Goal: Task Accomplishment & Management: Manage account settings

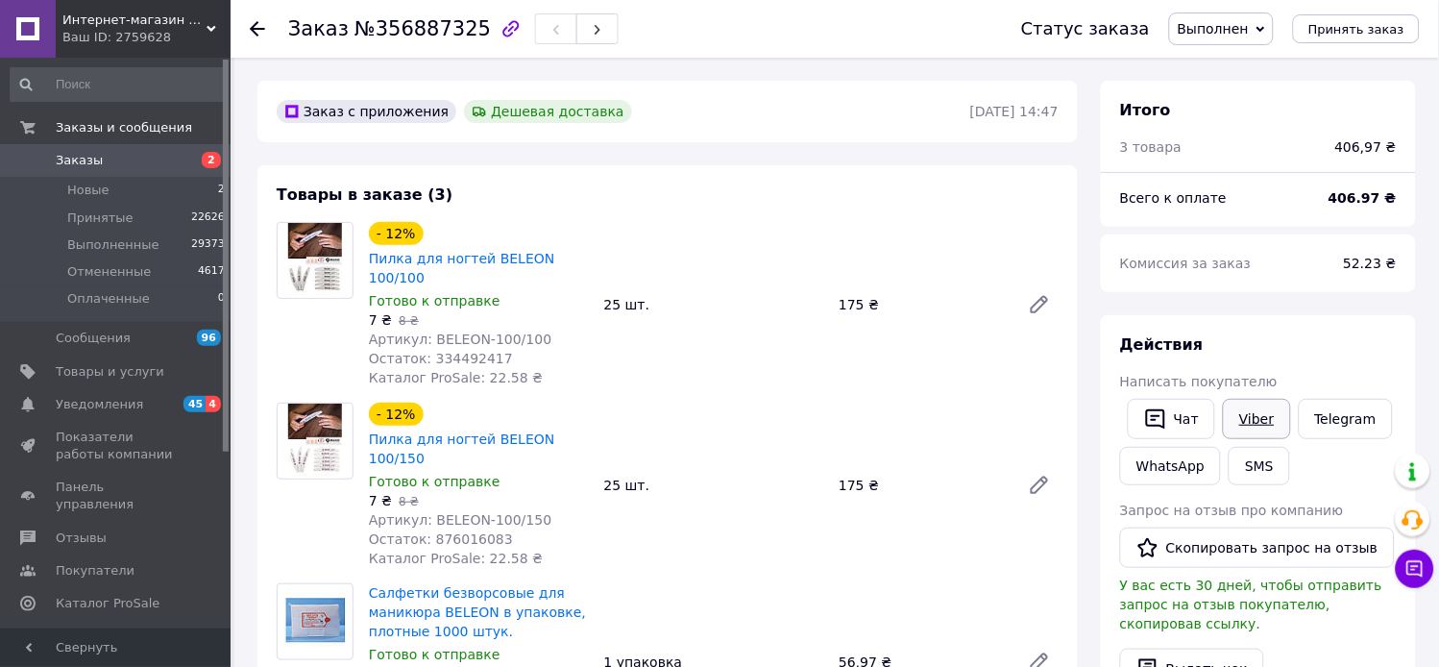
click at [1252, 438] on link "Viber" at bounding box center [1256, 419] width 67 height 40
drag, startPoint x: 62, startPoint y: 157, endPoint x: 71, endPoint y: 170, distance: 16.0
click at [63, 156] on span "Заказы" at bounding box center [79, 160] width 47 height 17
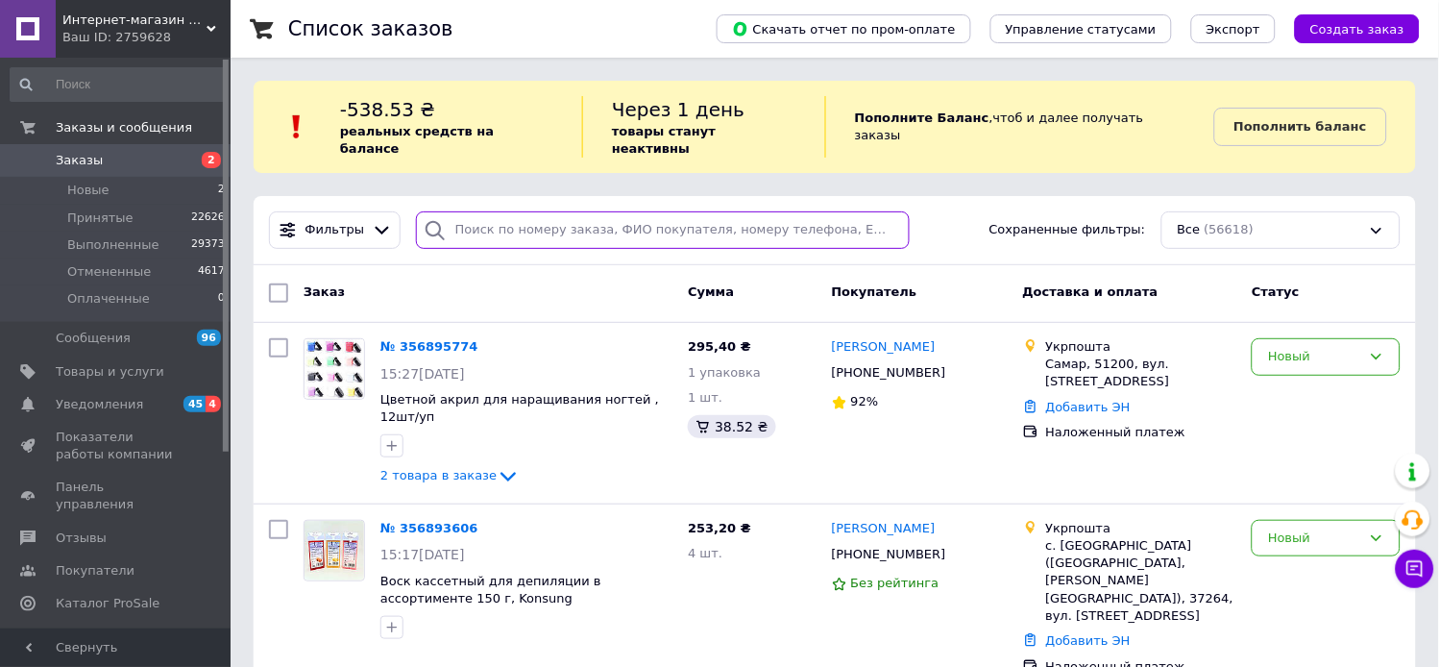
click at [520, 211] on input "search" at bounding box center [663, 229] width 495 height 37
type input "3553"
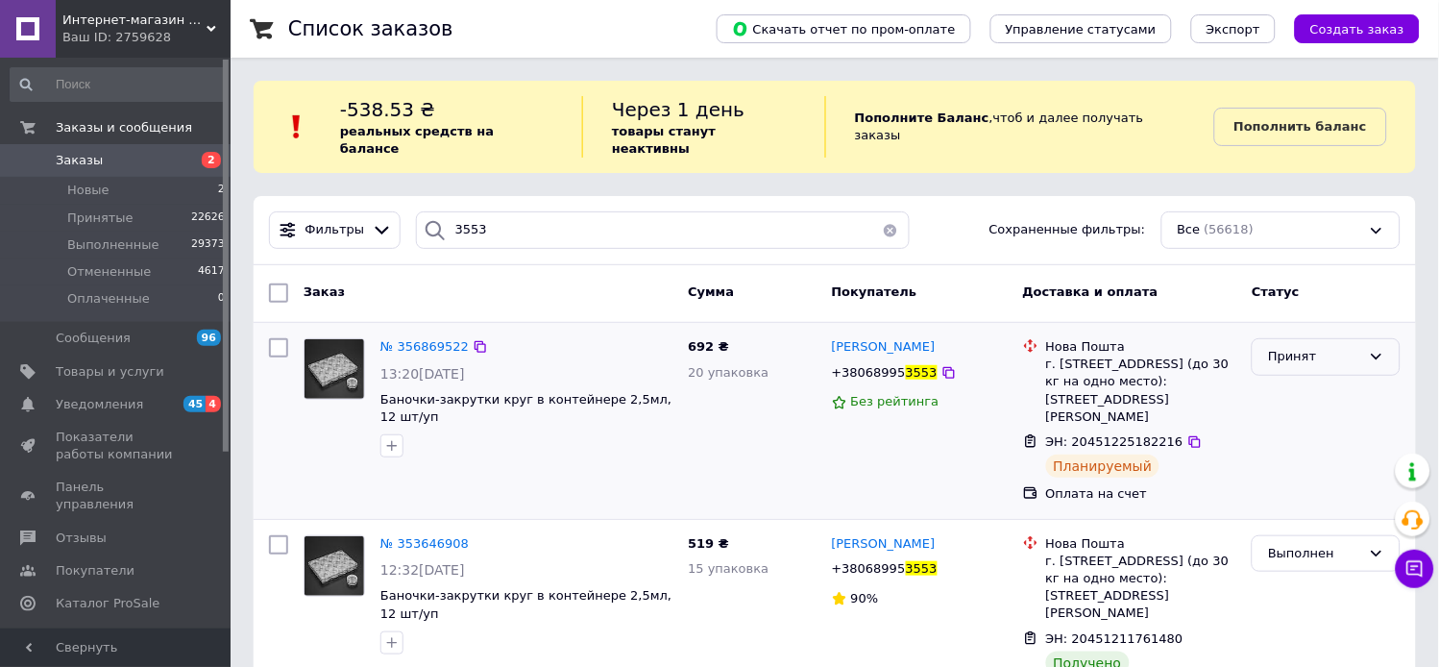
click at [1338, 350] on div "Принят" at bounding box center [1326, 356] width 149 height 37
click at [1309, 379] on li "Выполнен" at bounding box center [1326, 397] width 147 height 36
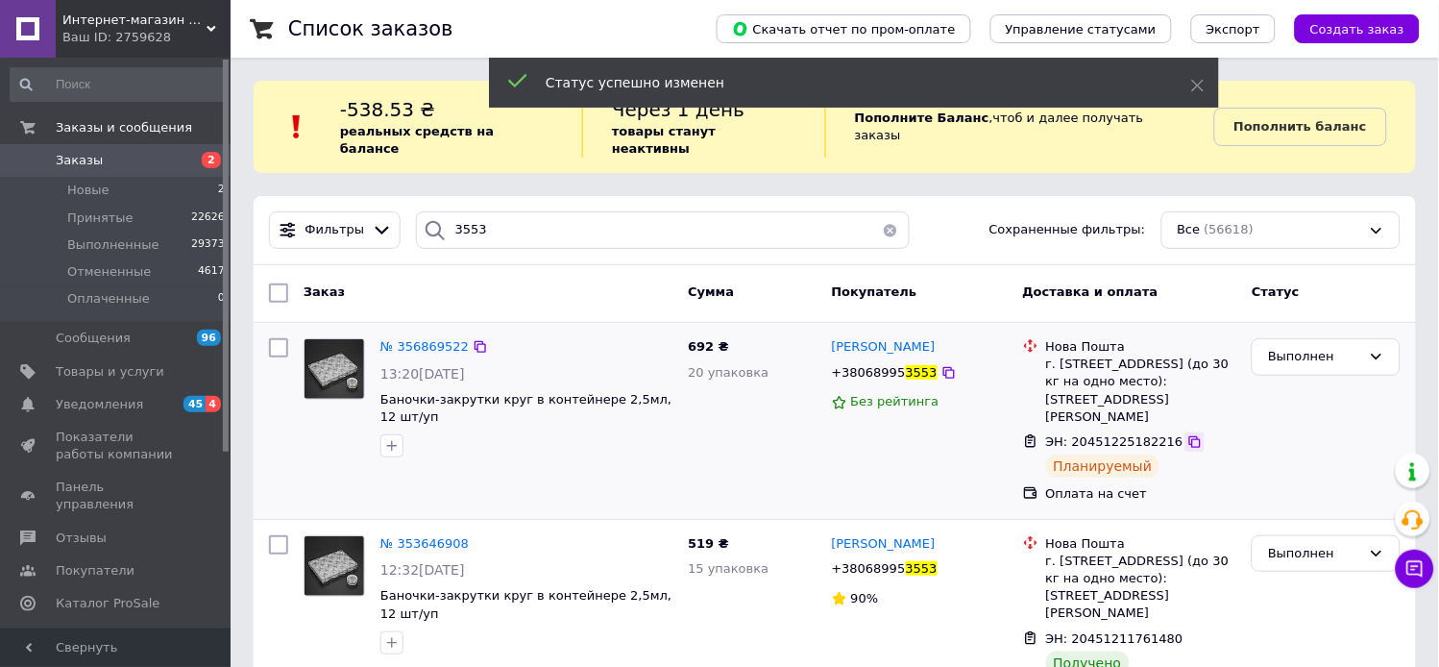
click at [1187, 434] on icon at bounding box center [1194, 441] width 15 height 15
click at [390, 339] on span "№ 356869522" at bounding box center [424, 346] width 88 height 14
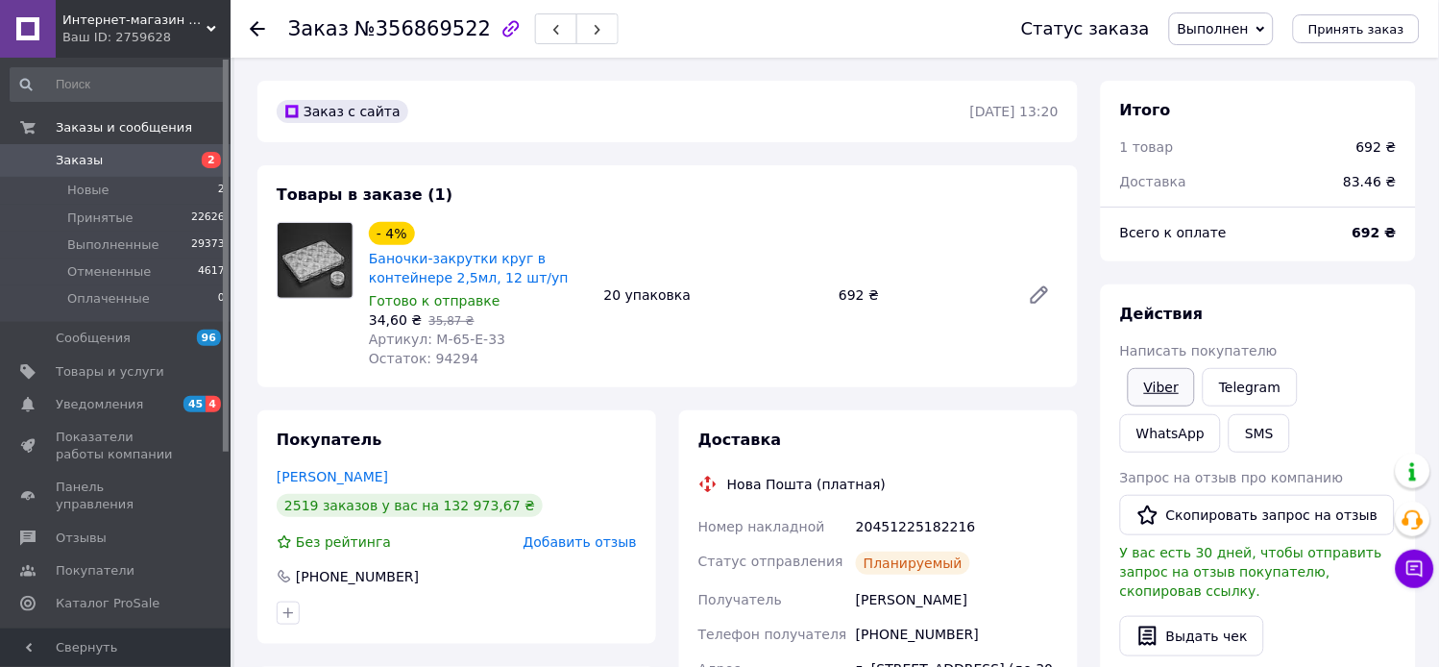
click at [1170, 406] on link "Viber" at bounding box center [1161, 387] width 67 height 38
click at [73, 157] on span "Заказы" at bounding box center [79, 160] width 47 height 17
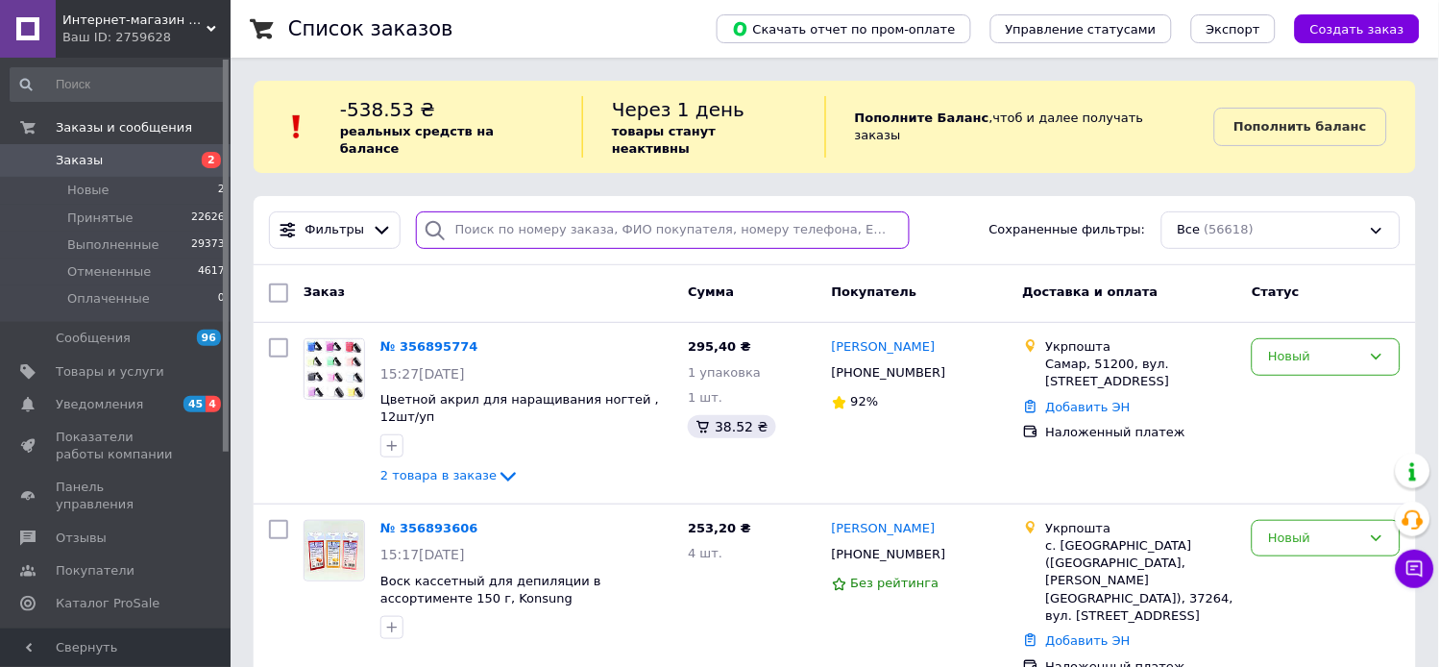
click at [514, 211] on input "search" at bounding box center [663, 229] width 495 height 37
type input "1959"
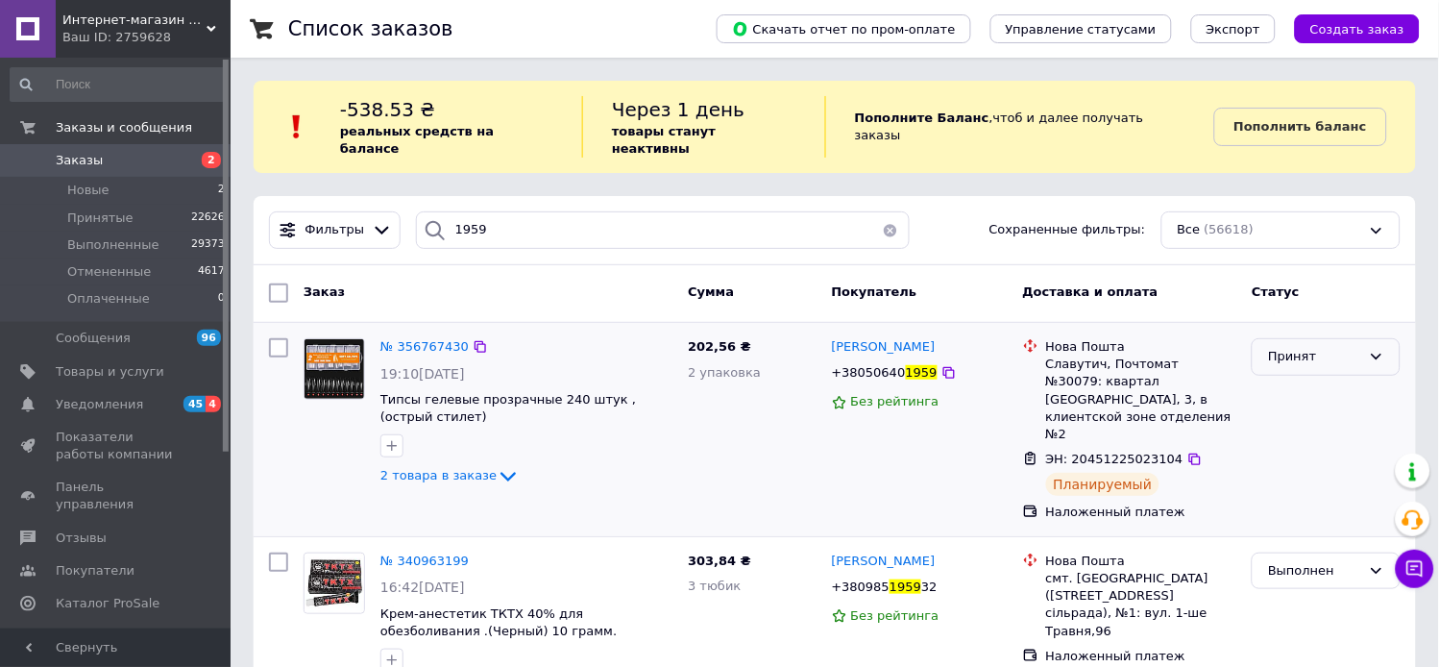
click at [1294, 347] on div "Принят" at bounding box center [1314, 357] width 93 height 20
click at [1301, 389] on li "Выполнен" at bounding box center [1326, 397] width 147 height 36
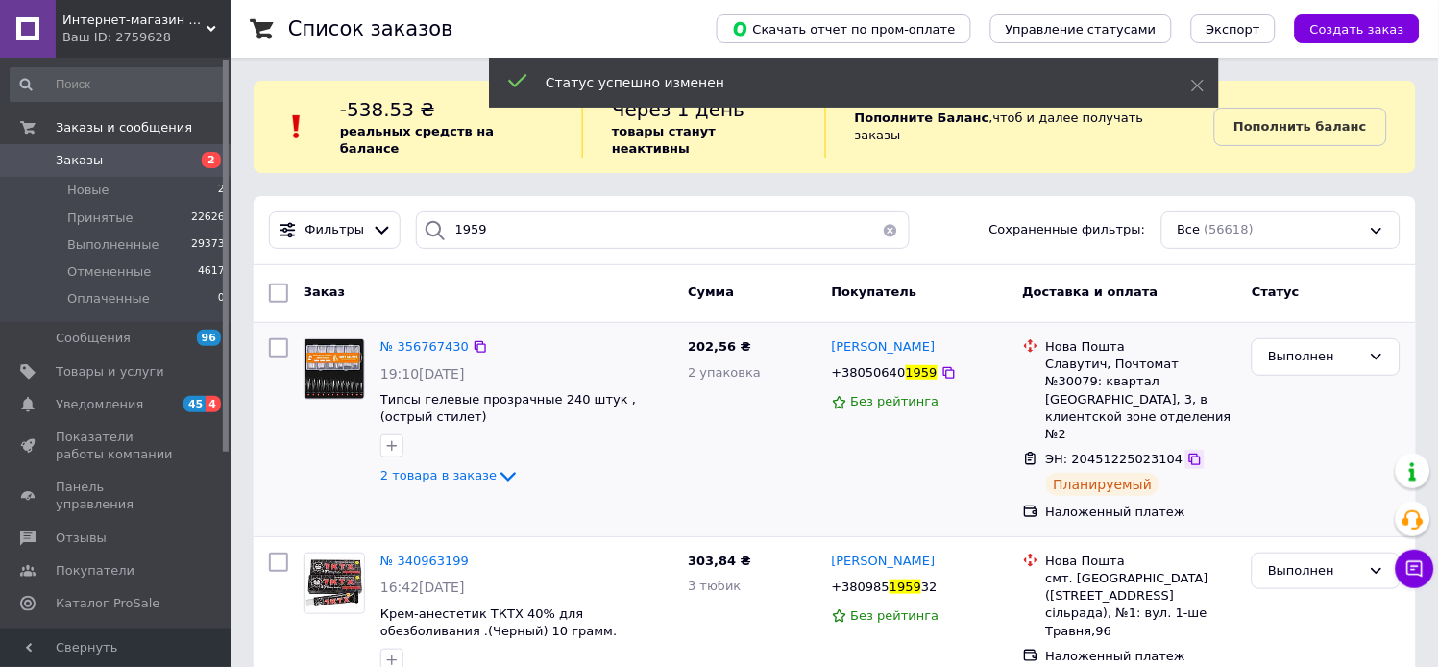
click at [1187, 452] on icon at bounding box center [1194, 459] width 15 height 15
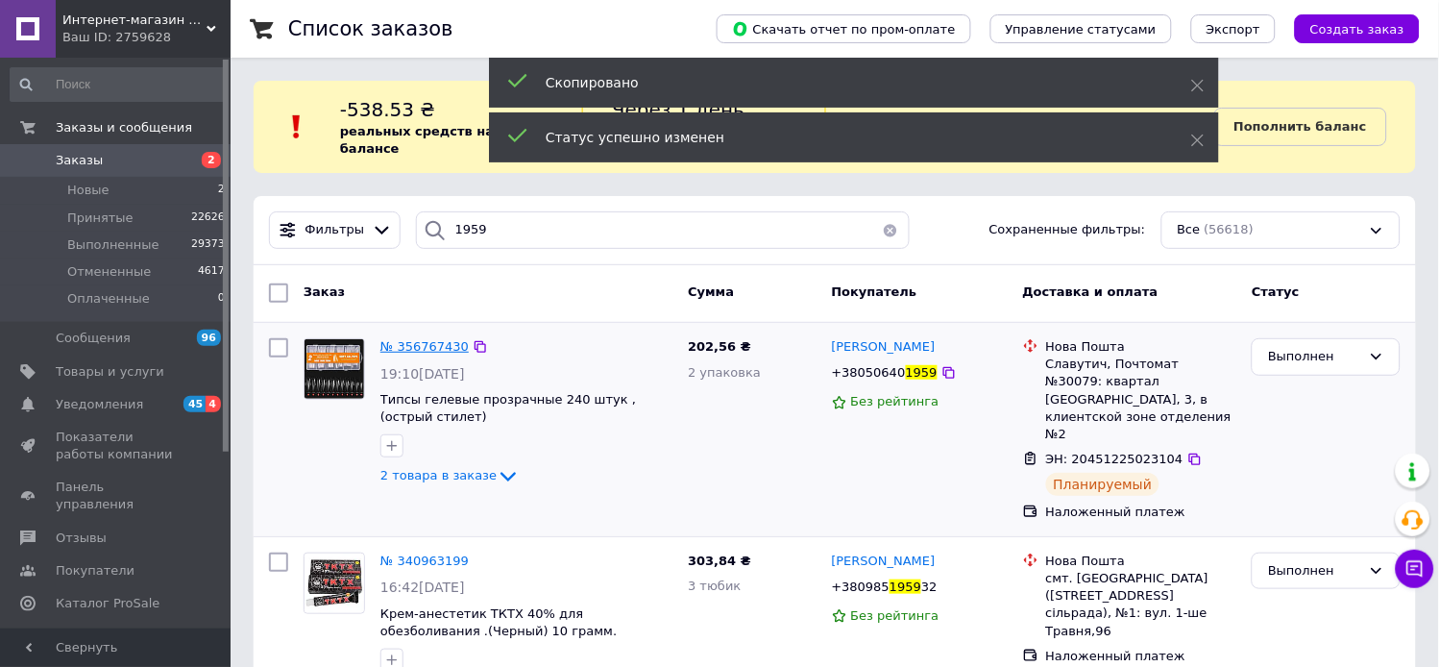
click at [435, 339] on span "№ 356767430" at bounding box center [424, 346] width 88 height 14
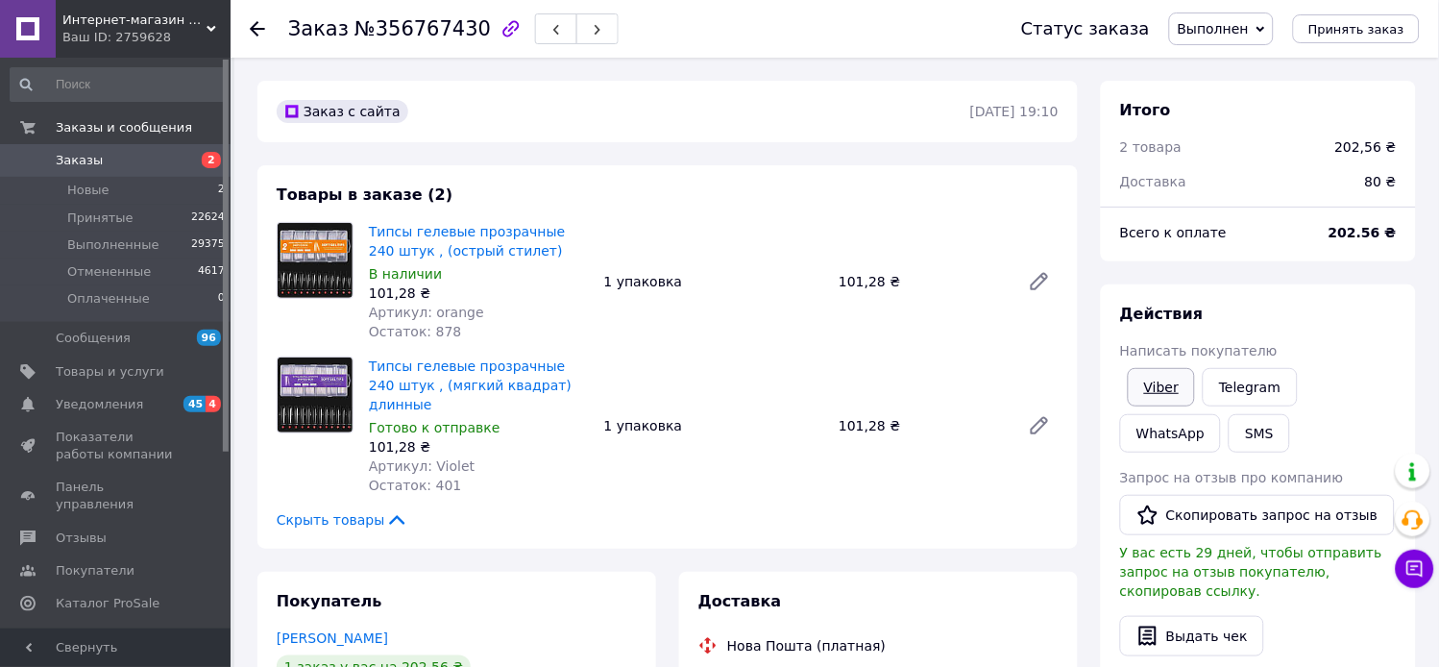
click at [1176, 406] on link "Viber" at bounding box center [1161, 387] width 67 height 38
click at [61, 159] on span "Заказы" at bounding box center [79, 160] width 47 height 17
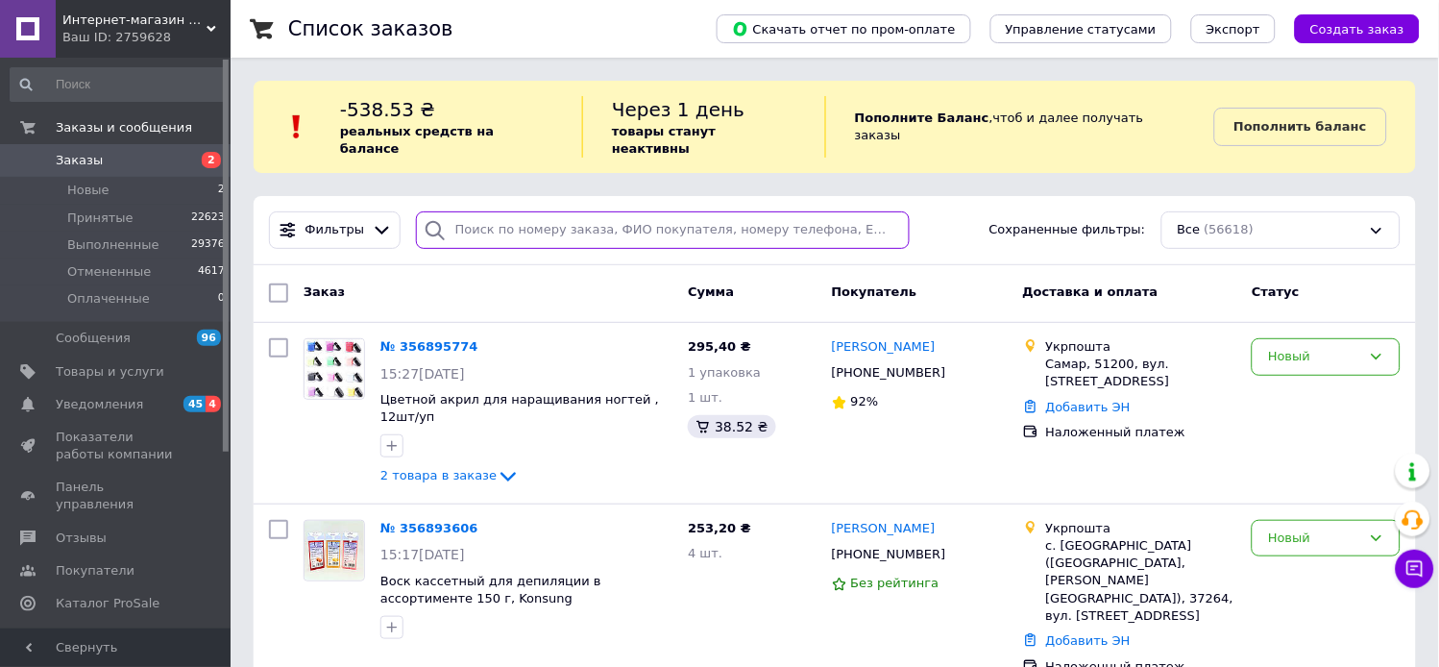
click at [530, 219] on input "search" at bounding box center [663, 229] width 495 height 37
click at [529, 218] on input "search" at bounding box center [663, 229] width 495 height 37
click at [529, 217] on input "6" at bounding box center [663, 229] width 495 height 37
type input "6033"
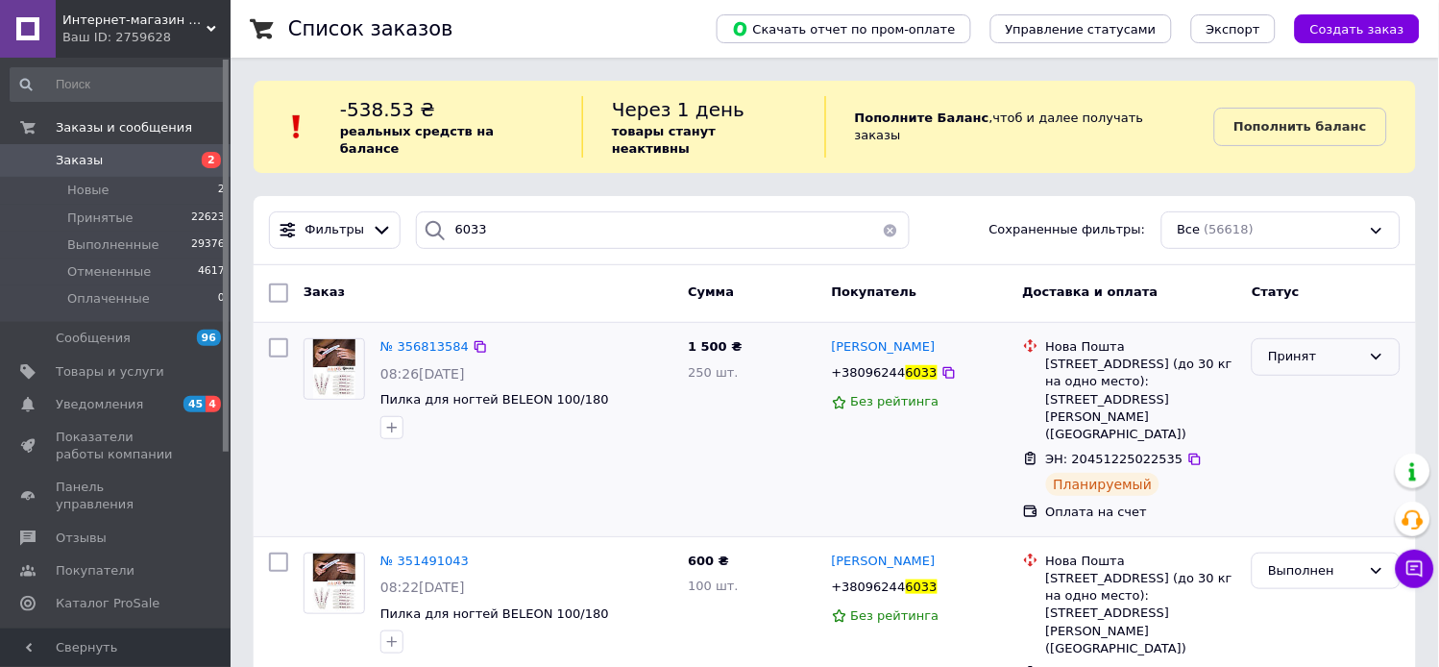
click at [1316, 347] on div "Принят" at bounding box center [1314, 357] width 93 height 20
click at [1316, 379] on li "Выполнен" at bounding box center [1326, 397] width 147 height 36
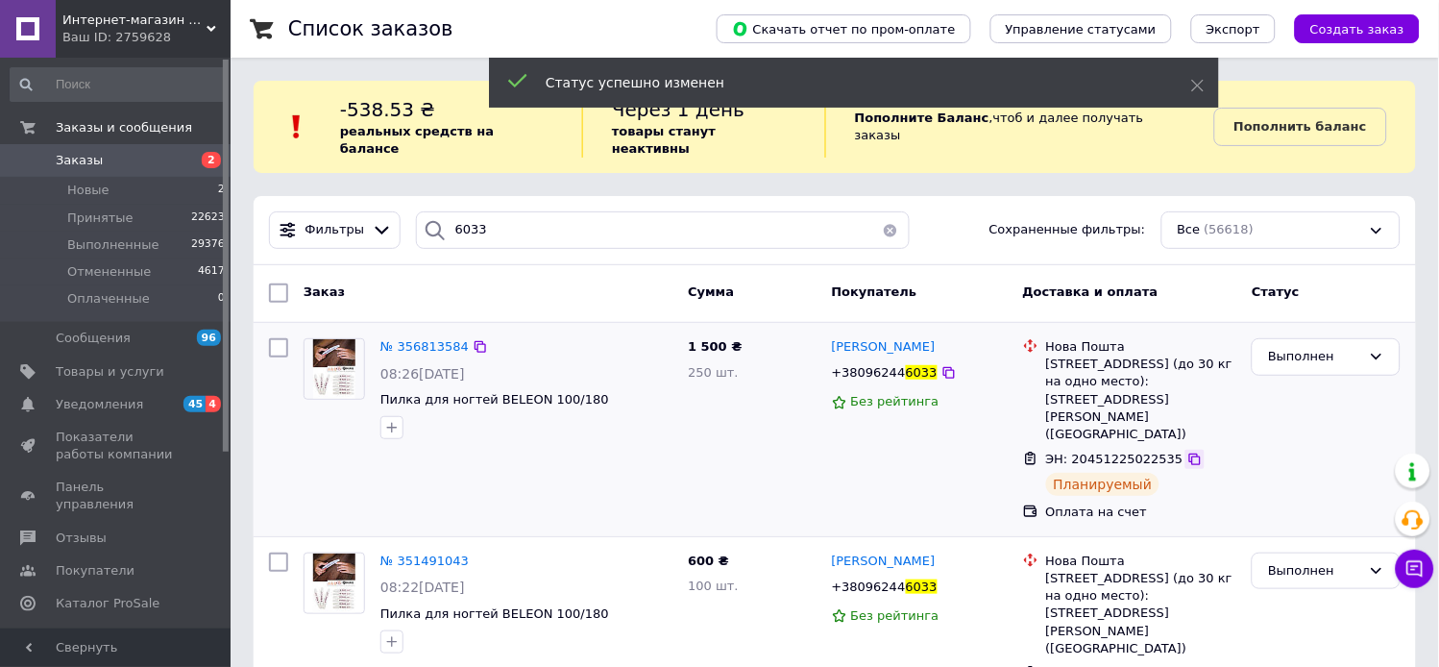
click at [1189, 453] on icon at bounding box center [1195, 459] width 12 height 12
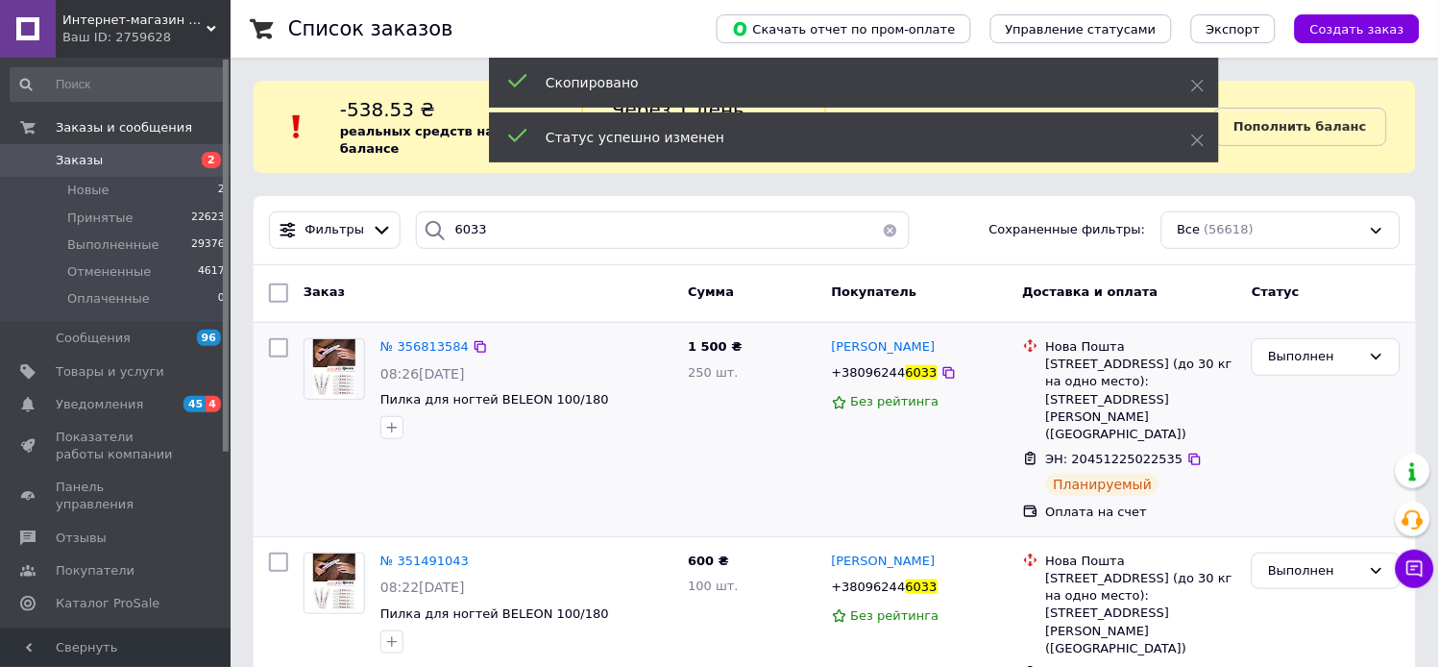
click at [373, 330] on div "№ 356813584 08:26[DATE] Пилка для ногтей BELEON 100/180" at bounding box center [526, 388] width 307 height 116
click at [404, 339] on span "№ 356813584" at bounding box center [424, 346] width 88 height 14
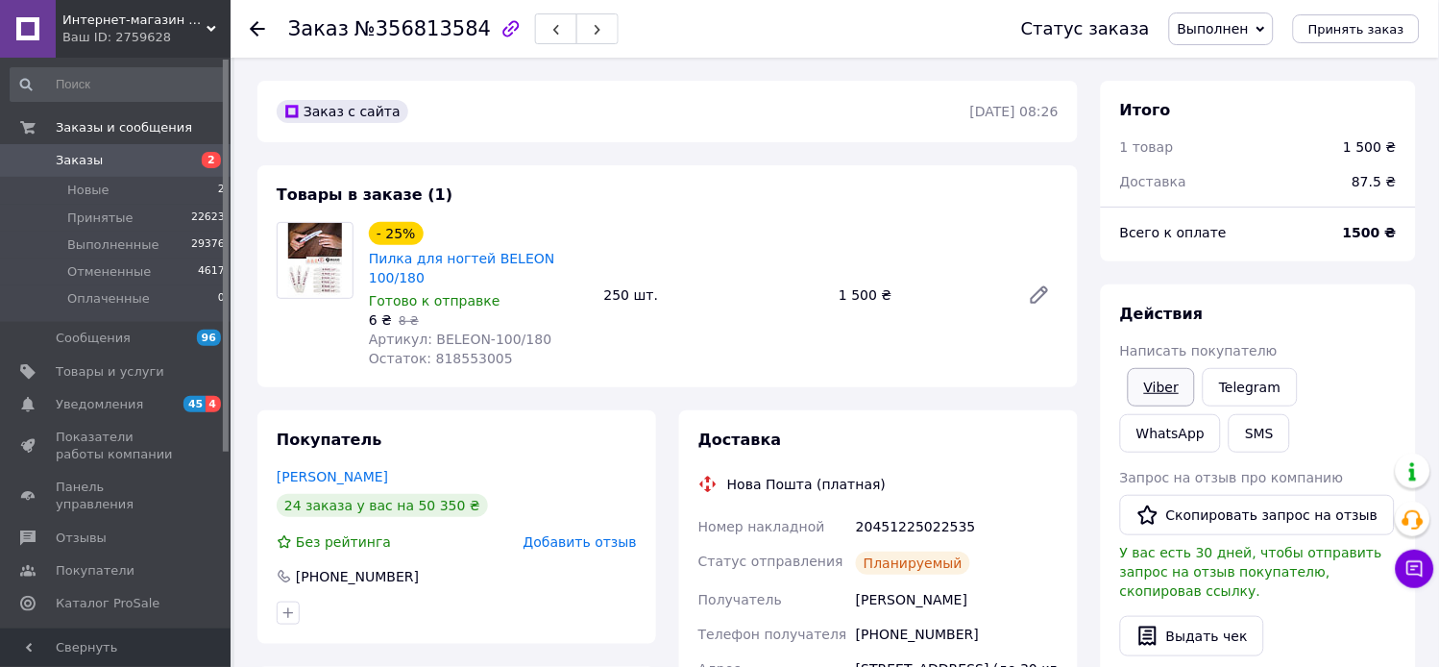
click at [1170, 406] on link "Viber" at bounding box center [1161, 387] width 67 height 38
click at [68, 165] on span "Заказы" at bounding box center [79, 160] width 47 height 17
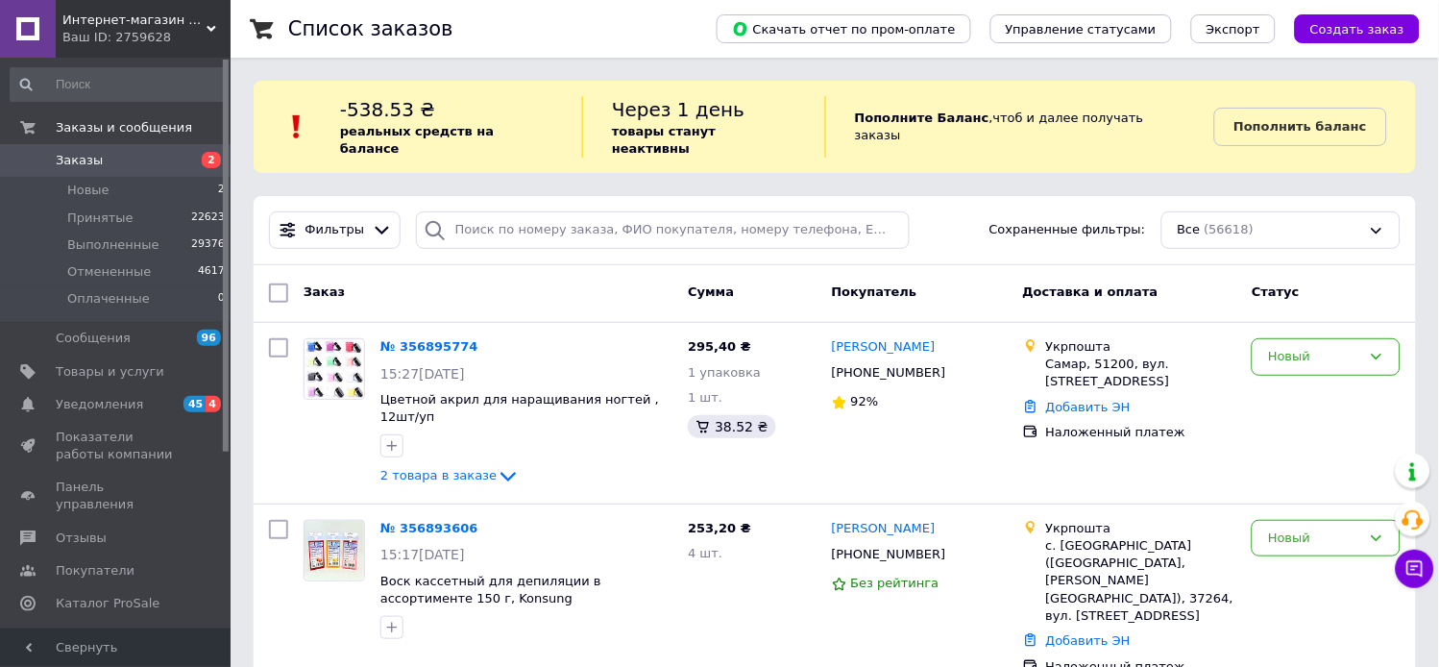
click at [494, 131] on b "реальных средств на балансе" at bounding box center [417, 140] width 154 height 32
click at [502, 216] on input "search" at bounding box center [663, 229] width 495 height 37
click at [501, 215] on input "search" at bounding box center [663, 229] width 495 height 37
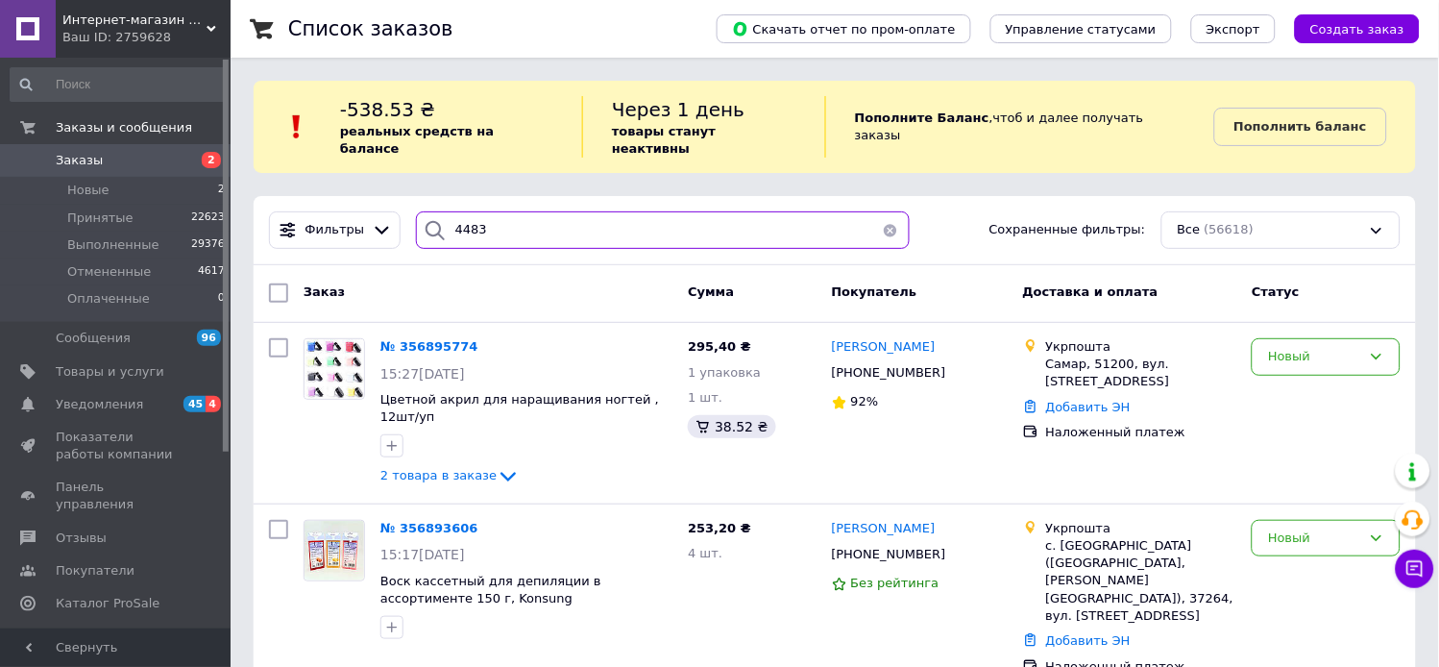
type input "4483"
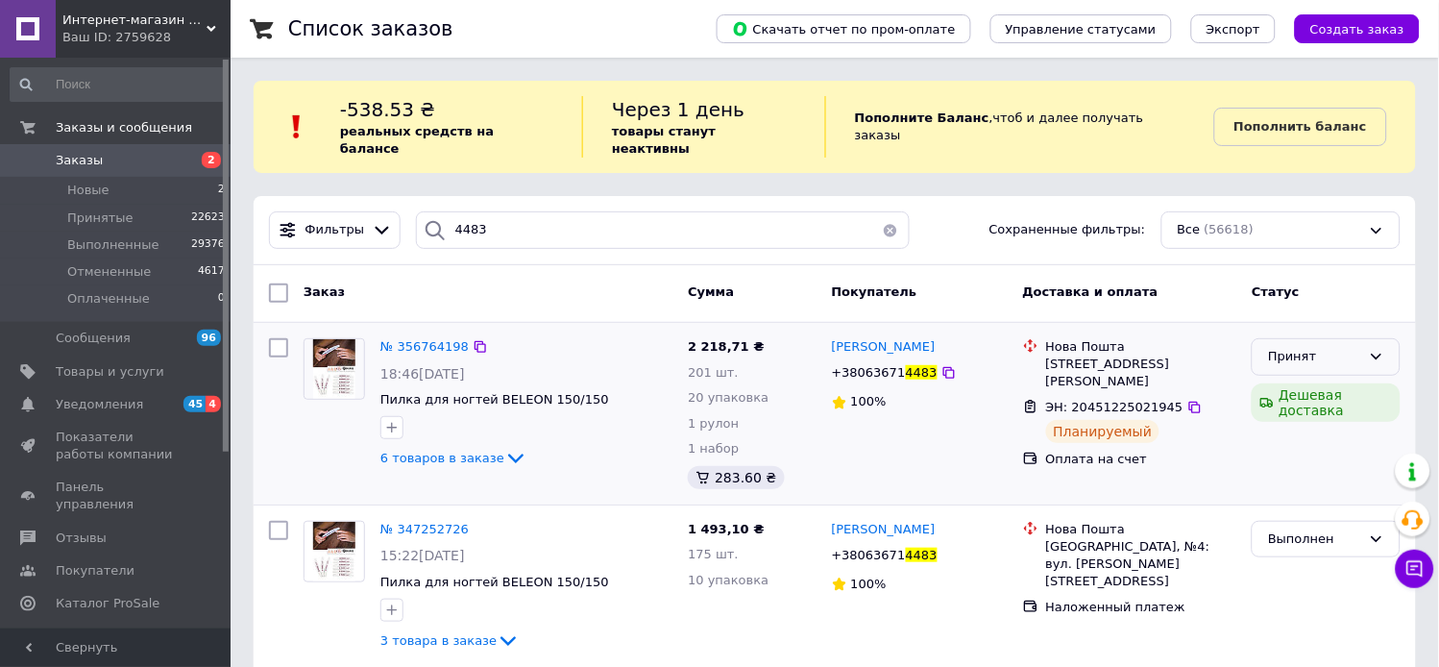
click at [1324, 347] on div "Принят" at bounding box center [1314, 357] width 93 height 20
click at [1313, 379] on li "Выполнен" at bounding box center [1326, 397] width 147 height 36
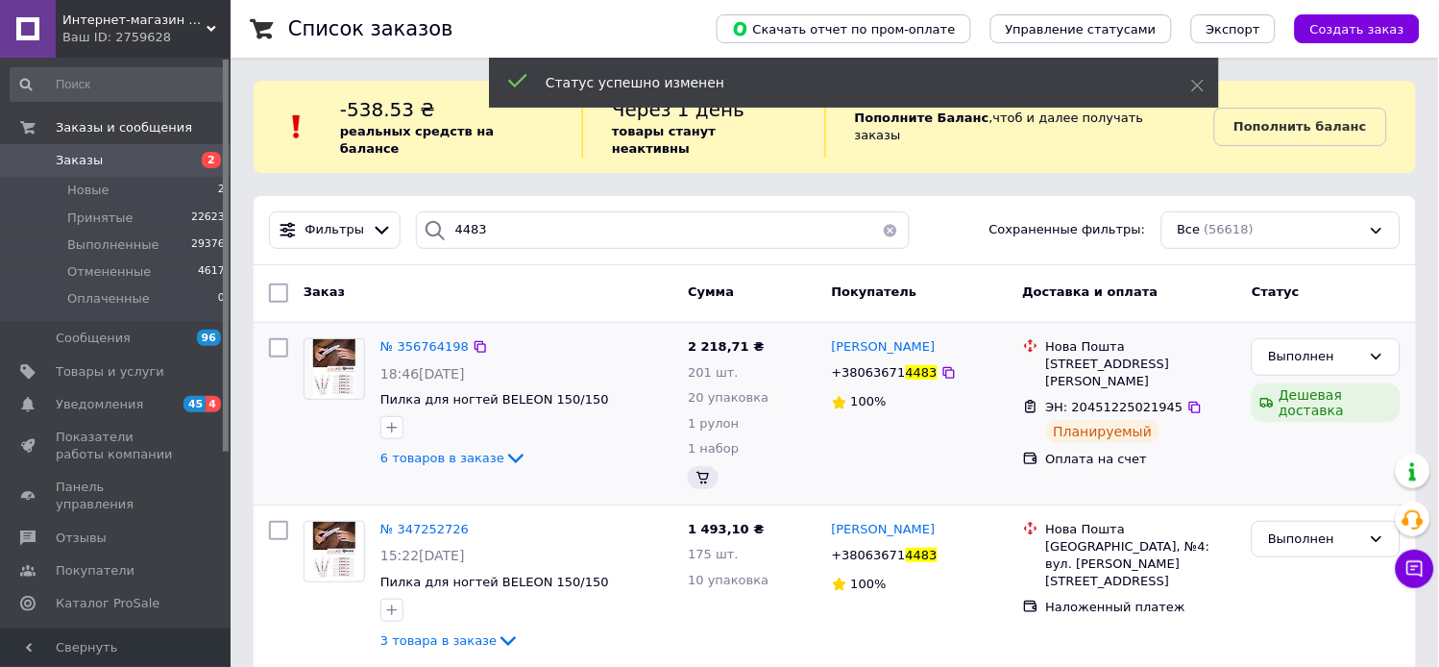
drag, startPoint x: 1179, startPoint y: 385, endPoint x: 991, endPoint y: 365, distance: 188.4
click at [1187, 400] on icon at bounding box center [1194, 407] width 15 height 15
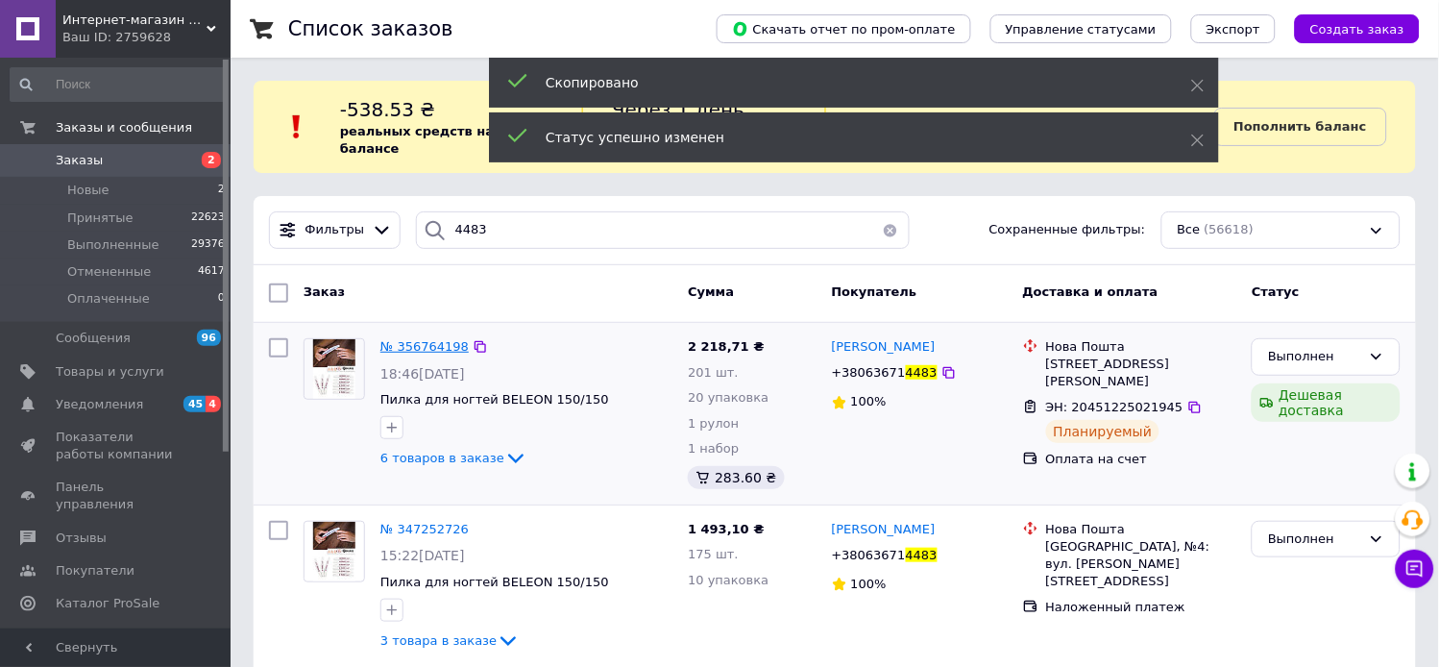
click at [410, 339] on span "№ 356764198" at bounding box center [424, 346] width 88 height 14
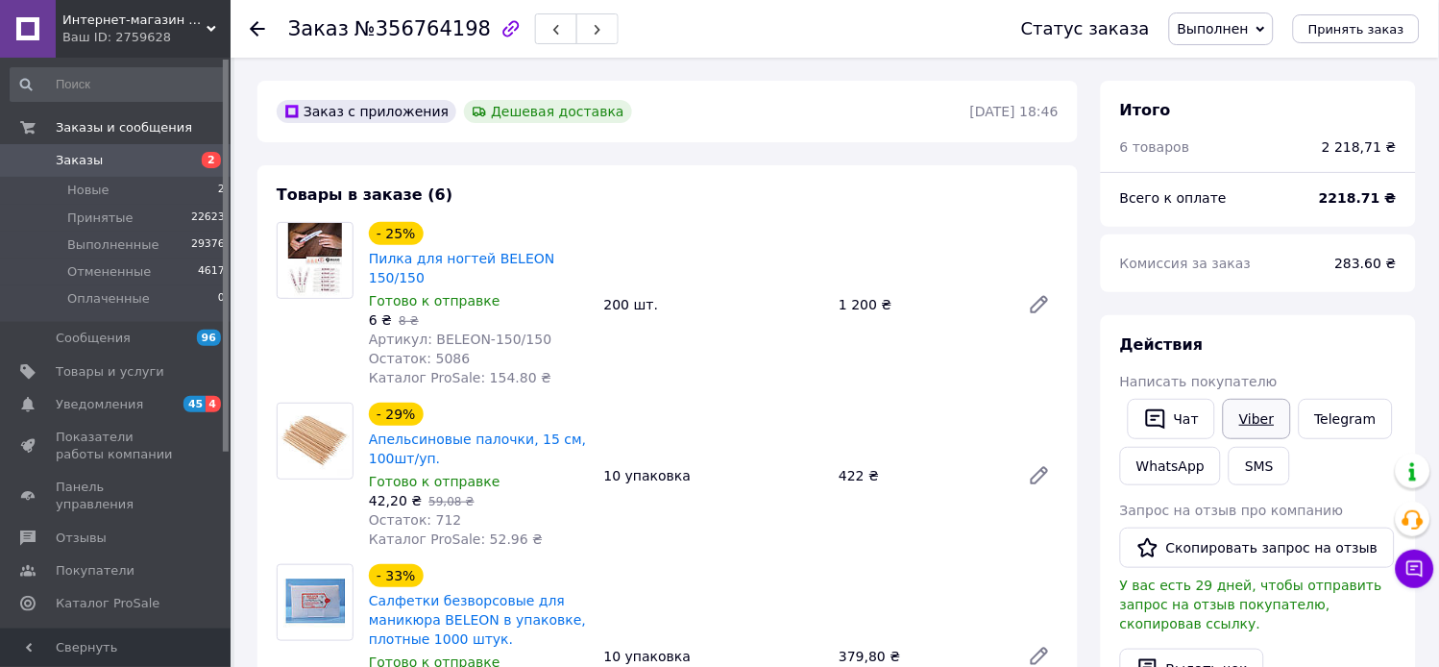
click at [1280, 439] on link "Viber" at bounding box center [1256, 419] width 67 height 40
click at [70, 158] on span "Заказы" at bounding box center [79, 160] width 47 height 17
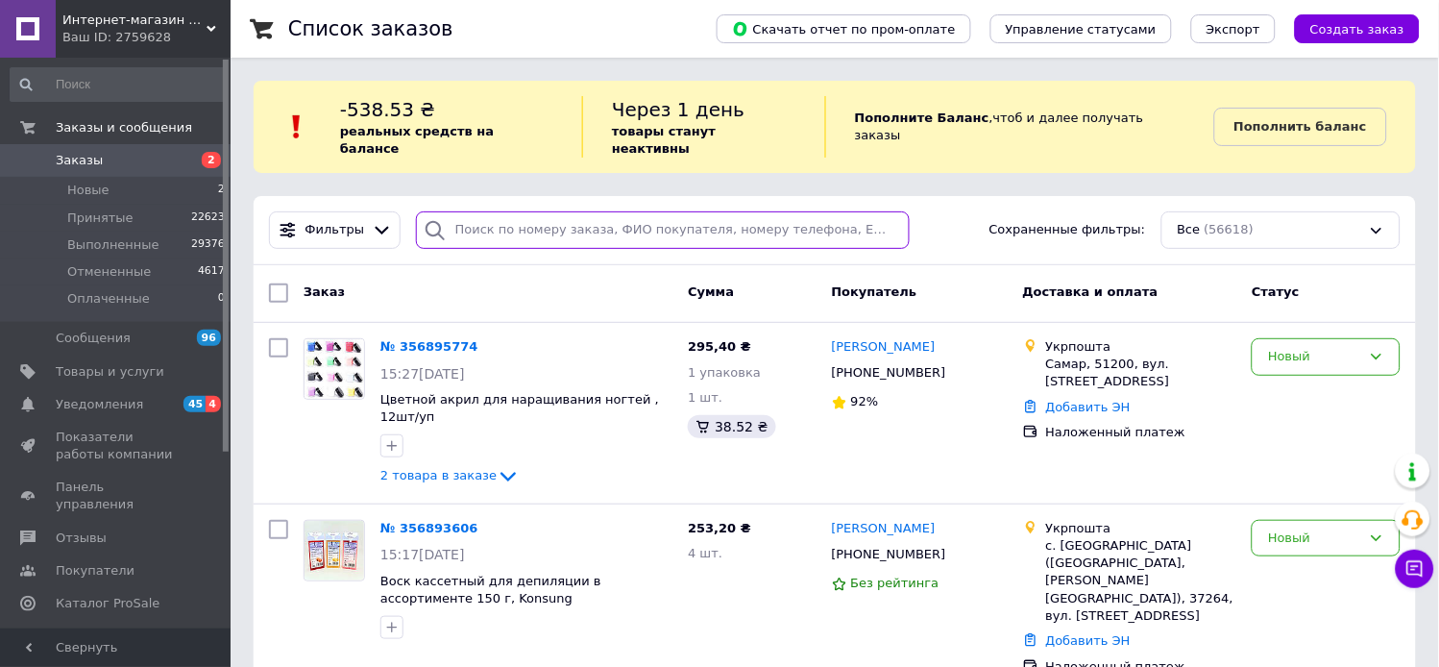
click at [468, 215] on input "search" at bounding box center [663, 229] width 495 height 37
click at [469, 216] on input "5" at bounding box center [663, 229] width 495 height 37
type input "5899"
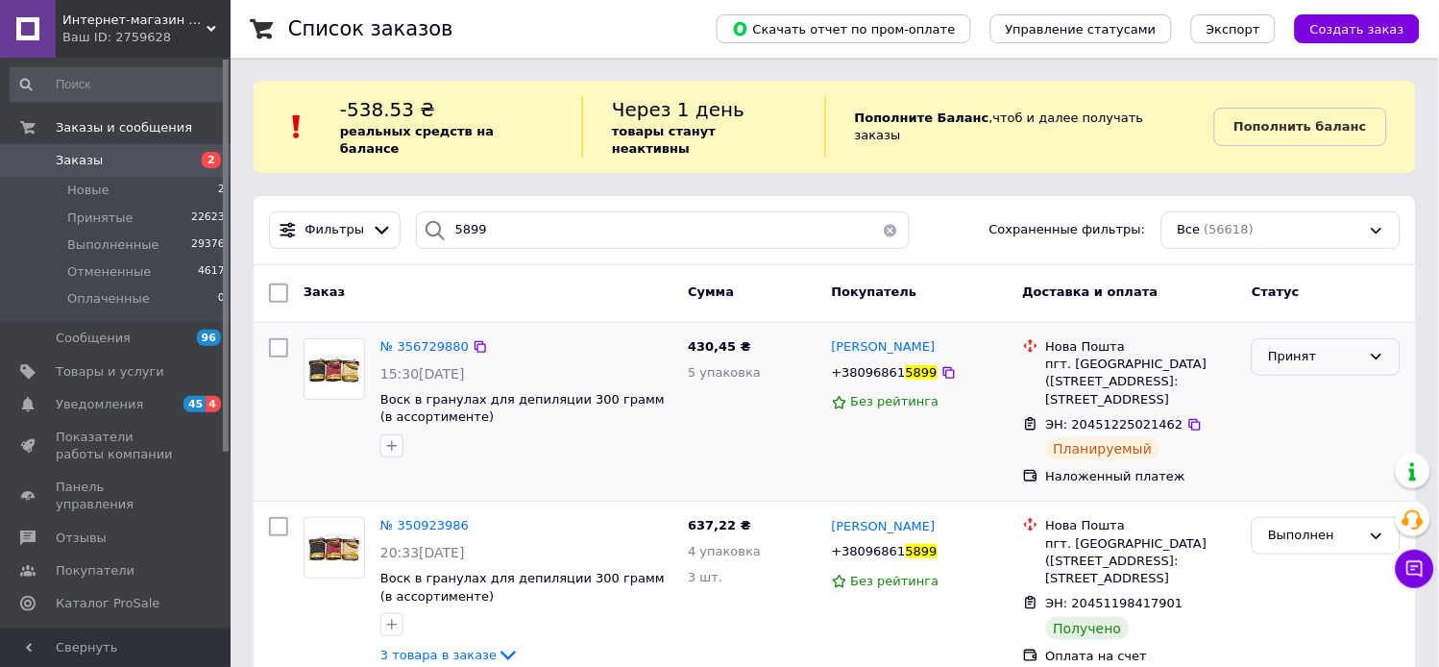
drag, startPoint x: 1299, startPoint y: 342, endPoint x: 1295, endPoint y: 356, distance: 14.9
click at [1297, 347] on div "Принят" at bounding box center [1314, 357] width 93 height 20
click at [1294, 379] on li "Выполнен" at bounding box center [1326, 397] width 147 height 36
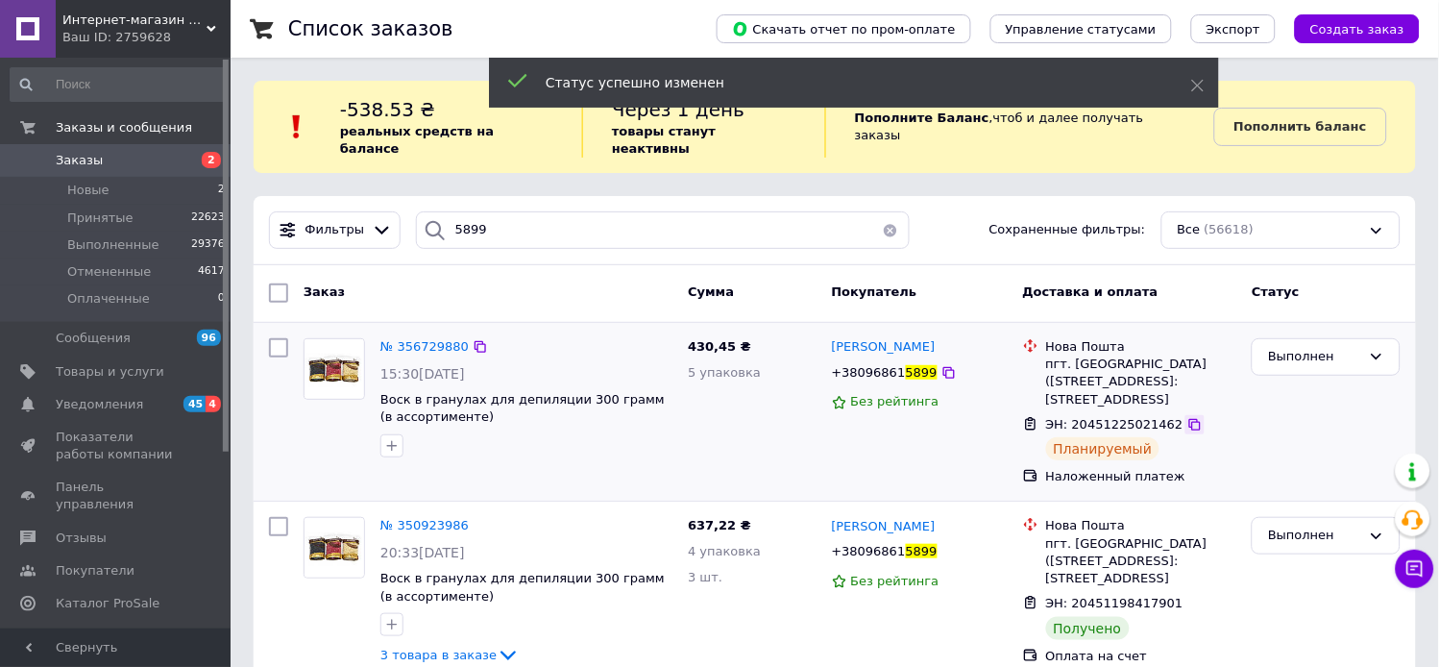
click at [1187, 426] on icon at bounding box center [1194, 424] width 15 height 15
click at [420, 340] on div "№ 356729880" at bounding box center [425, 347] width 92 height 22
click at [416, 339] on span "№ 356729880" at bounding box center [424, 346] width 88 height 14
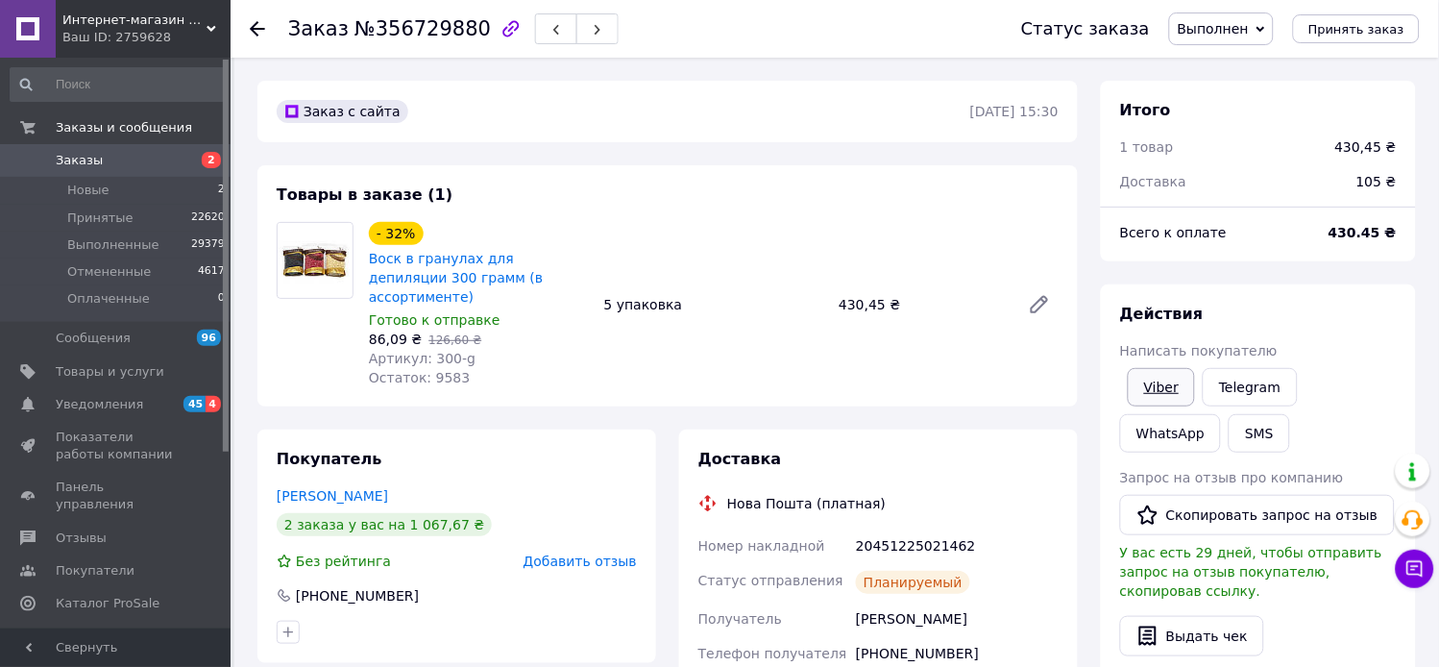
click at [1163, 406] on link "Viber" at bounding box center [1161, 387] width 67 height 38
click at [89, 155] on span "Заказы" at bounding box center [79, 160] width 47 height 17
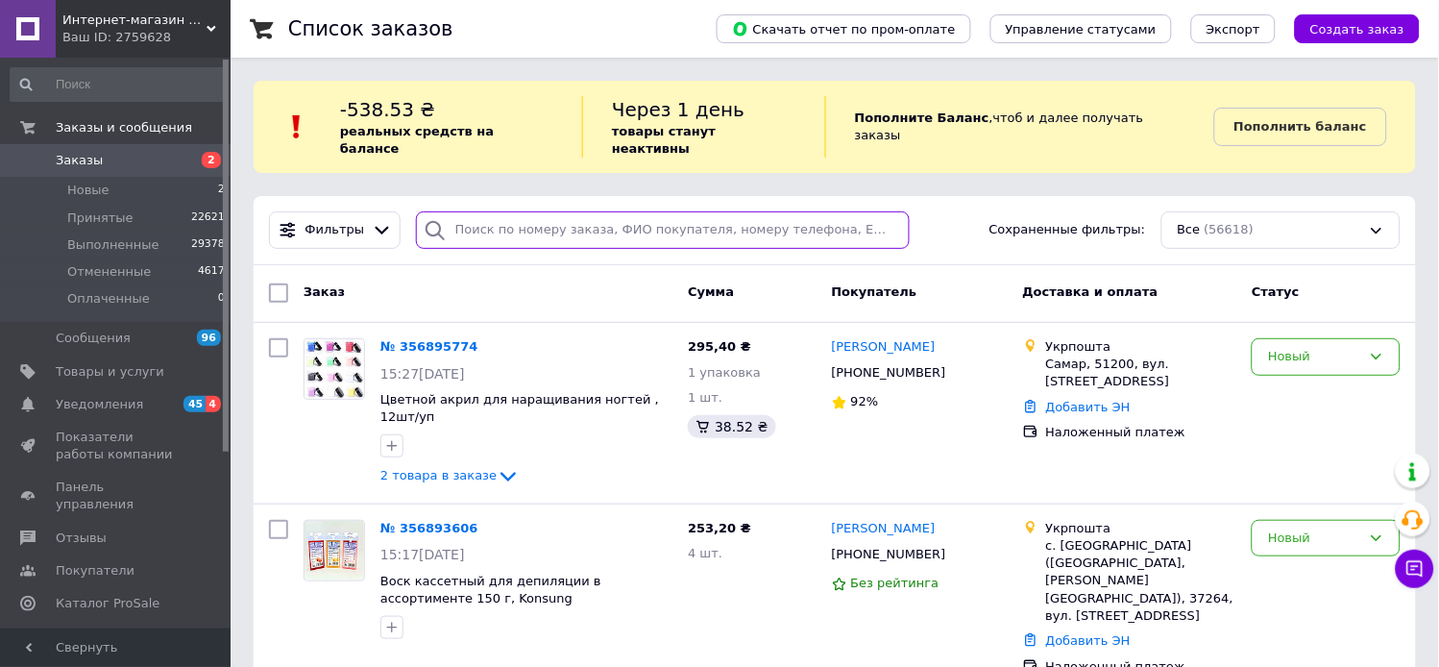
click at [512, 214] on input "search" at bounding box center [663, 229] width 495 height 37
type input "4987"
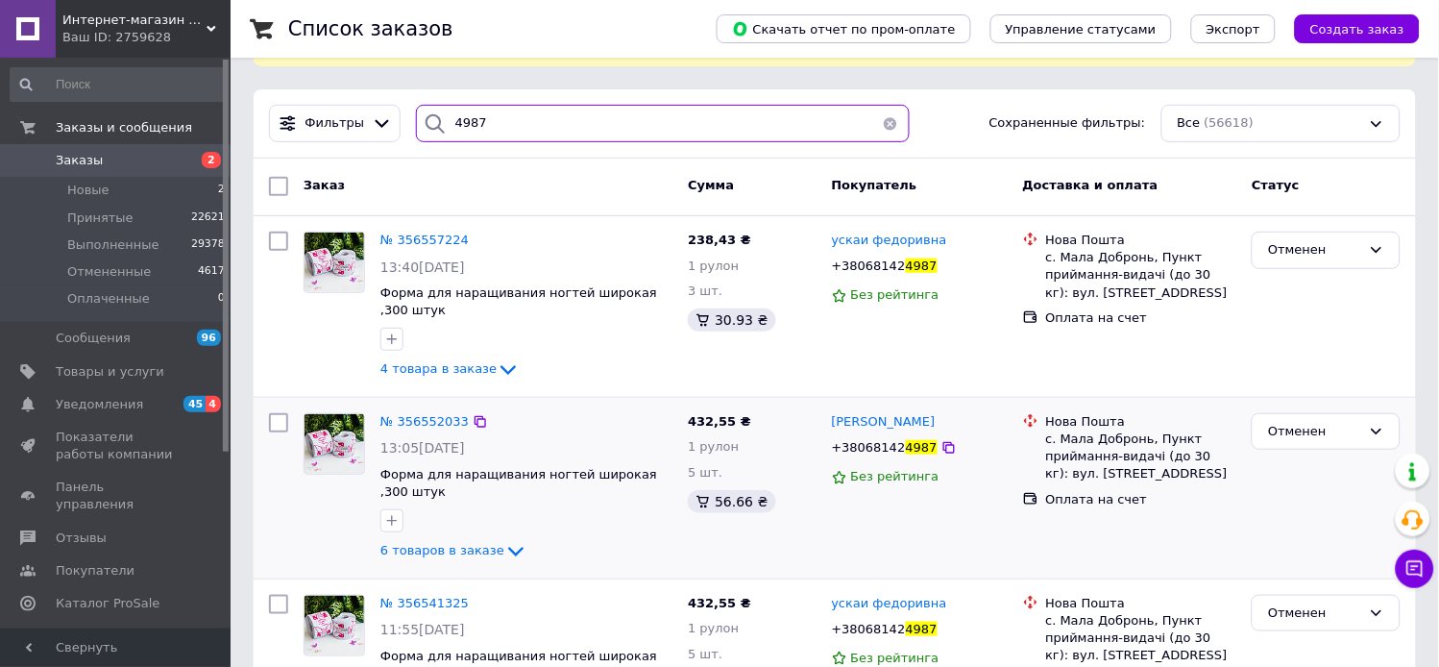
scroll to position [213, 0]
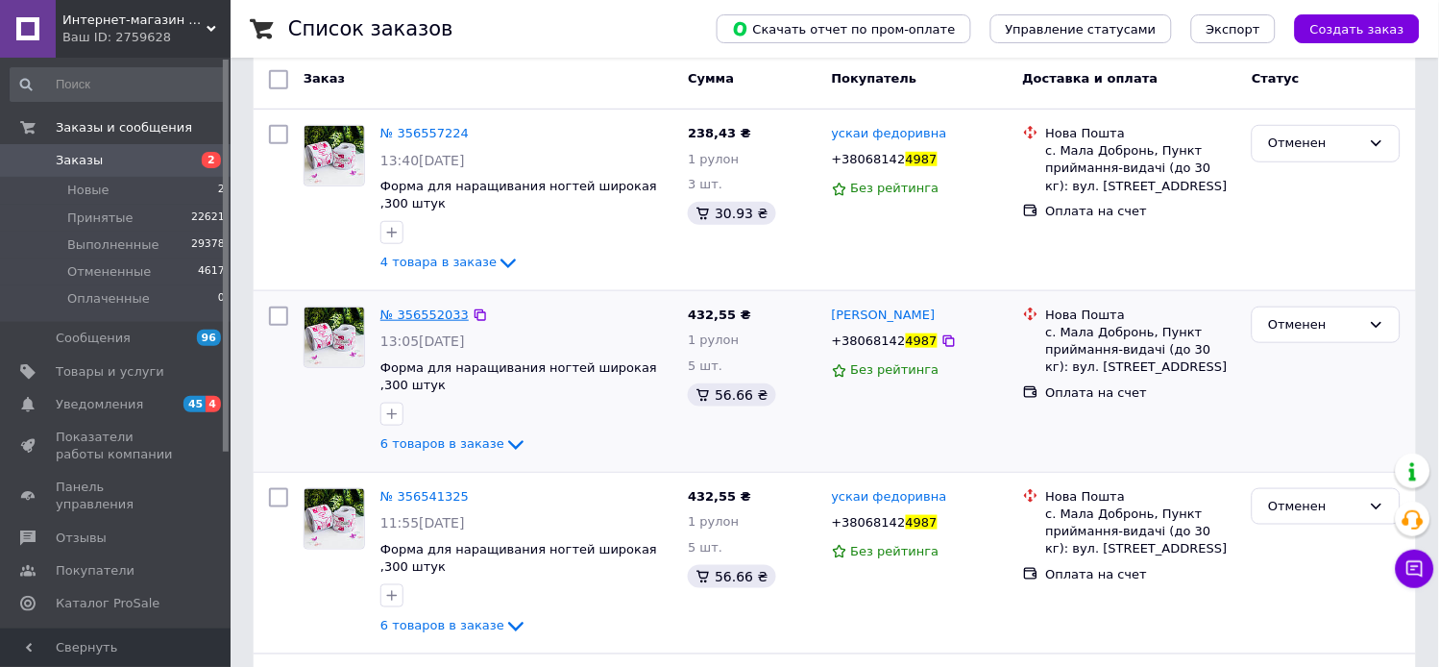
click at [398, 307] on span "№ 356552033" at bounding box center [424, 314] width 88 height 14
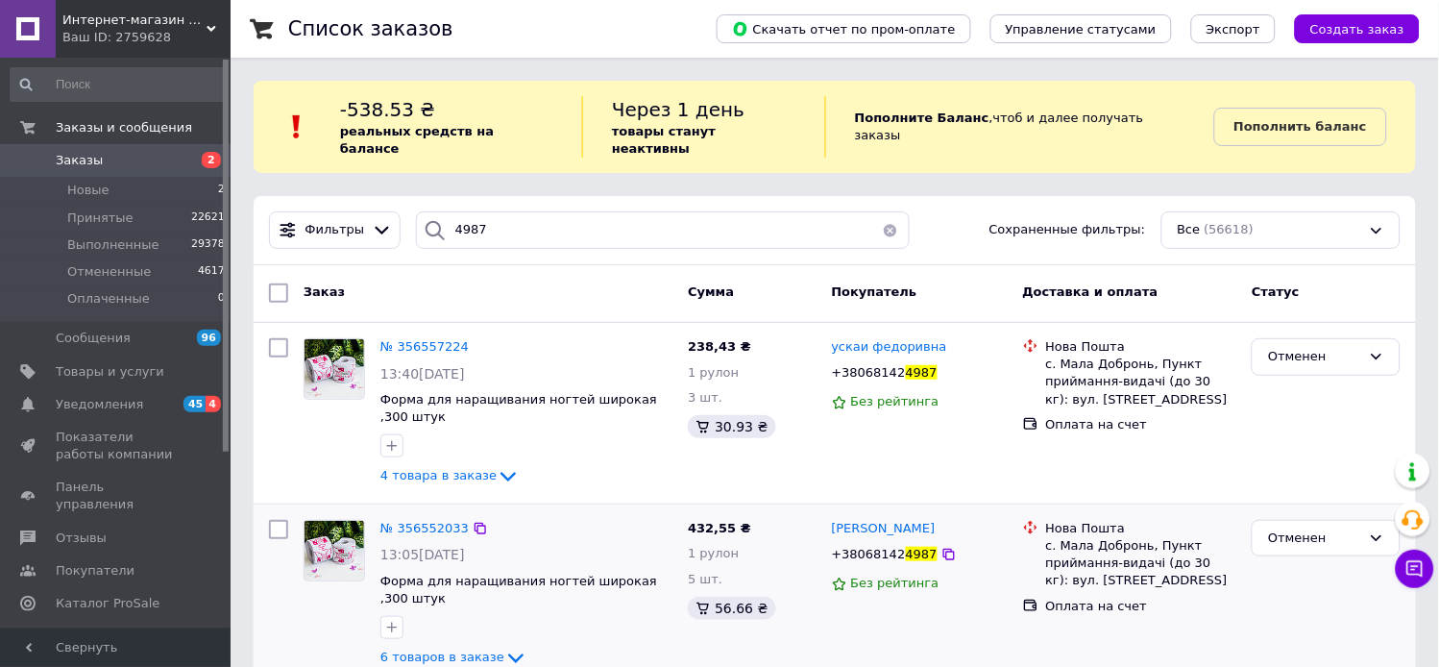
scroll to position [107, 0]
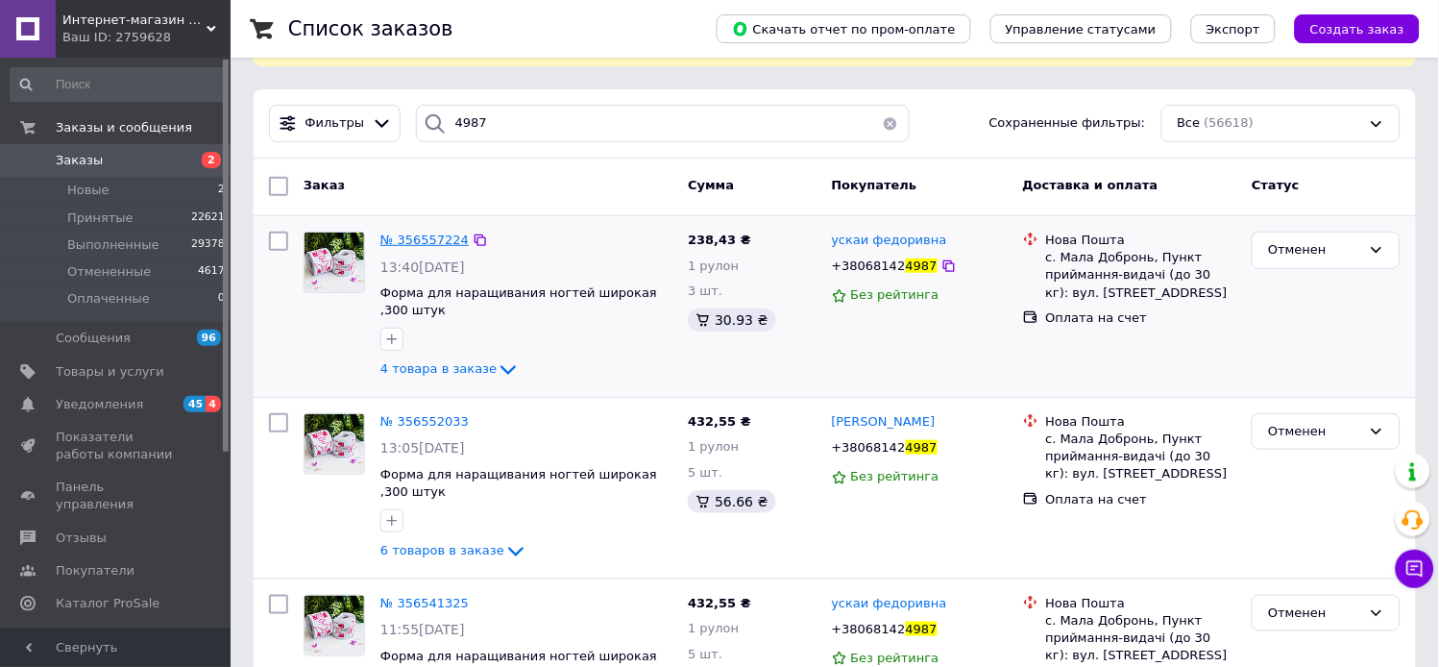
click at [404, 232] on span "№ 356557224" at bounding box center [424, 239] width 88 height 14
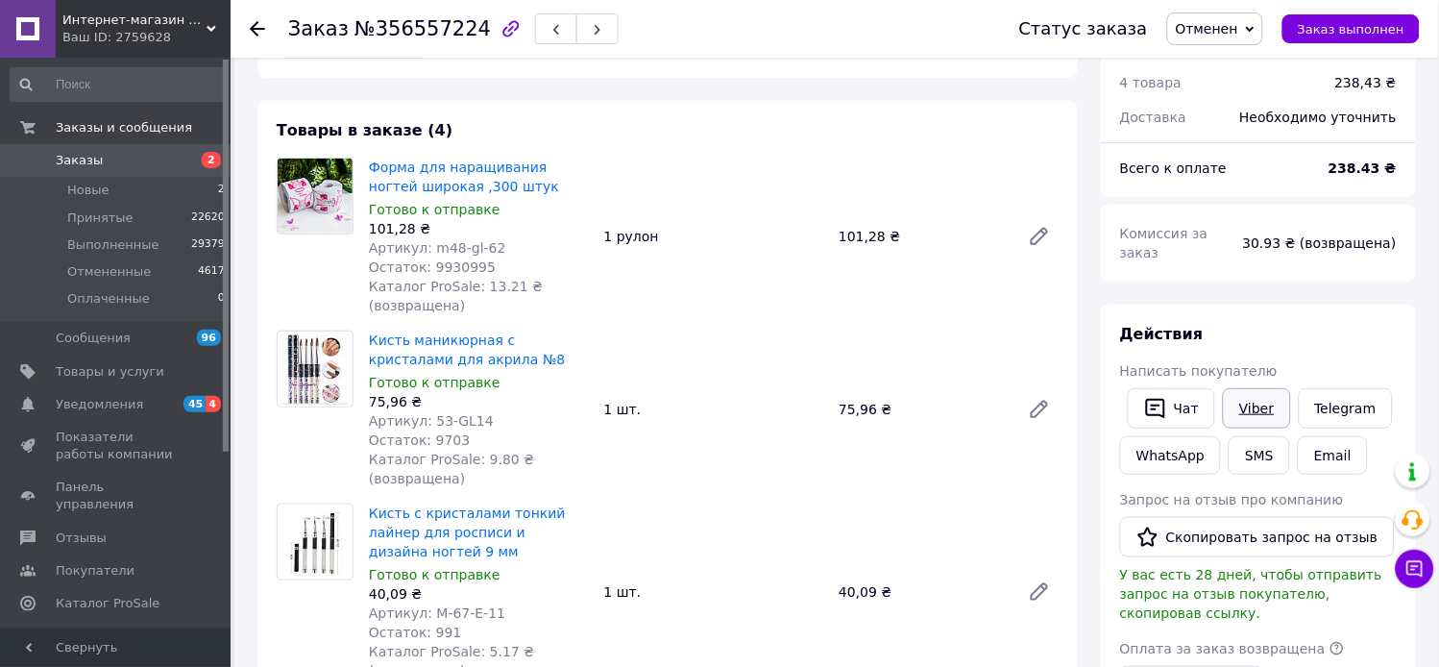
click at [1268, 428] on link "Viber" at bounding box center [1256, 408] width 67 height 40
click at [74, 154] on span "Заказы" at bounding box center [79, 160] width 47 height 17
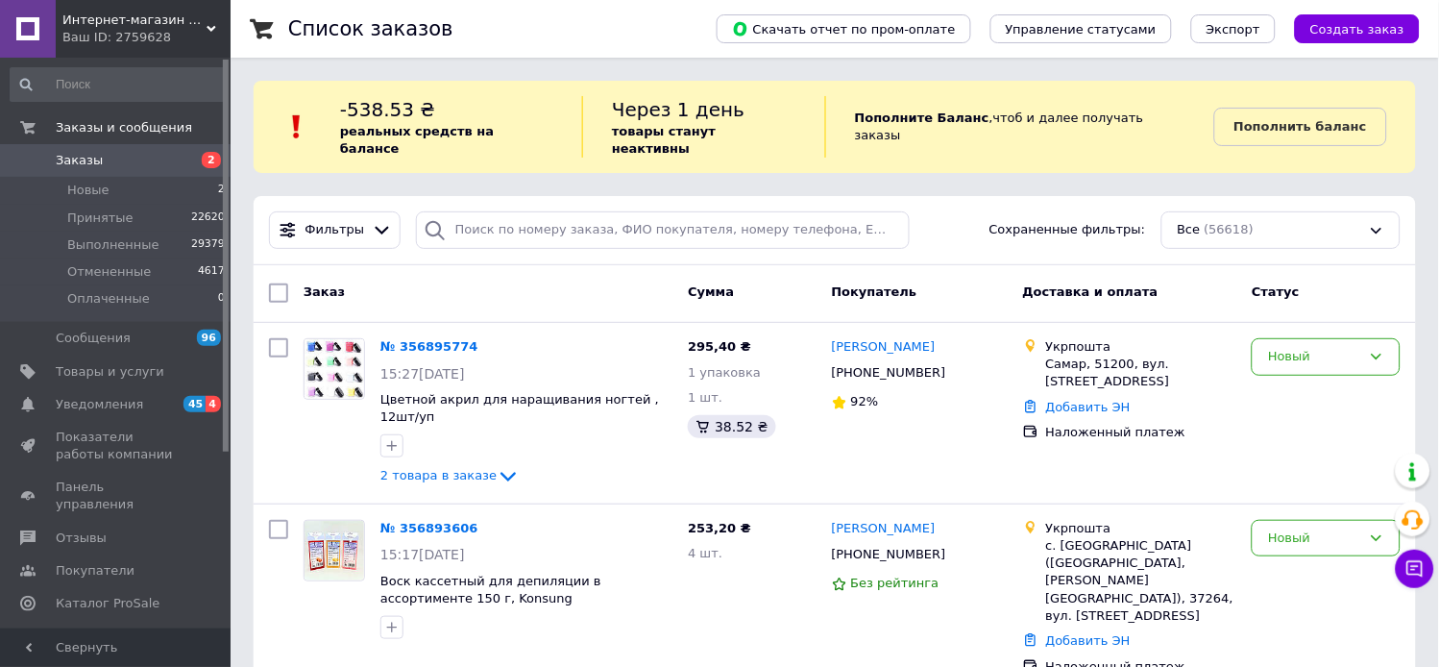
drag, startPoint x: 461, startPoint y: 109, endPoint x: 495, endPoint y: 149, distance: 52.5
click at [461, 109] on div "-538.53 ₴ реальных средств на балансе" at bounding box center [461, 126] width 242 height 61
click at [550, 211] on input "search" at bounding box center [663, 229] width 495 height 37
click at [552, 211] on input "search" at bounding box center [663, 229] width 495 height 37
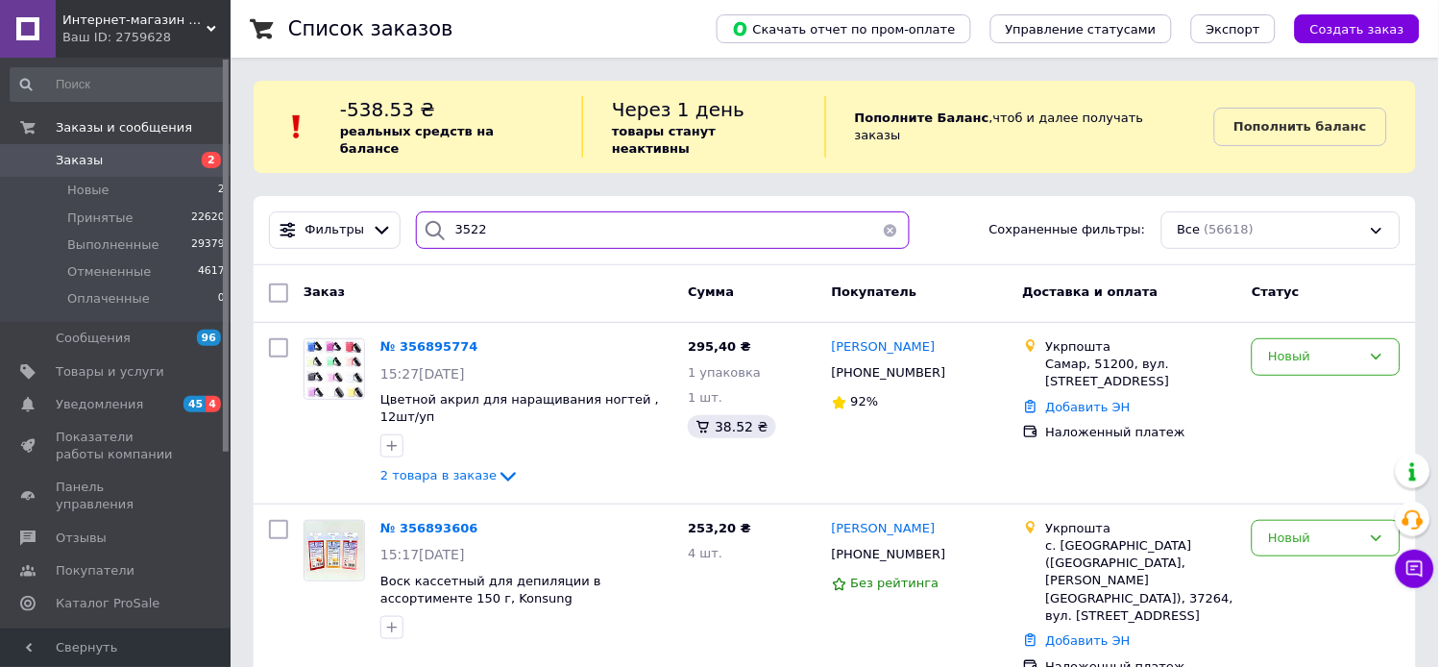
type input "3522"
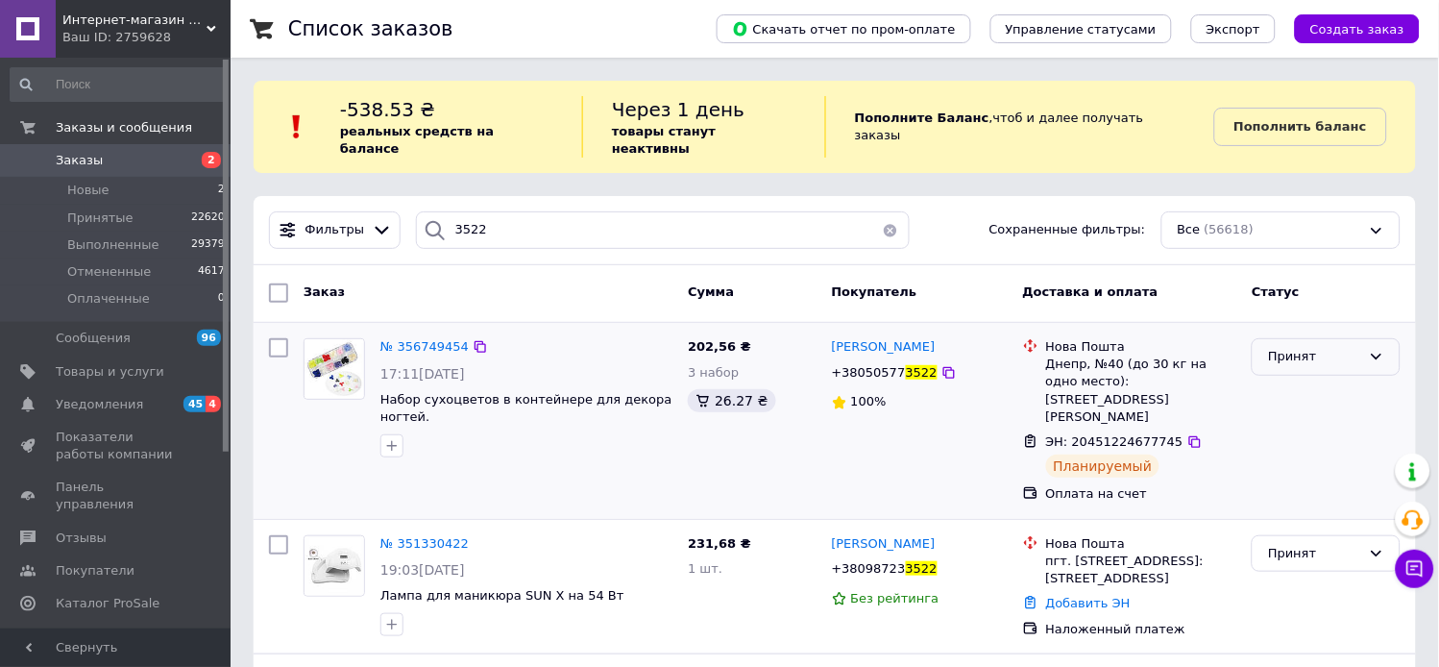
click at [1374, 349] on icon at bounding box center [1376, 356] width 15 height 15
click at [1313, 379] on li "Выполнен" at bounding box center [1326, 397] width 147 height 36
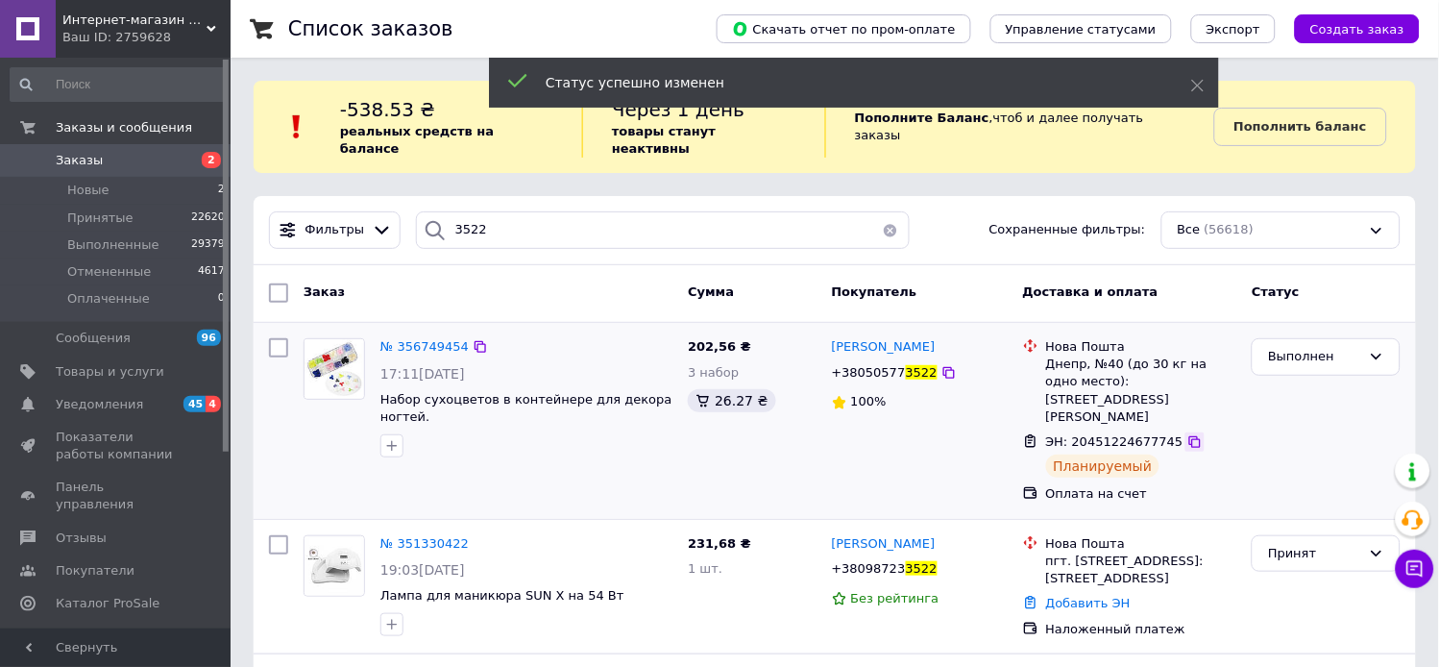
click at [1187, 434] on icon at bounding box center [1194, 441] width 15 height 15
click at [414, 339] on span "№ 356749454" at bounding box center [424, 346] width 88 height 14
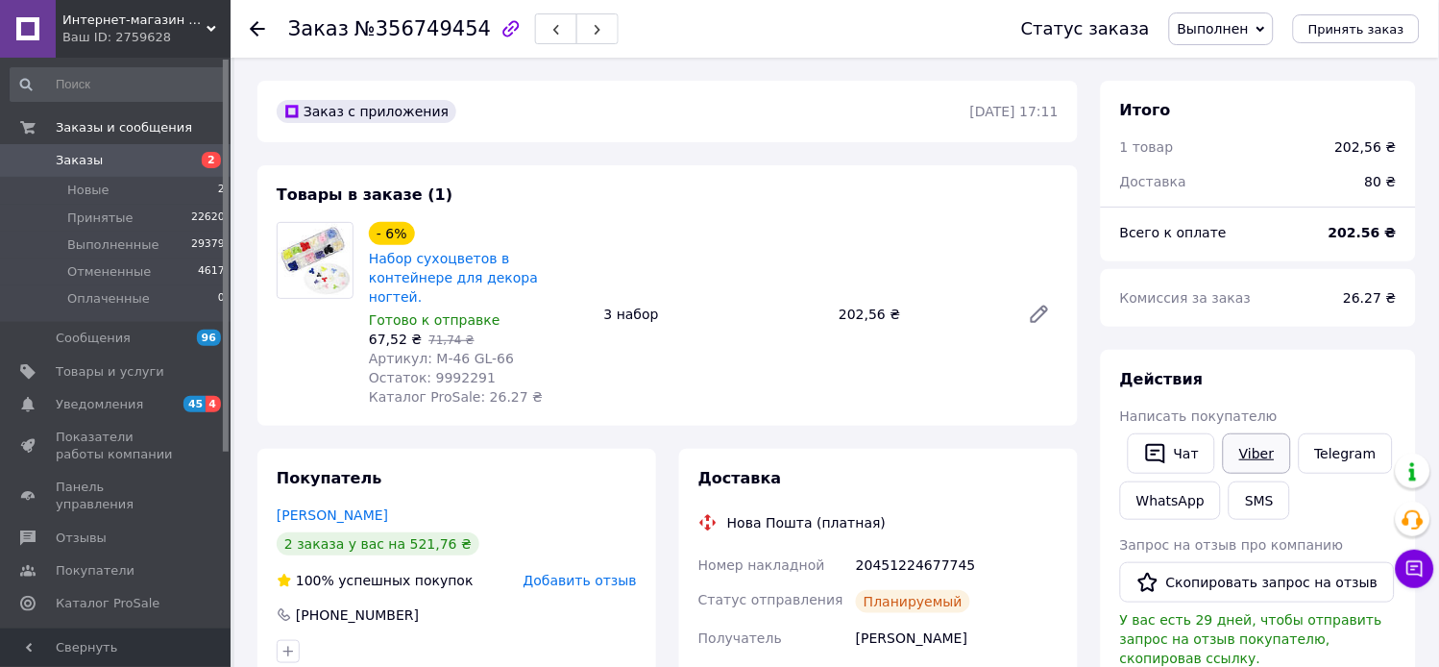
click at [1243, 474] on link "Viber" at bounding box center [1256, 453] width 67 height 40
click at [55, 148] on link "Заказы 2" at bounding box center [118, 160] width 236 height 33
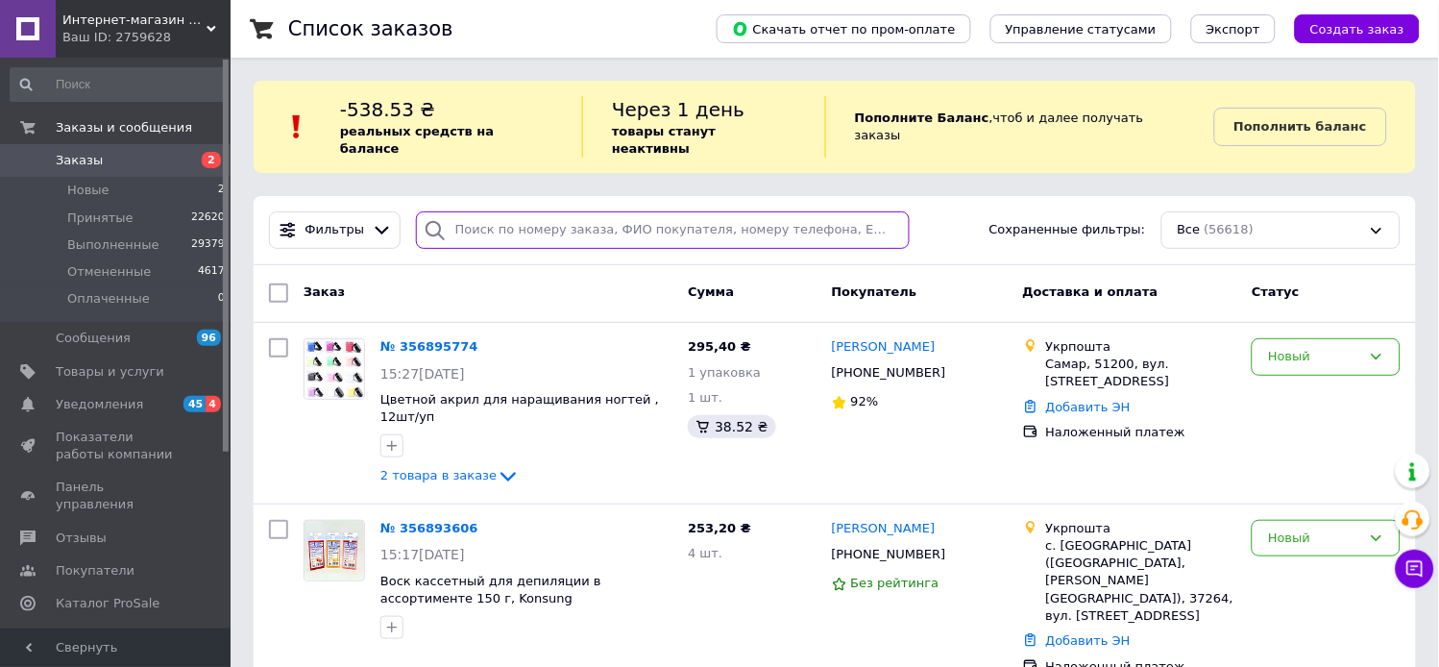
click at [516, 214] on input "search" at bounding box center [663, 229] width 495 height 37
type input "7900"
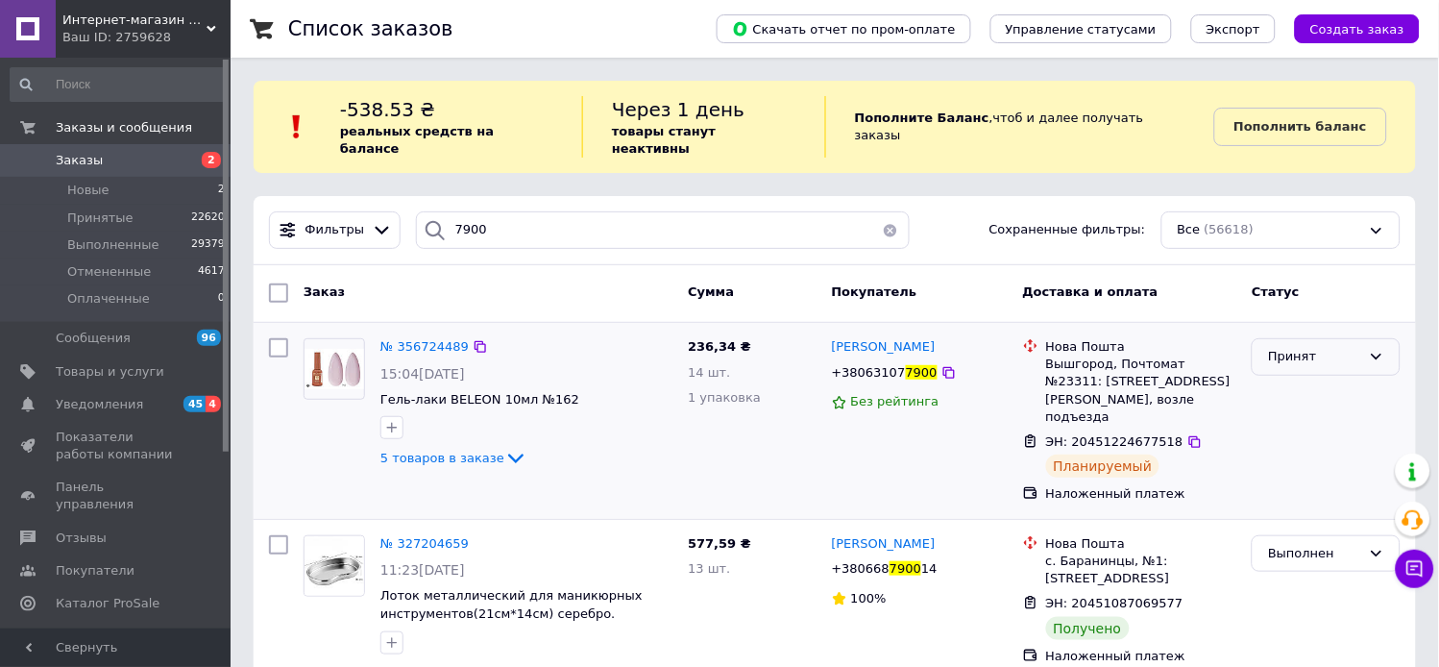
click at [1294, 347] on div "Принят" at bounding box center [1314, 357] width 93 height 20
click at [1292, 379] on li "Выполнен" at bounding box center [1326, 397] width 147 height 36
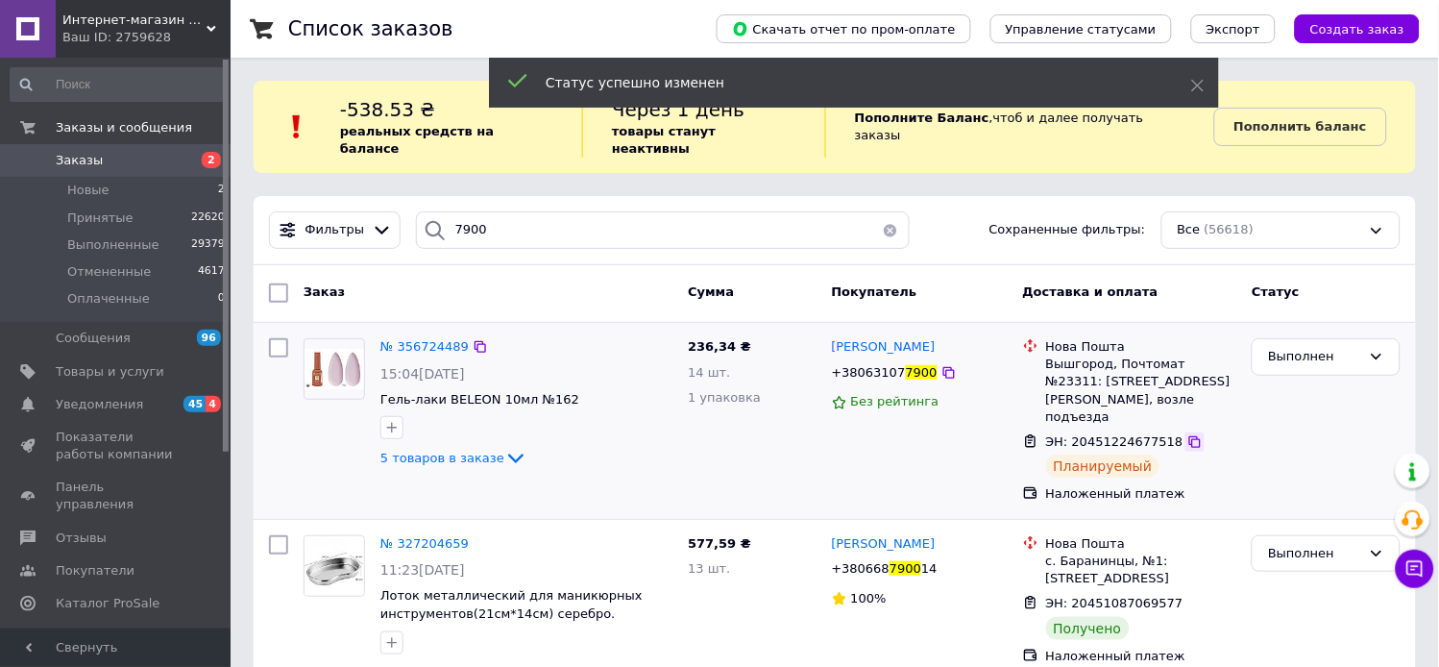
click at [1187, 434] on icon at bounding box center [1194, 441] width 15 height 15
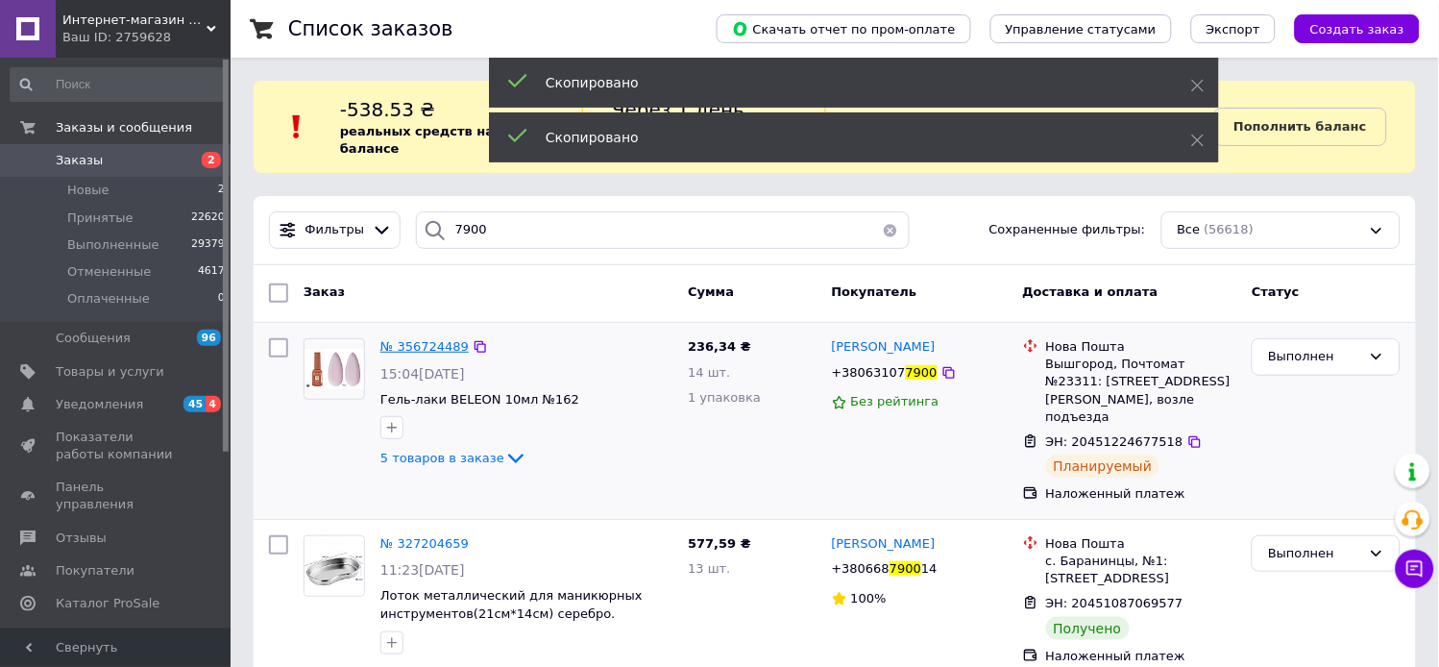
click at [432, 339] on span "№ 356724489" at bounding box center [424, 346] width 88 height 14
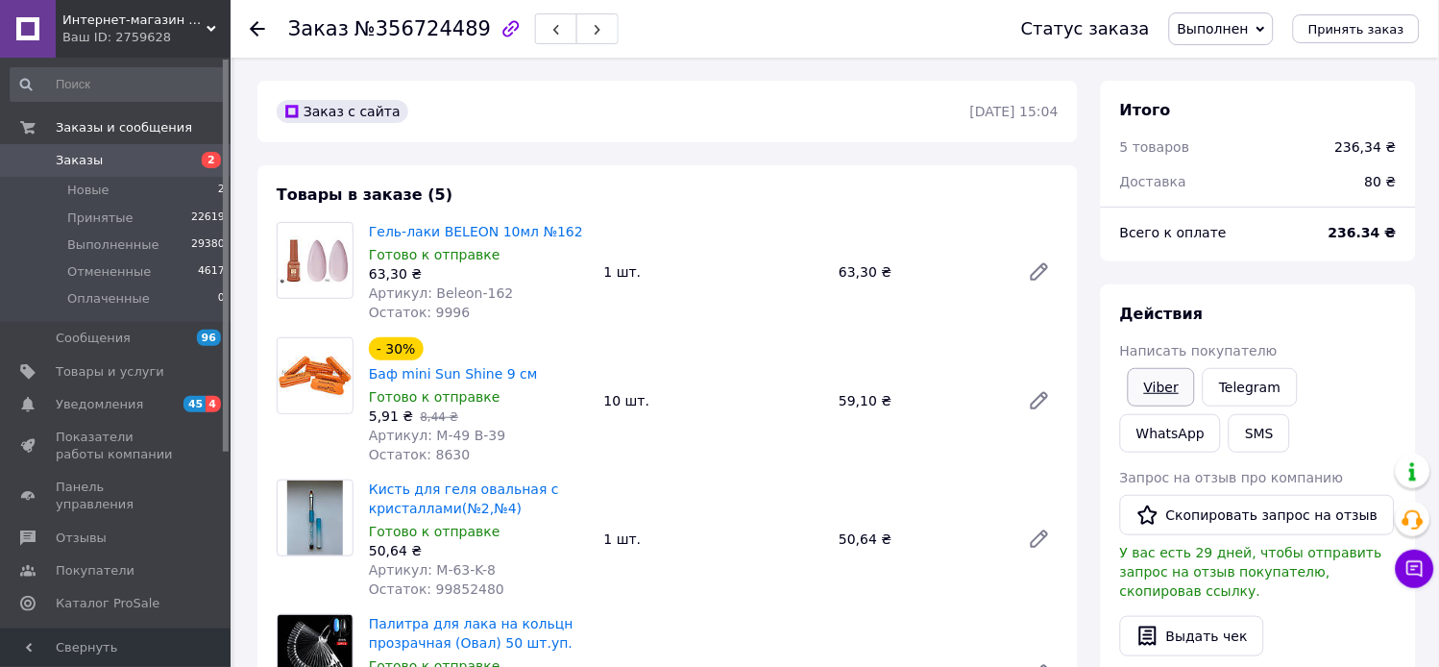
click at [1148, 406] on link "Viber" at bounding box center [1161, 387] width 67 height 38
click at [75, 159] on span "Заказы" at bounding box center [79, 160] width 47 height 17
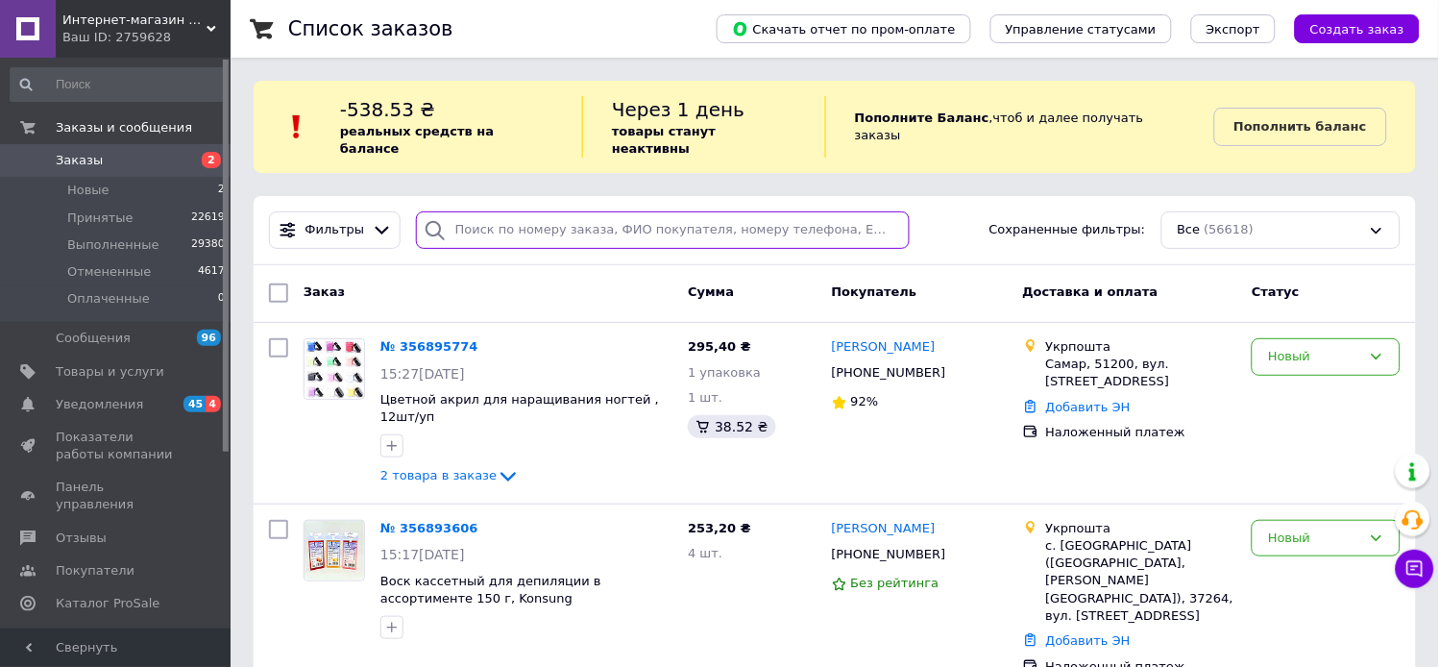
click at [464, 211] on input "search" at bounding box center [663, 229] width 495 height 37
click at [465, 211] on input "search" at bounding box center [663, 229] width 495 height 37
type input "2077"
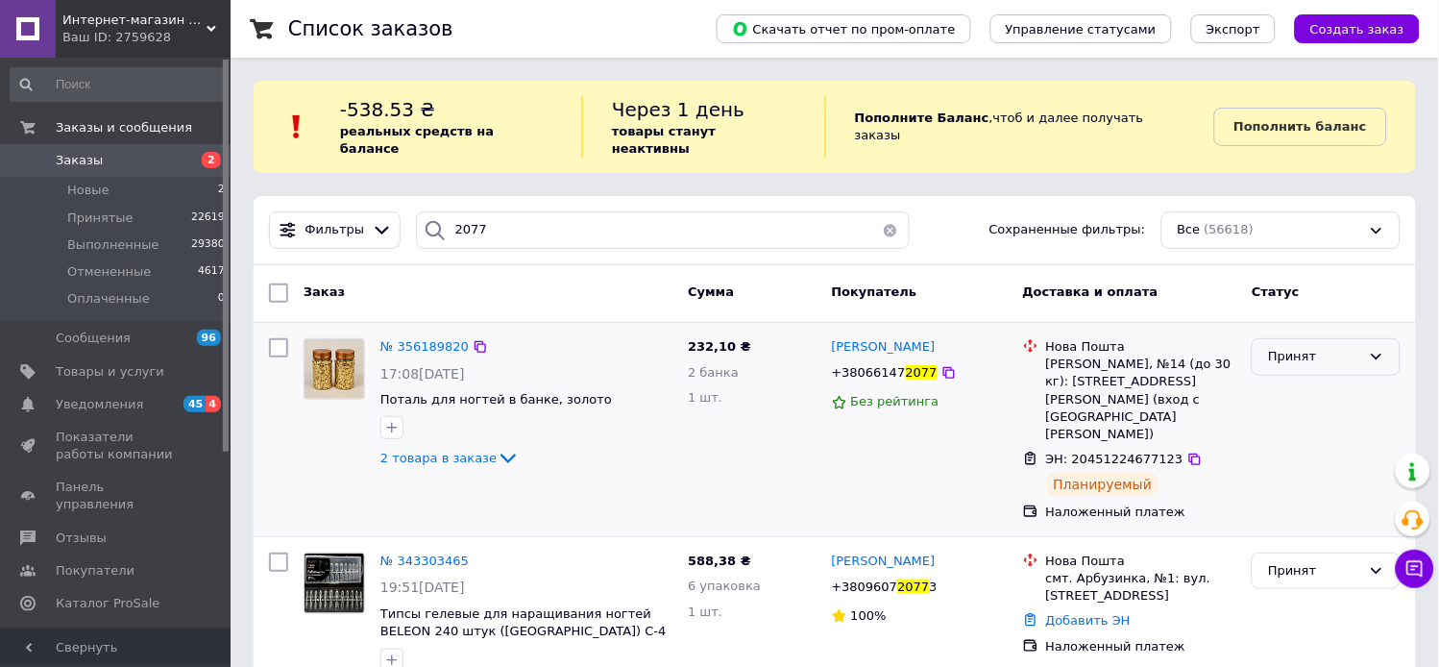
drag, startPoint x: 1288, startPoint y: 341, endPoint x: 1289, endPoint y: 353, distance: 11.6
click at [1289, 347] on div "Принят" at bounding box center [1314, 357] width 93 height 20
click at [1288, 385] on li "Выполнен" at bounding box center [1326, 397] width 147 height 36
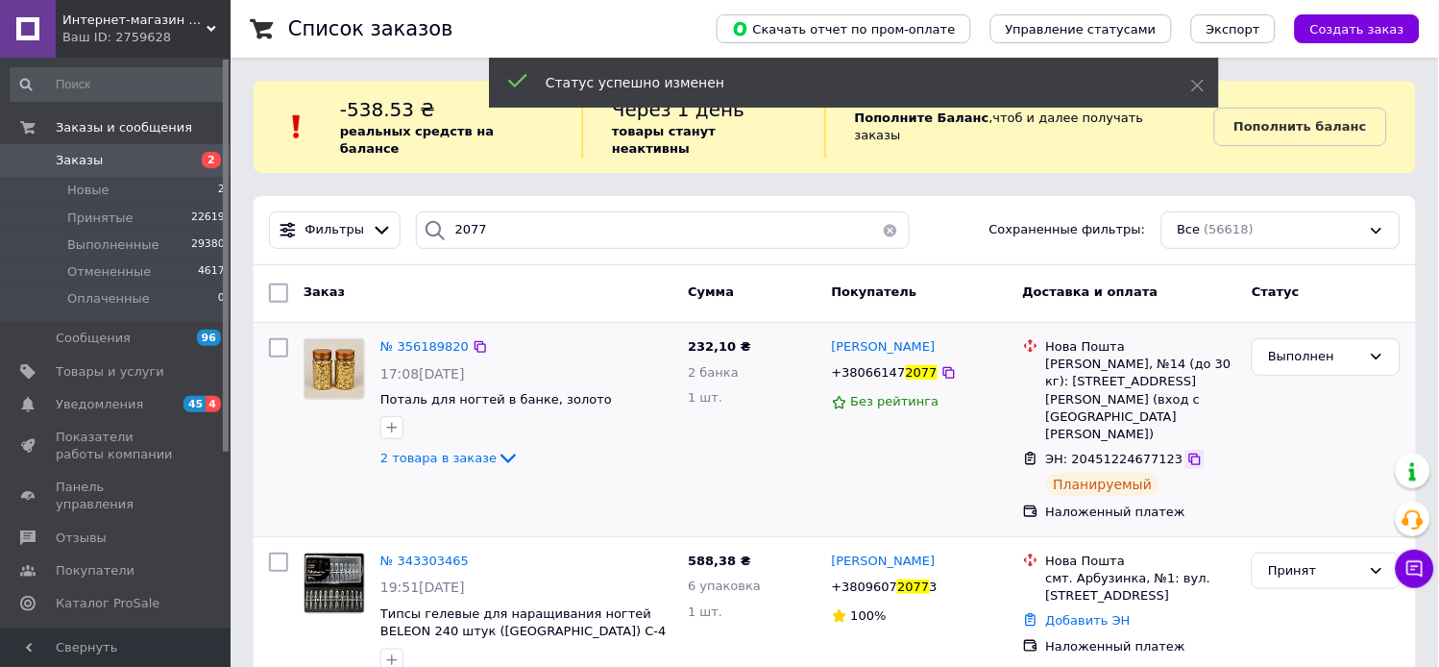
click at [1187, 452] on icon at bounding box center [1194, 459] width 15 height 15
click at [424, 330] on div "№ 356189820 17:08[DATE] Поталь для ногтей в банке, золото 2 товара в заказе" at bounding box center [526, 403] width 307 height 147
click at [428, 339] on span "№ 356189820" at bounding box center [424, 346] width 88 height 14
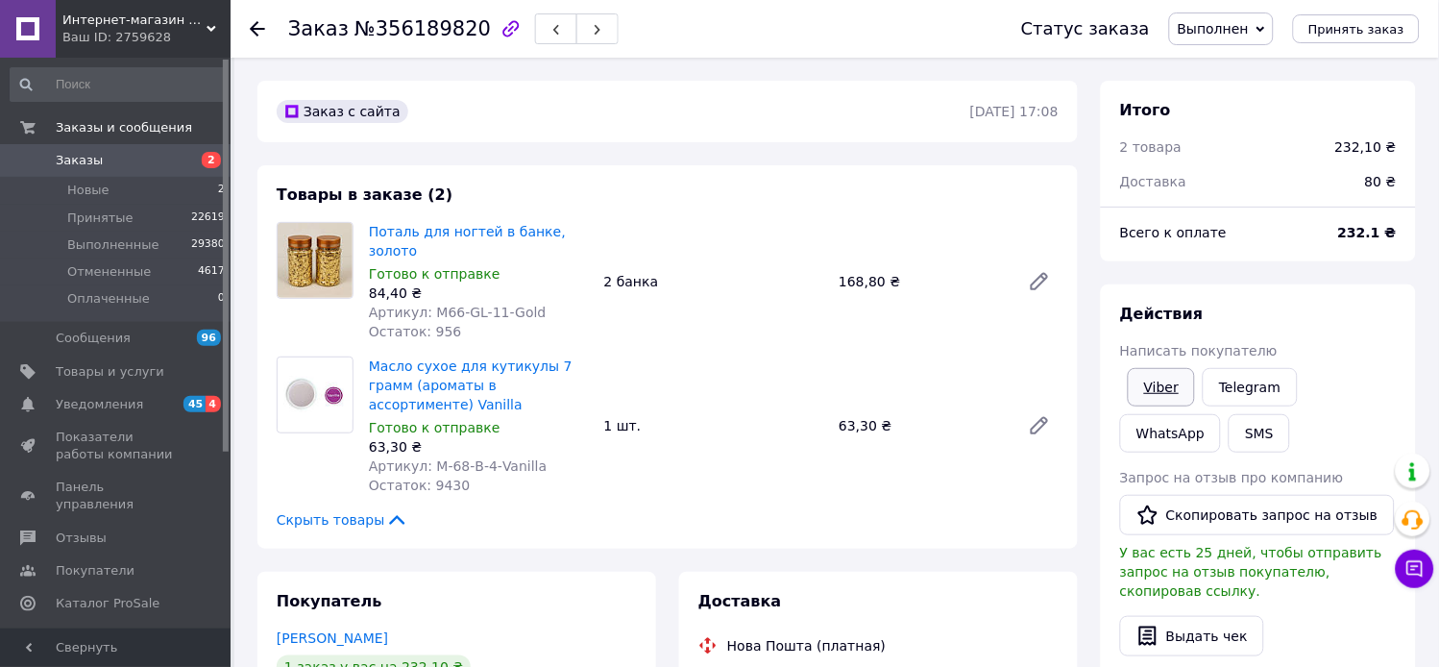
click at [1188, 406] on link "Viber" at bounding box center [1161, 387] width 67 height 38
click at [97, 155] on span "Заказы" at bounding box center [117, 160] width 122 height 17
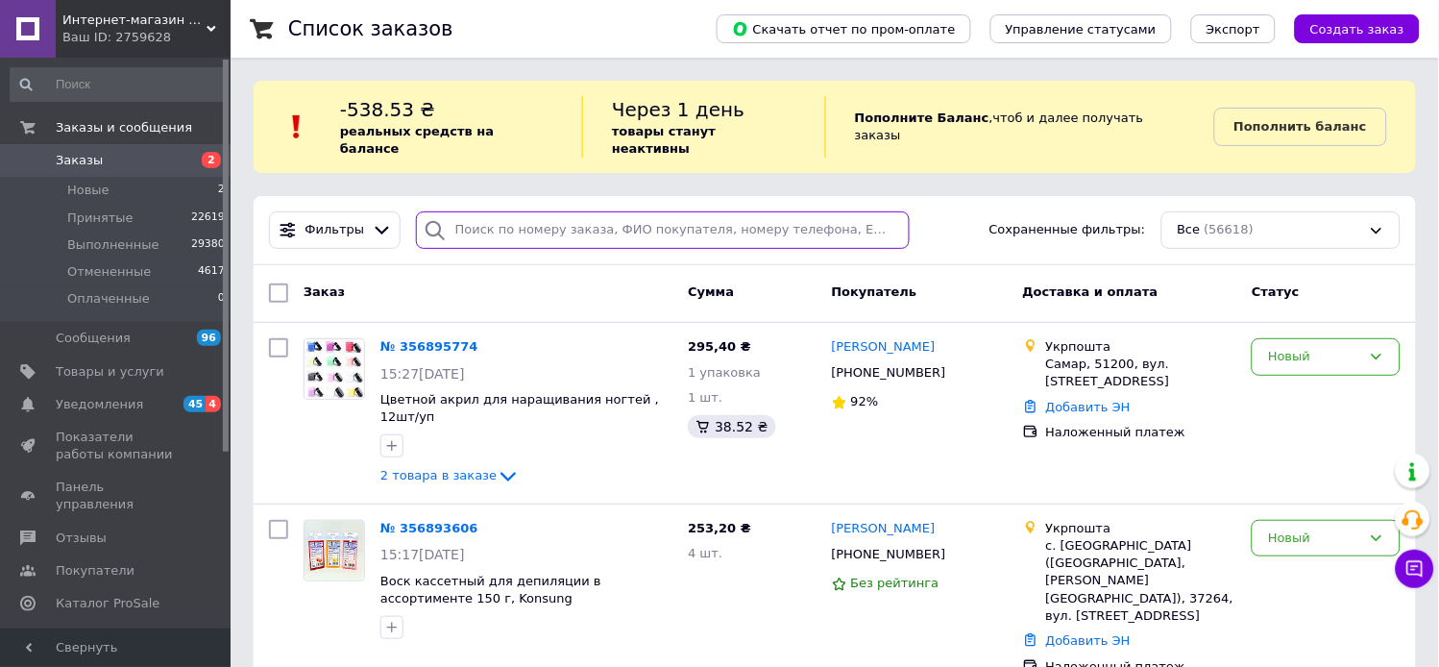
click at [513, 211] on input "search" at bounding box center [663, 229] width 495 height 37
click at [513, 211] on input "96" at bounding box center [663, 229] width 495 height 37
type input "9685"
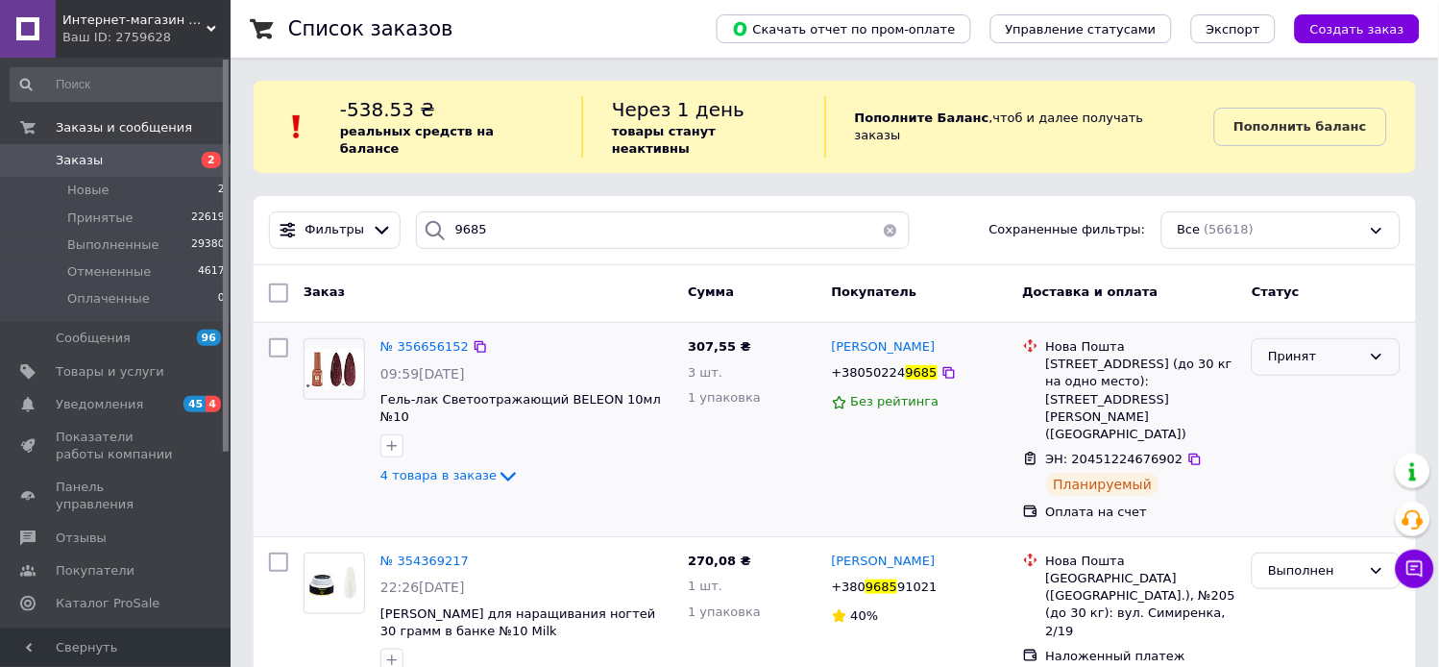
click at [1309, 347] on div "Принят" at bounding box center [1314, 357] width 93 height 20
click at [1330, 379] on li "Выполнен" at bounding box center [1326, 397] width 147 height 36
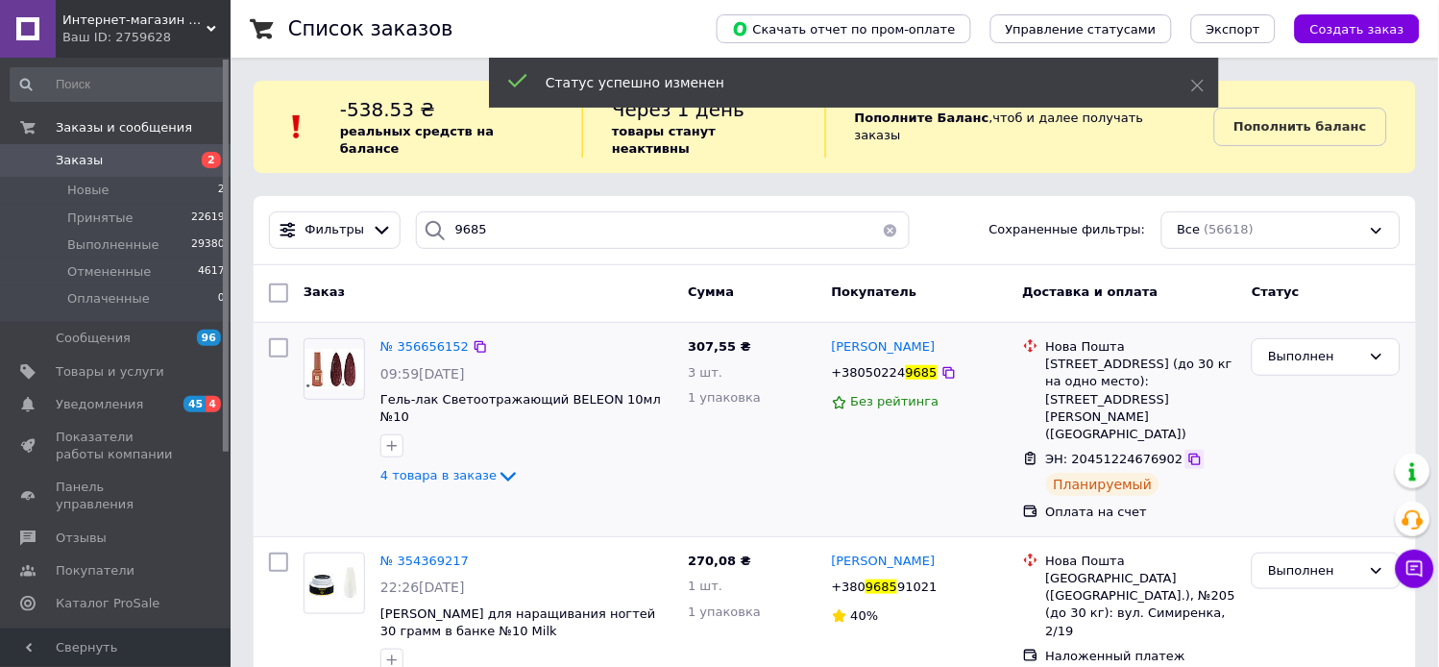
click at [1187, 452] on icon at bounding box center [1194, 459] width 15 height 15
click at [398, 339] on span "№ 356656152" at bounding box center [424, 346] width 88 height 14
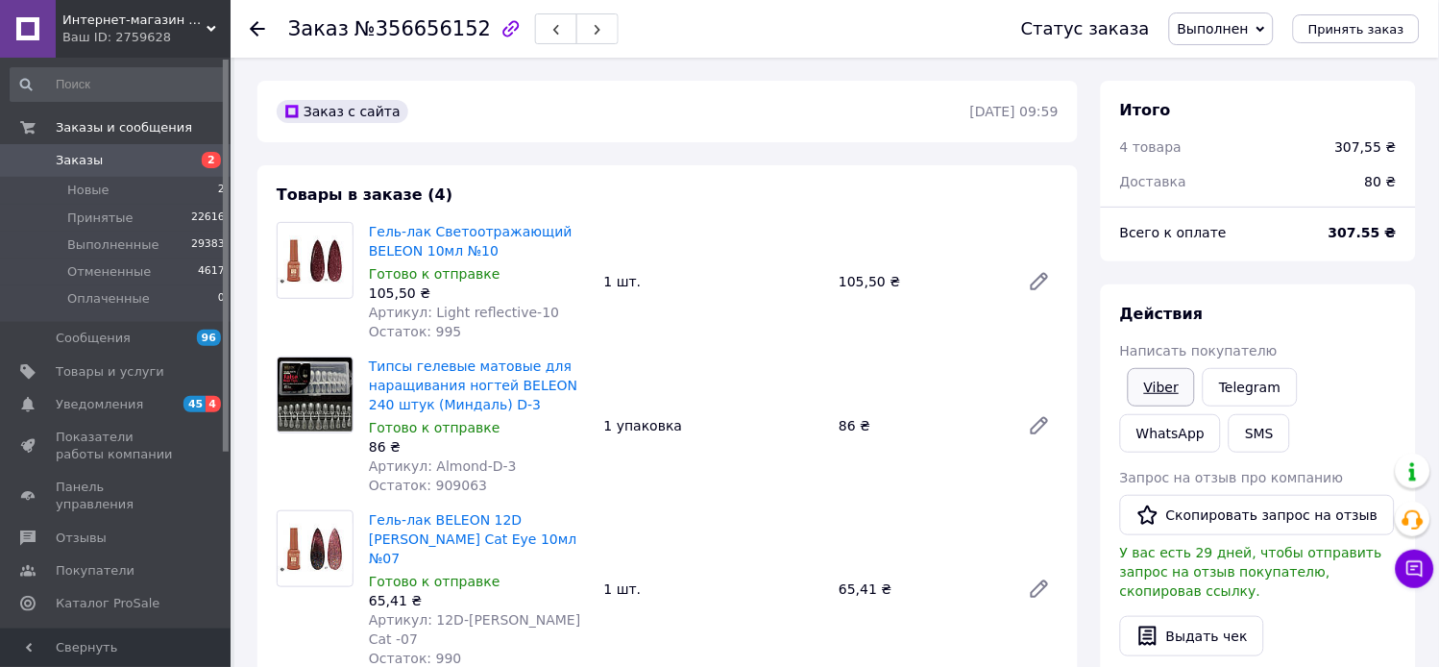
click at [1159, 402] on link "Viber" at bounding box center [1161, 387] width 67 height 38
click at [85, 155] on span "Заказы" at bounding box center [79, 160] width 47 height 17
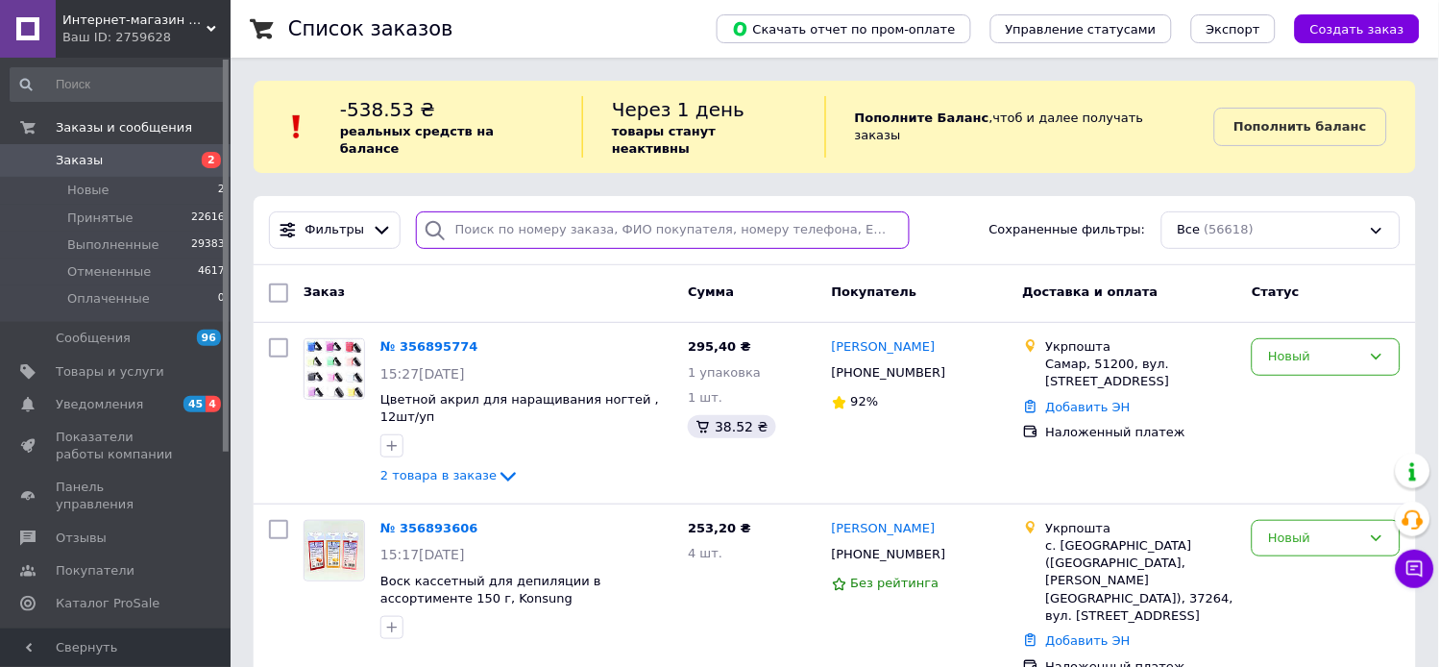
click at [483, 229] on input "search" at bounding box center [663, 229] width 495 height 37
click at [478, 225] on input "search" at bounding box center [663, 229] width 495 height 37
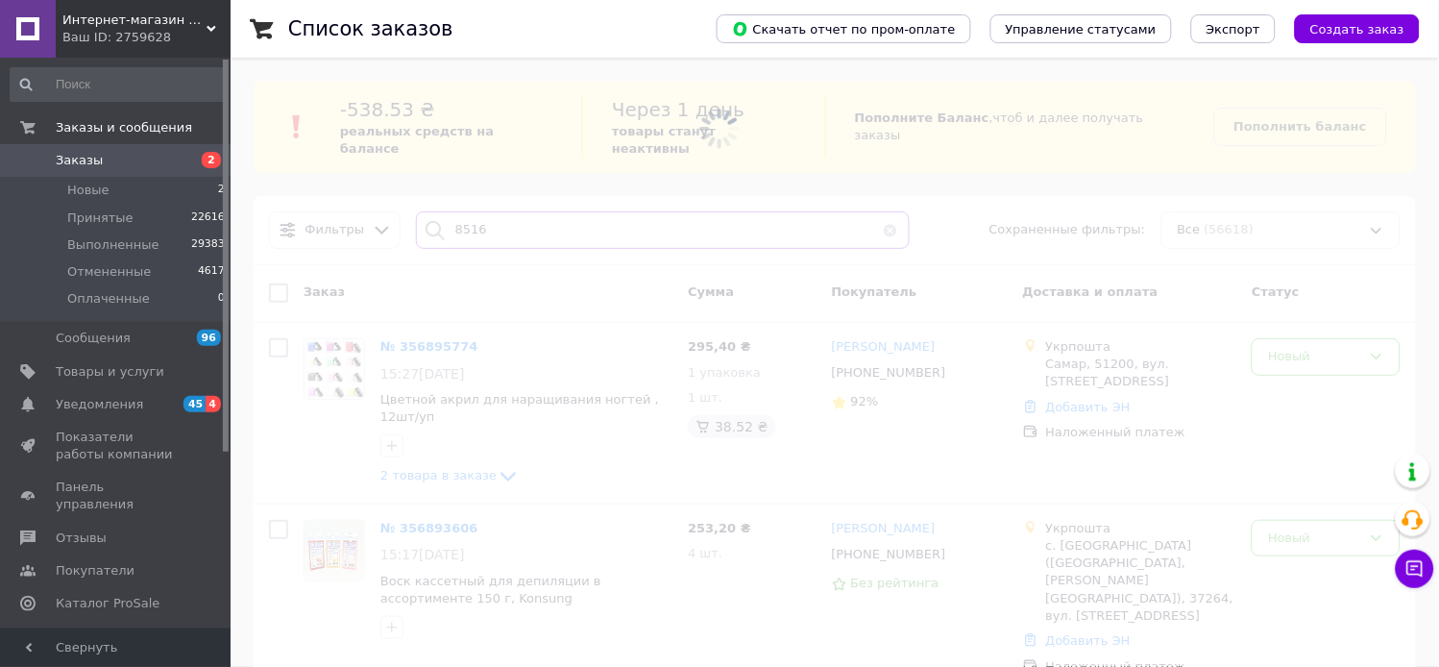
type input "8516"
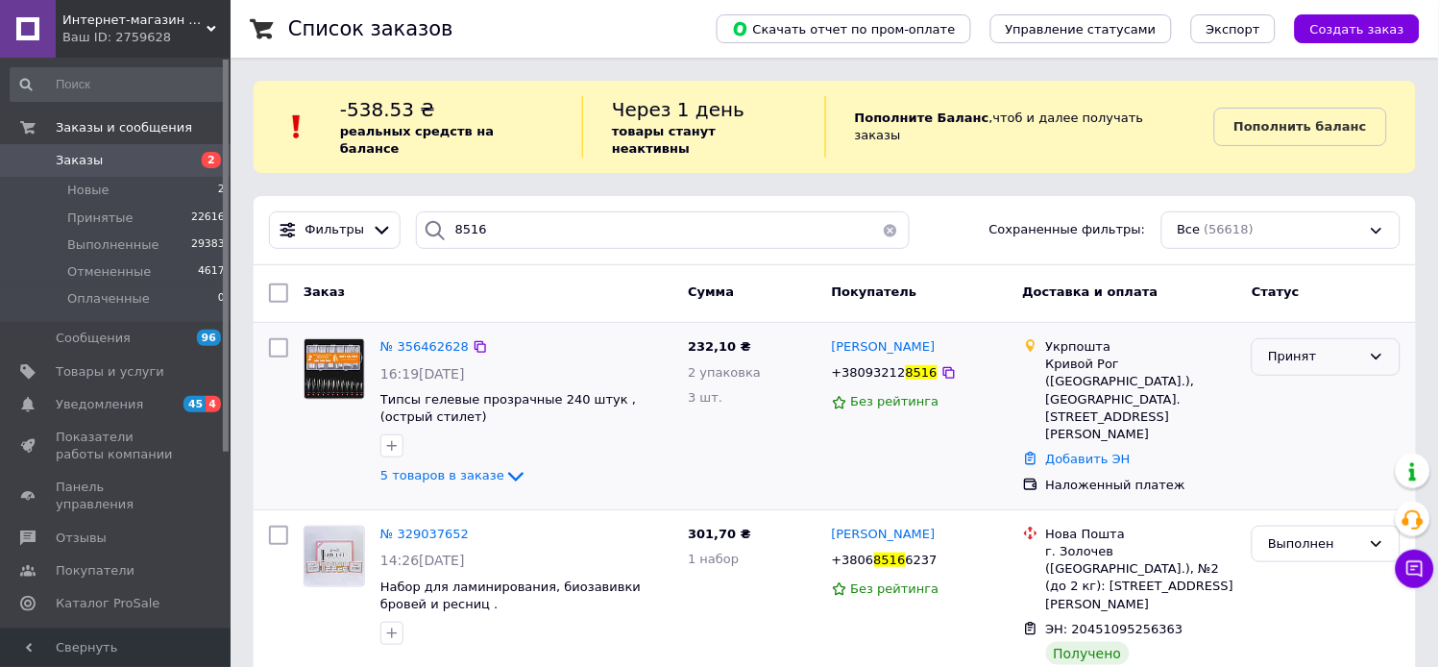
click at [1297, 350] on div "Принят" at bounding box center [1326, 356] width 149 height 37
click at [1302, 379] on li "Выполнен" at bounding box center [1326, 397] width 147 height 36
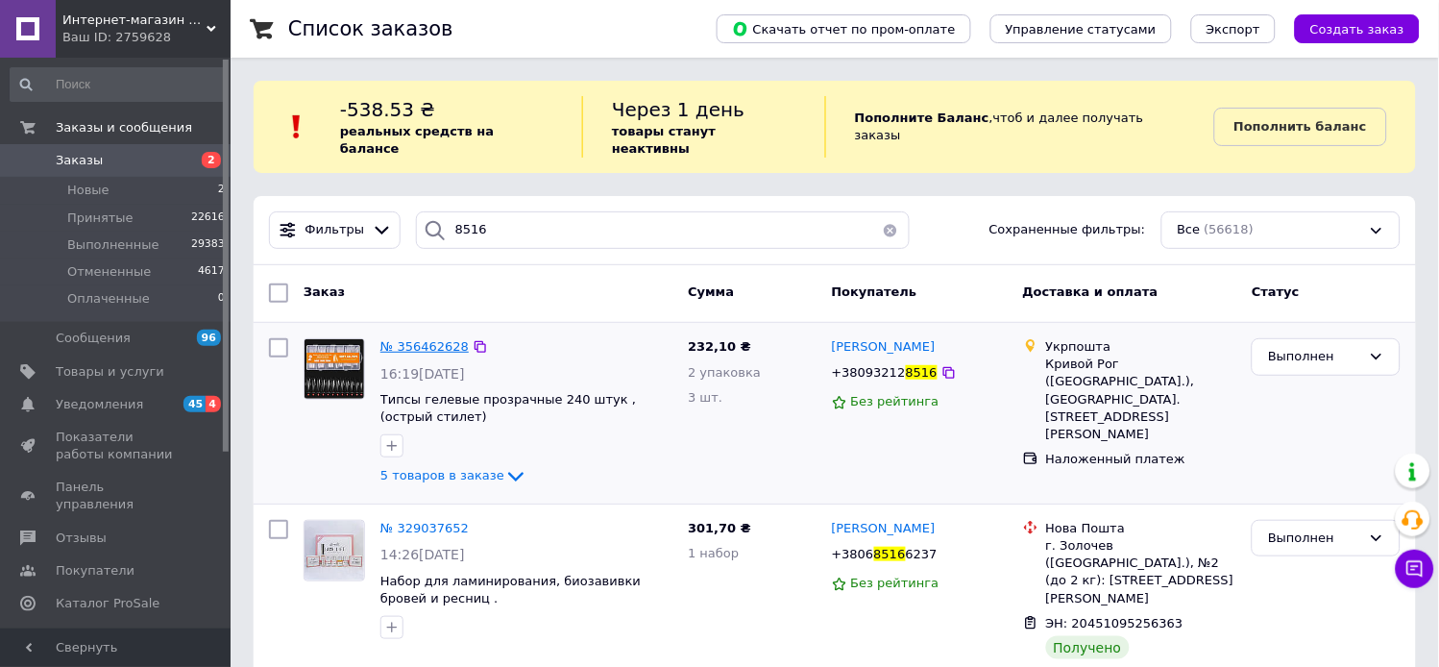
click at [409, 339] on span "№ 356462628" at bounding box center [424, 346] width 88 height 14
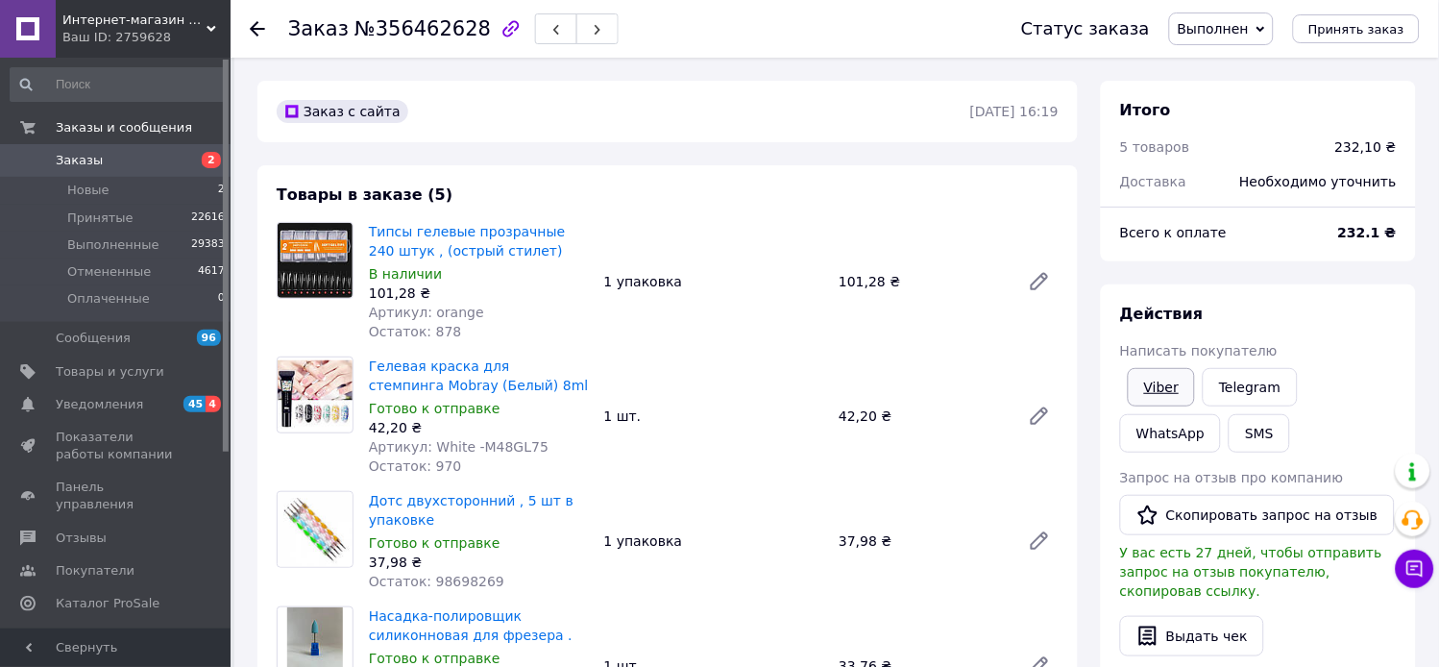
click at [1195, 406] on link "Viber" at bounding box center [1161, 387] width 67 height 38
click at [61, 150] on link "Заказы 2" at bounding box center [118, 160] width 236 height 33
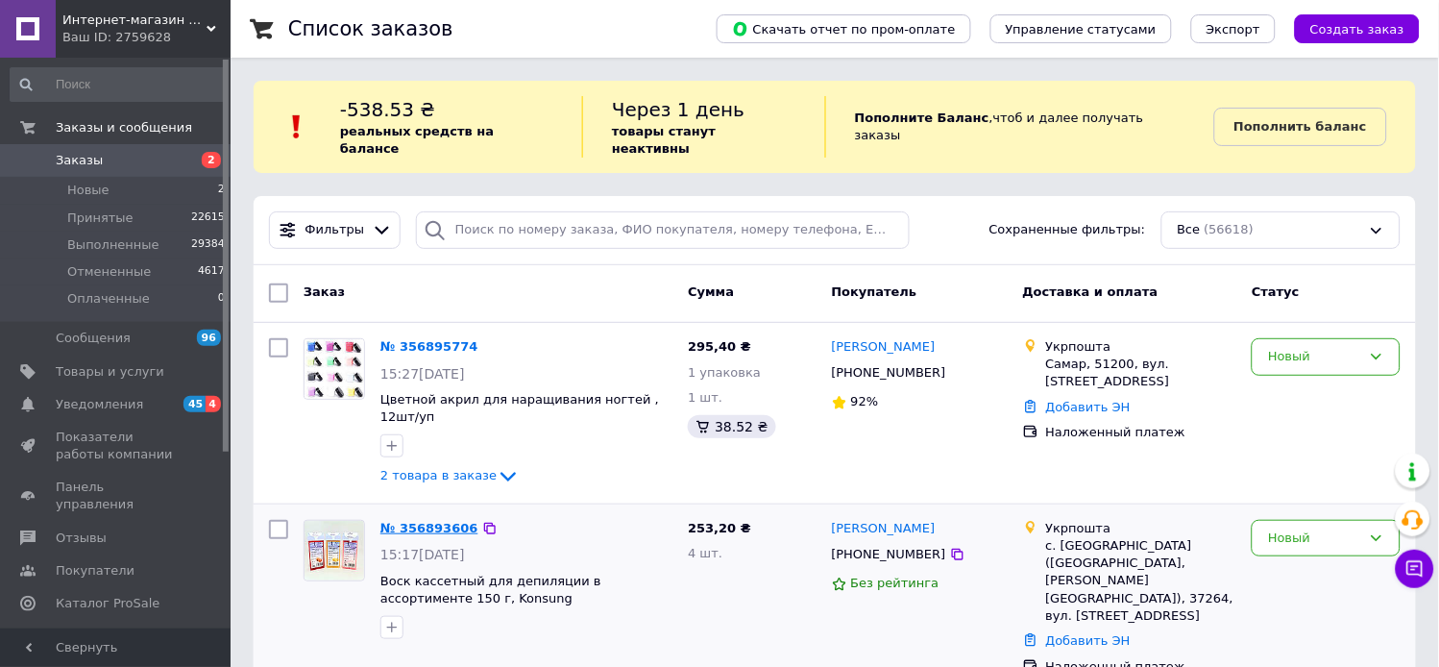
click at [415, 521] on link "№ 356893606" at bounding box center [429, 528] width 98 height 14
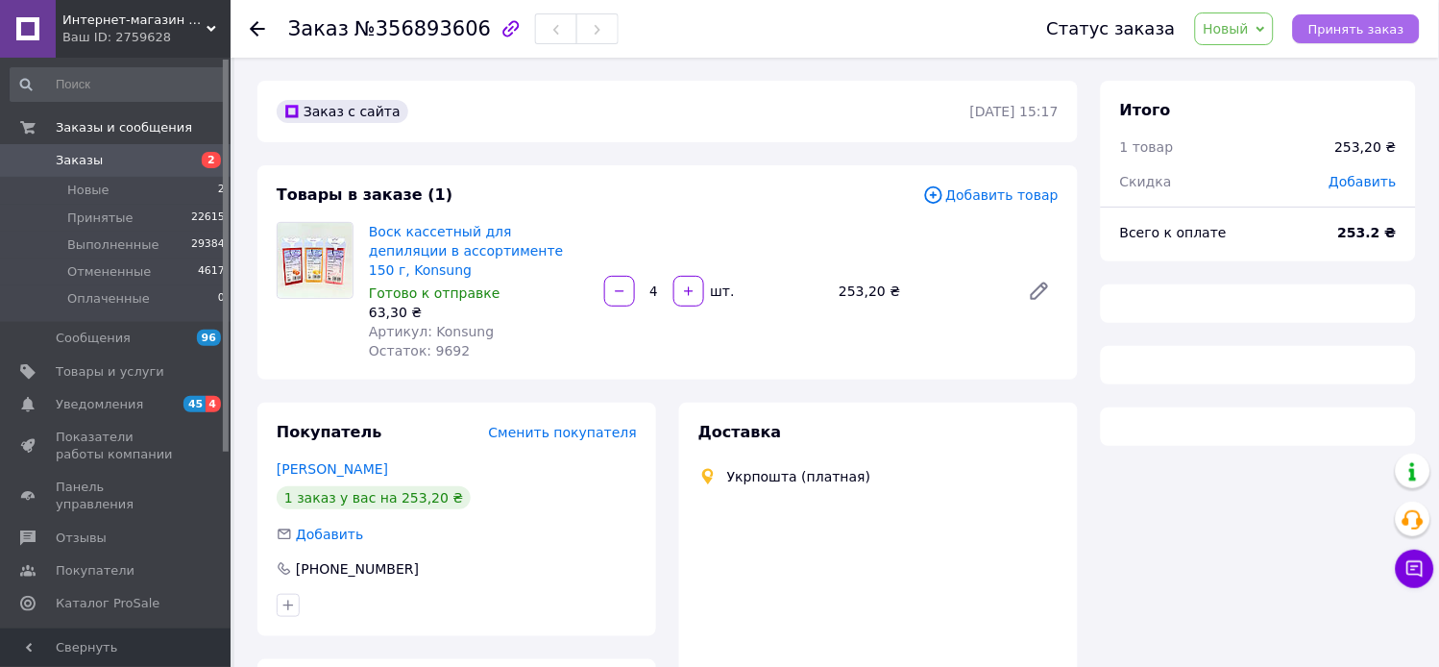
click at [1406, 25] on button "Принять заказ" at bounding box center [1356, 28] width 127 height 29
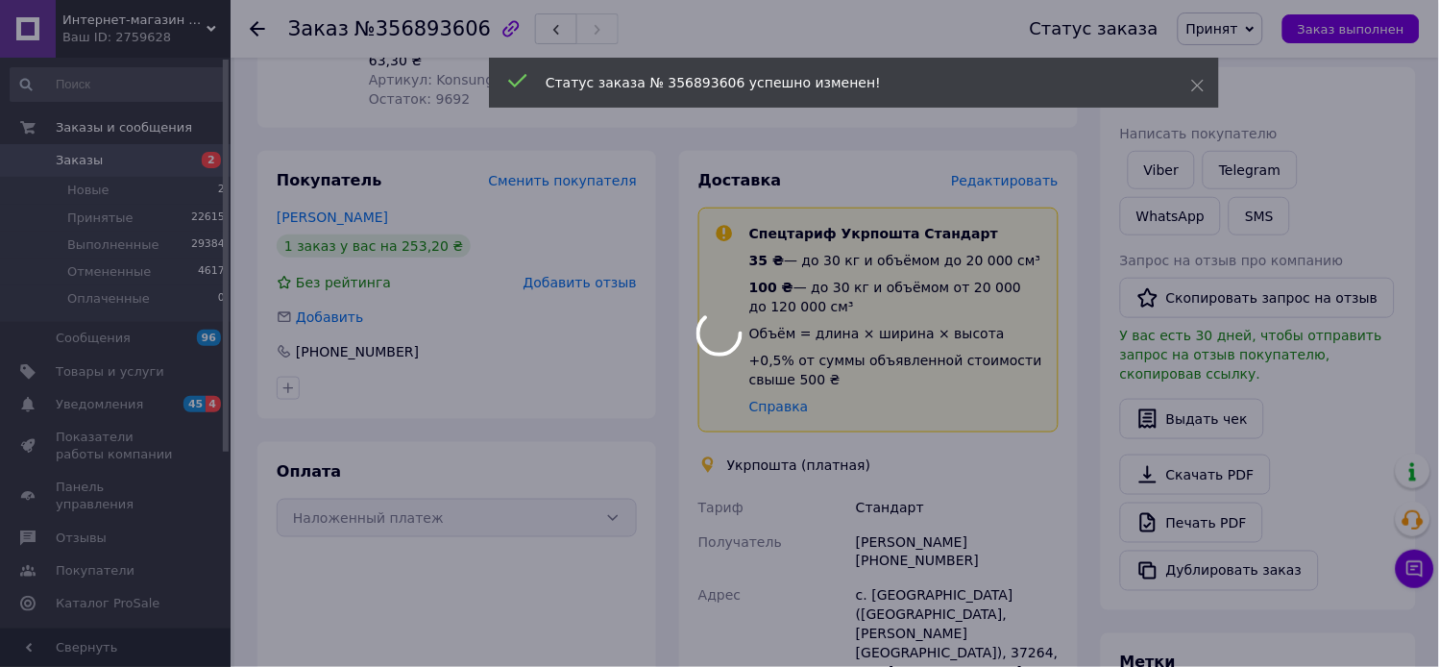
scroll to position [358, 0]
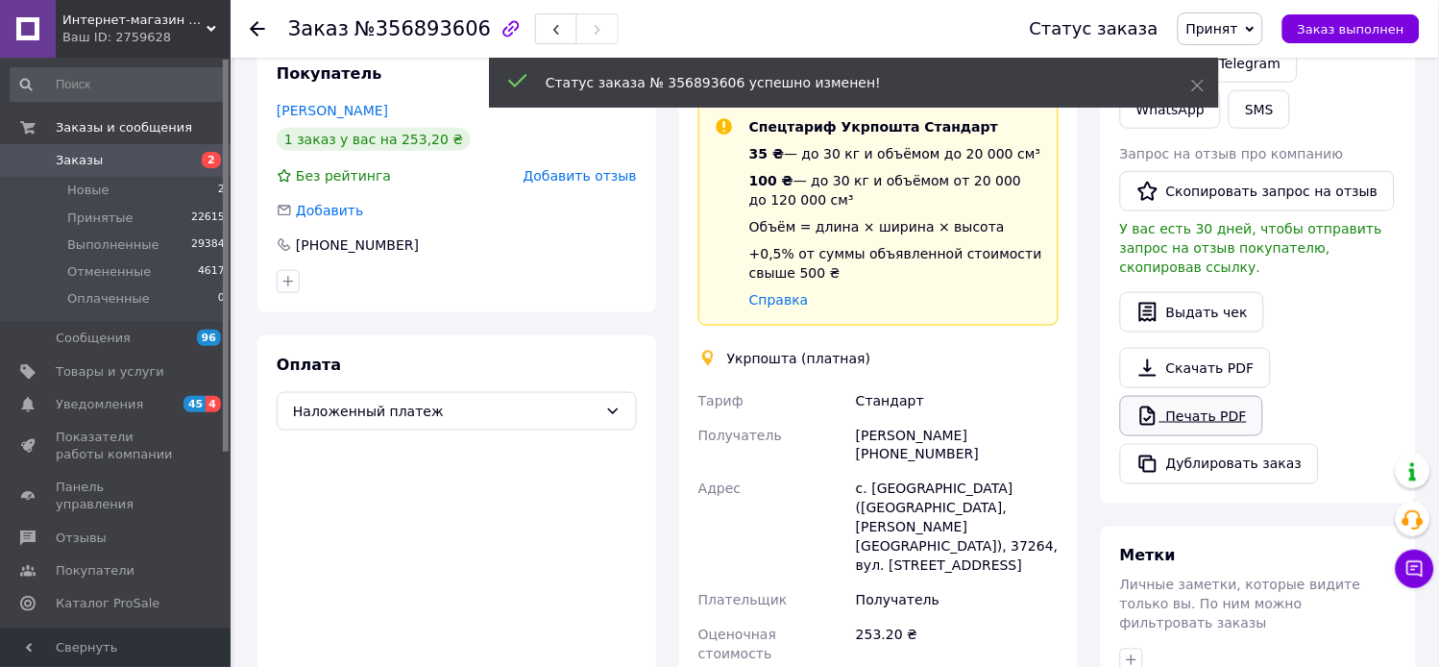
click at [1213, 436] on link "Печать PDF" at bounding box center [1191, 416] width 143 height 40
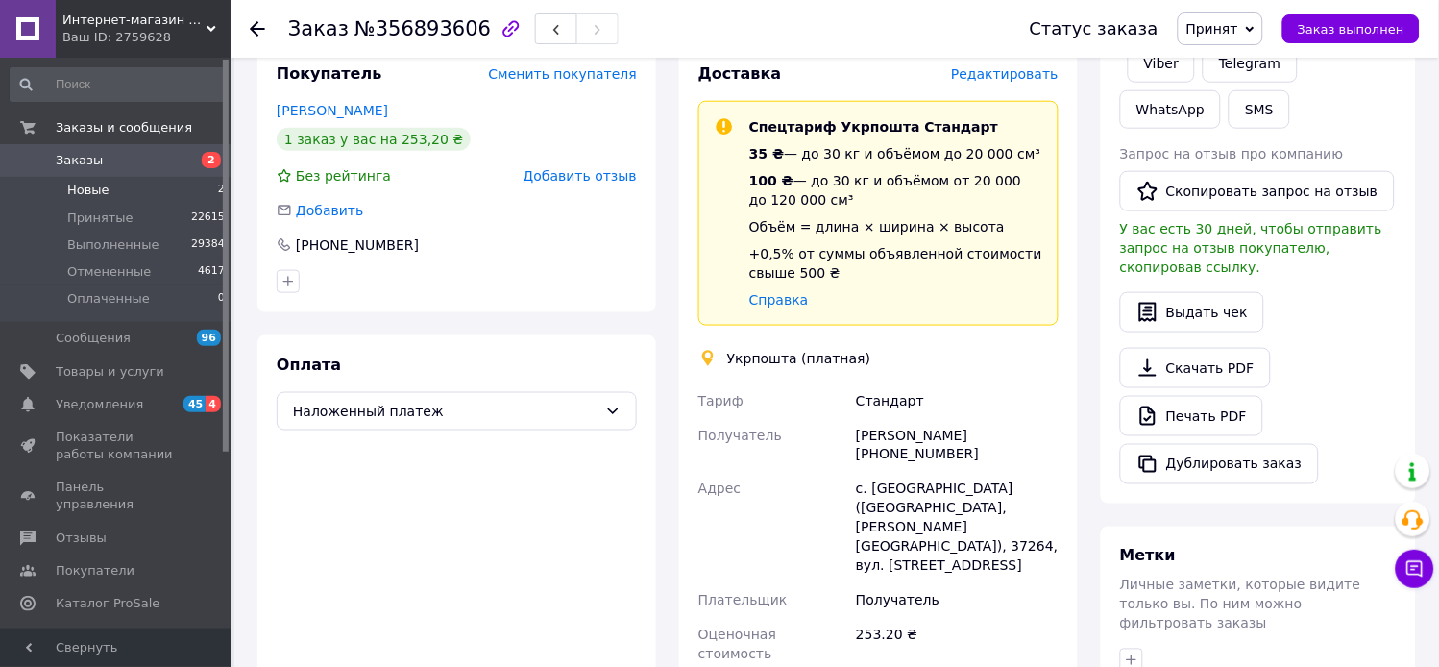
click at [84, 180] on li "Новые 2" at bounding box center [118, 190] width 236 height 27
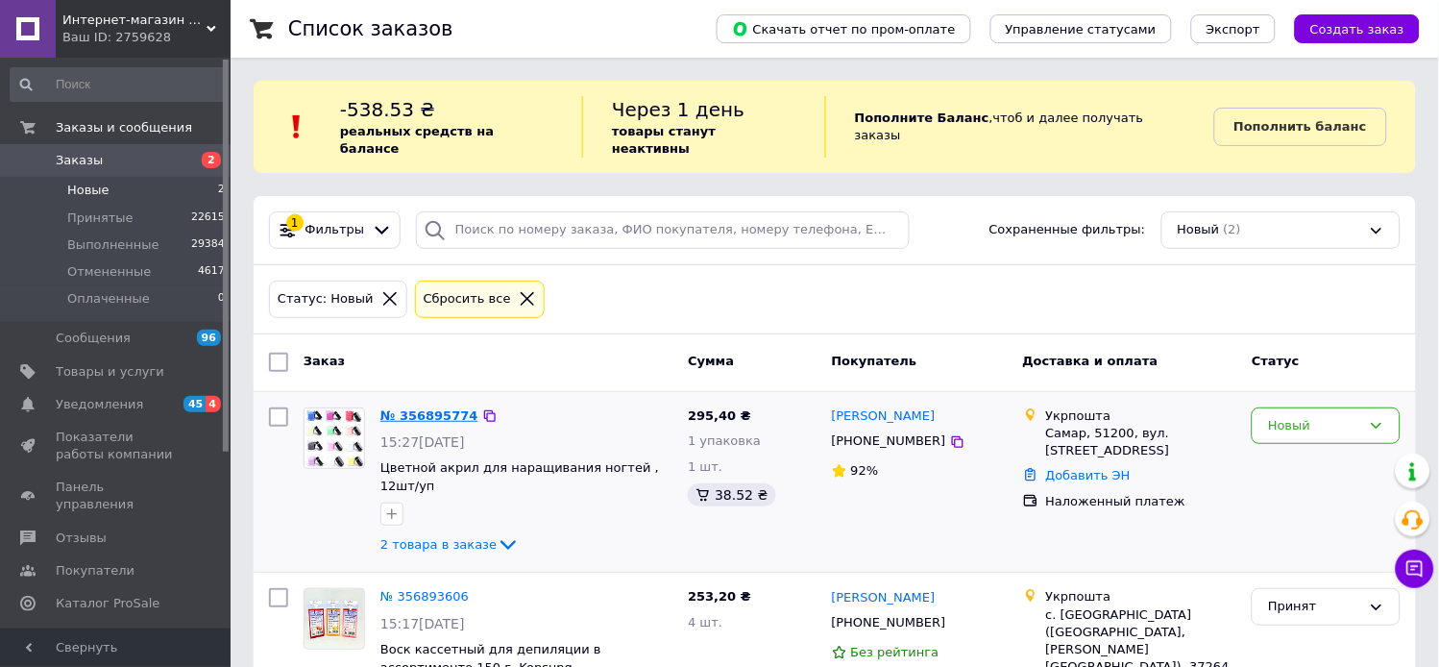
click at [421, 408] on link "№ 356895774" at bounding box center [429, 415] width 98 height 14
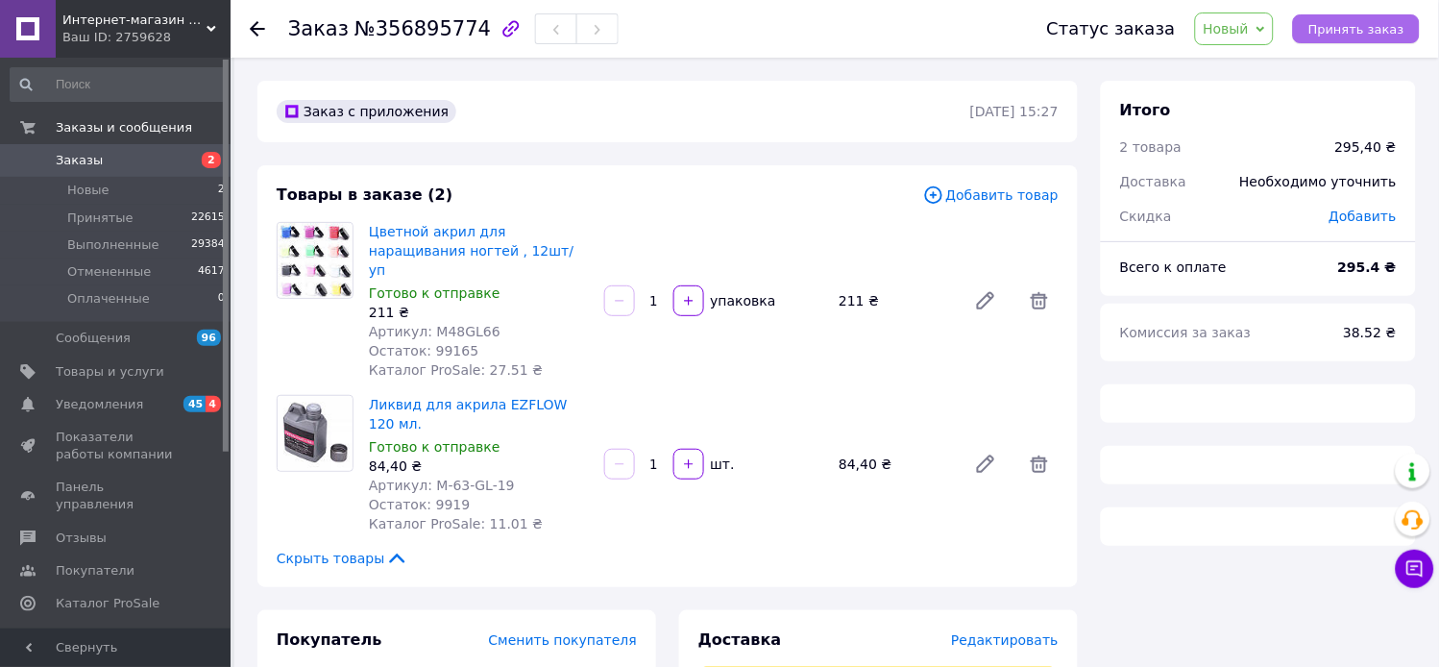
click at [1379, 35] on span "Принять заказ" at bounding box center [1357, 29] width 96 height 14
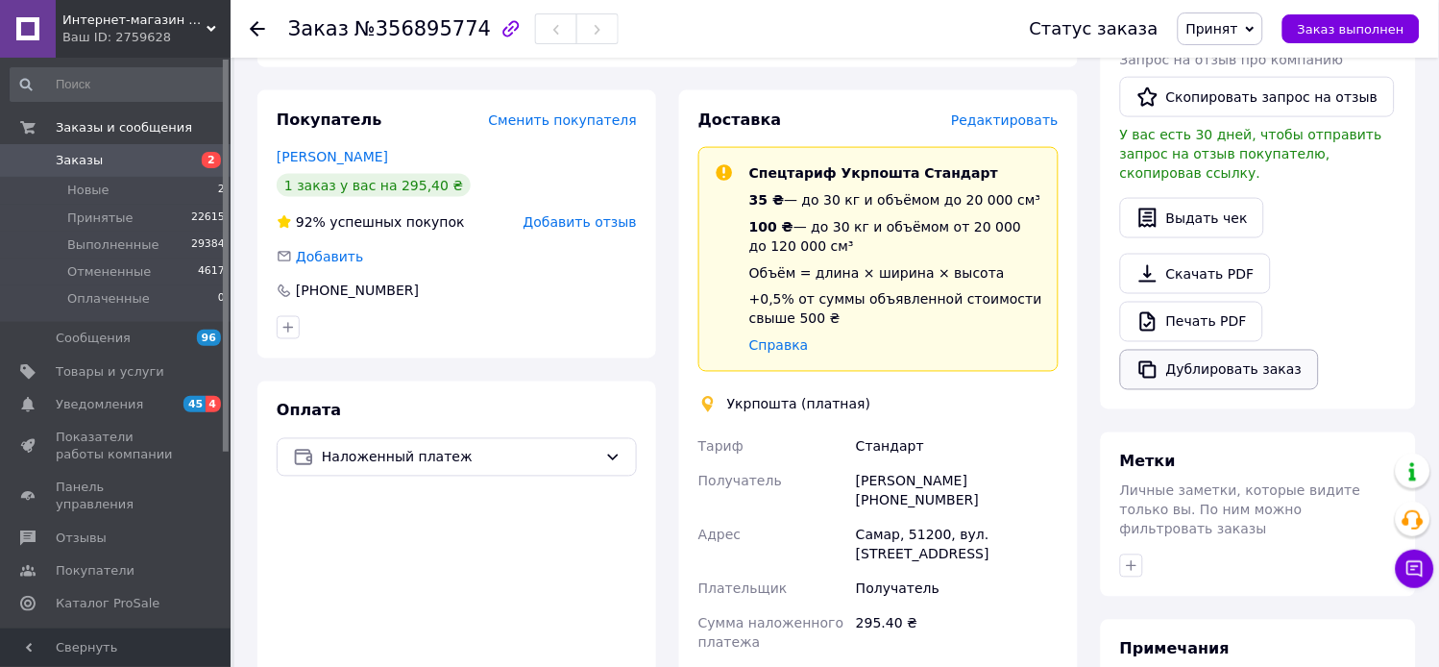
scroll to position [523, 0]
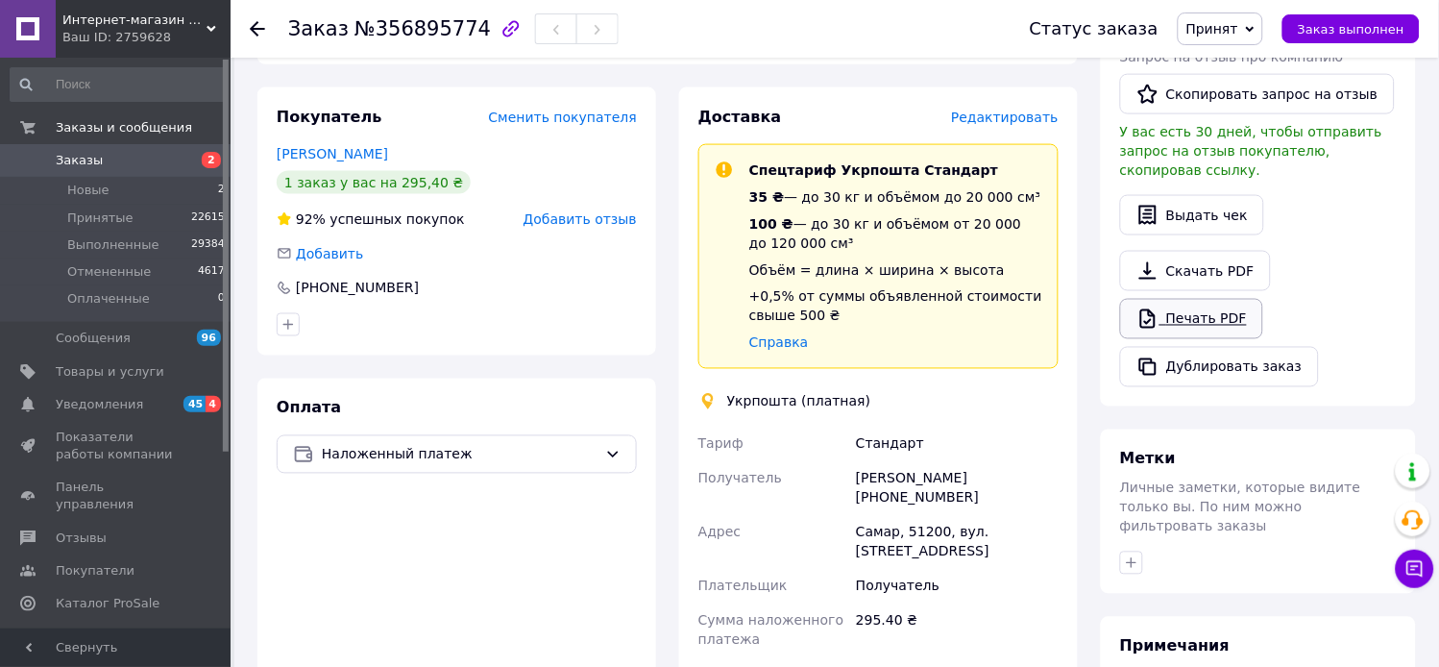
click at [1192, 339] on link "Печать PDF" at bounding box center [1191, 319] width 143 height 40
click at [65, 166] on span "Заказы" at bounding box center [79, 160] width 47 height 17
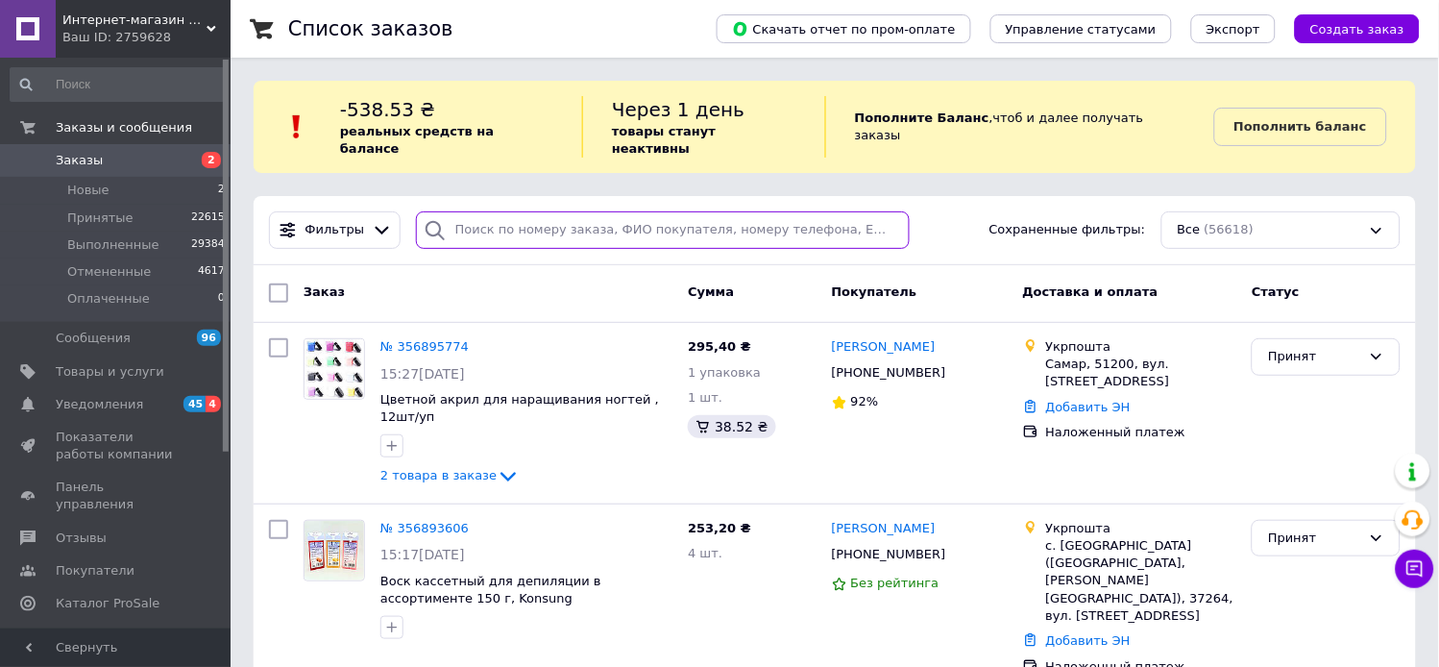
click at [514, 211] on input "search" at bounding box center [663, 229] width 495 height 37
click at [503, 211] on input "16" at bounding box center [663, 229] width 495 height 37
type input "1635"
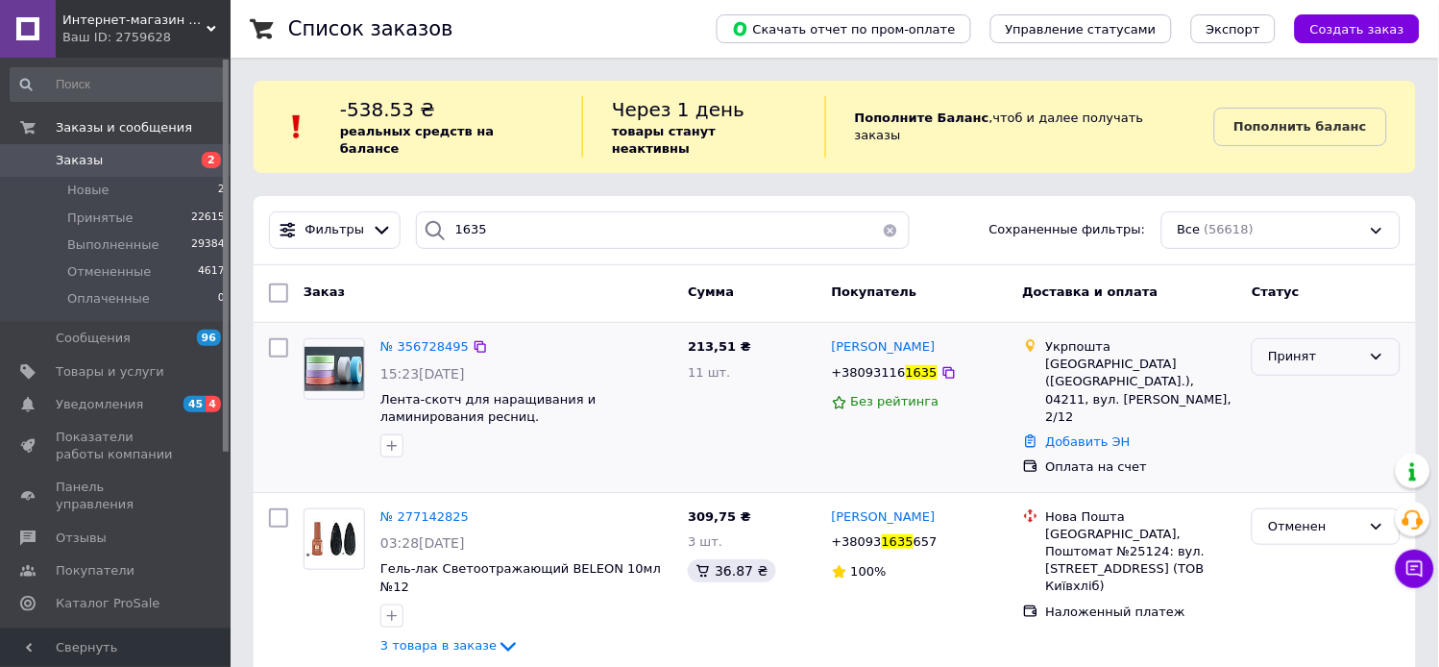
click at [1287, 347] on div "Принят" at bounding box center [1314, 357] width 93 height 20
click at [1297, 386] on li "Выполнен" at bounding box center [1326, 397] width 147 height 36
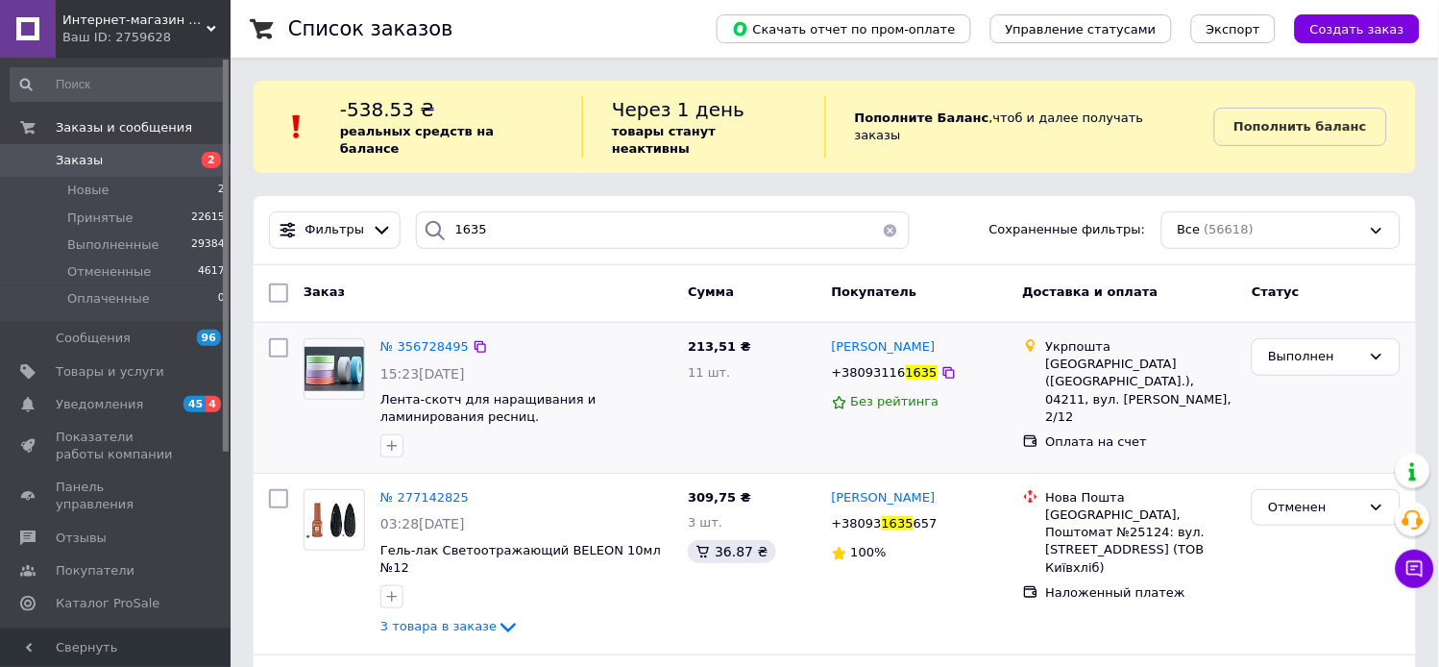
click at [415, 342] on div "№ 356728495 15:23[DATE] Лента-скотч для наращивания и ламинирования ресниц." at bounding box center [526, 397] width 307 height 135
click at [415, 339] on span "№ 356728495" at bounding box center [424, 346] width 88 height 14
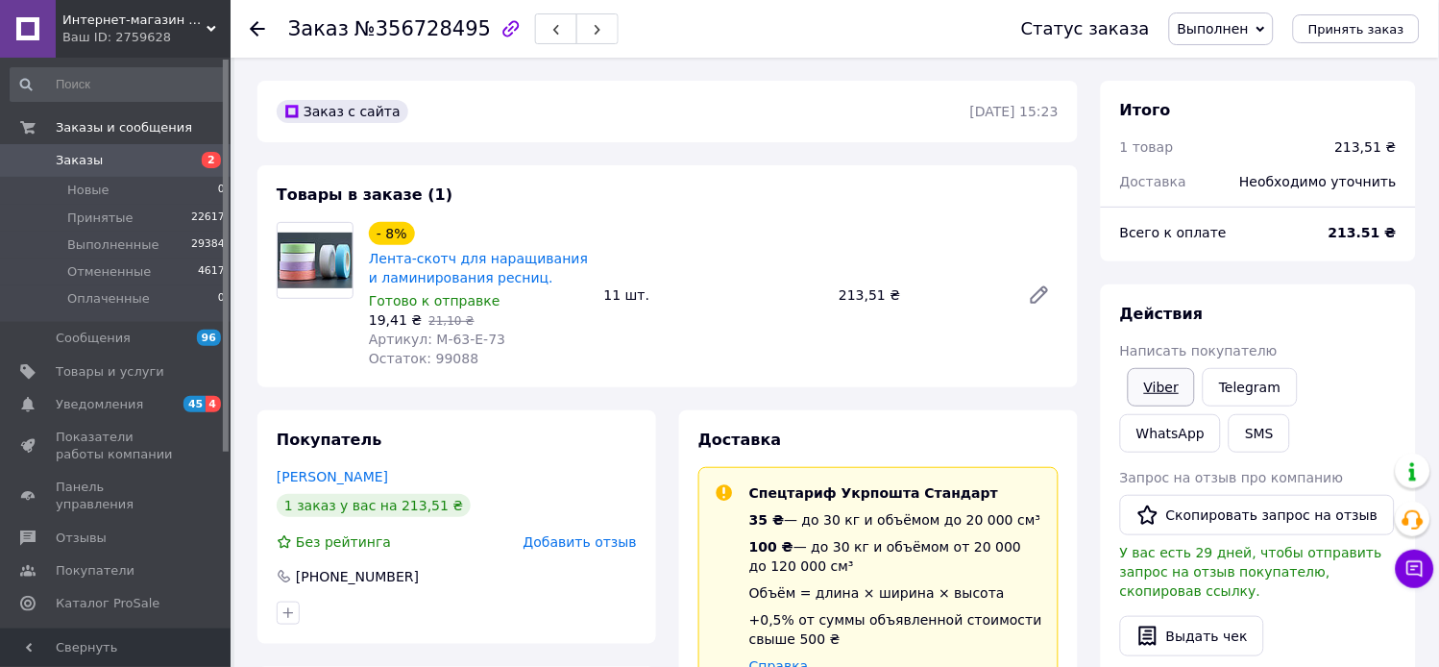
click at [1132, 406] on link "Viber" at bounding box center [1161, 387] width 67 height 38
click at [67, 161] on span "Заказы" at bounding box center [79, 160] width 47 height 17
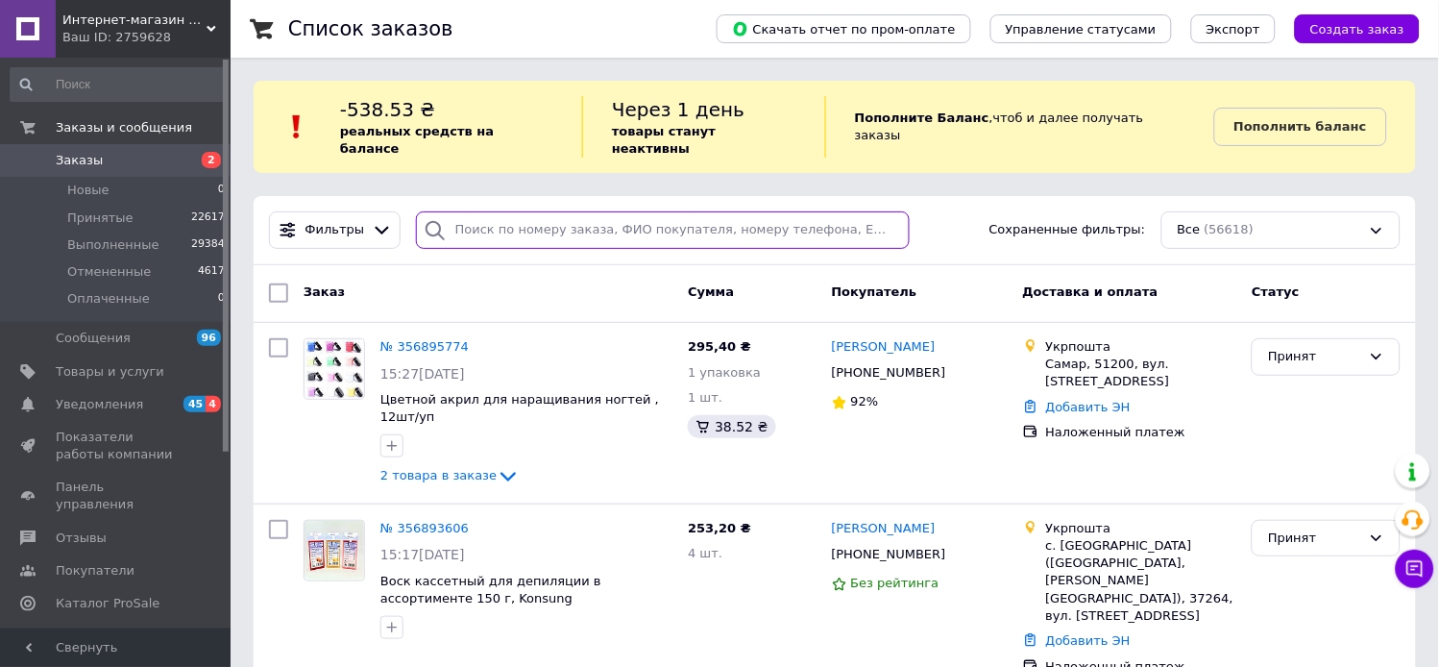
click at [495, 211] on input "search" at bounding box center [663, 229] width 495 height 37
type input "0091"
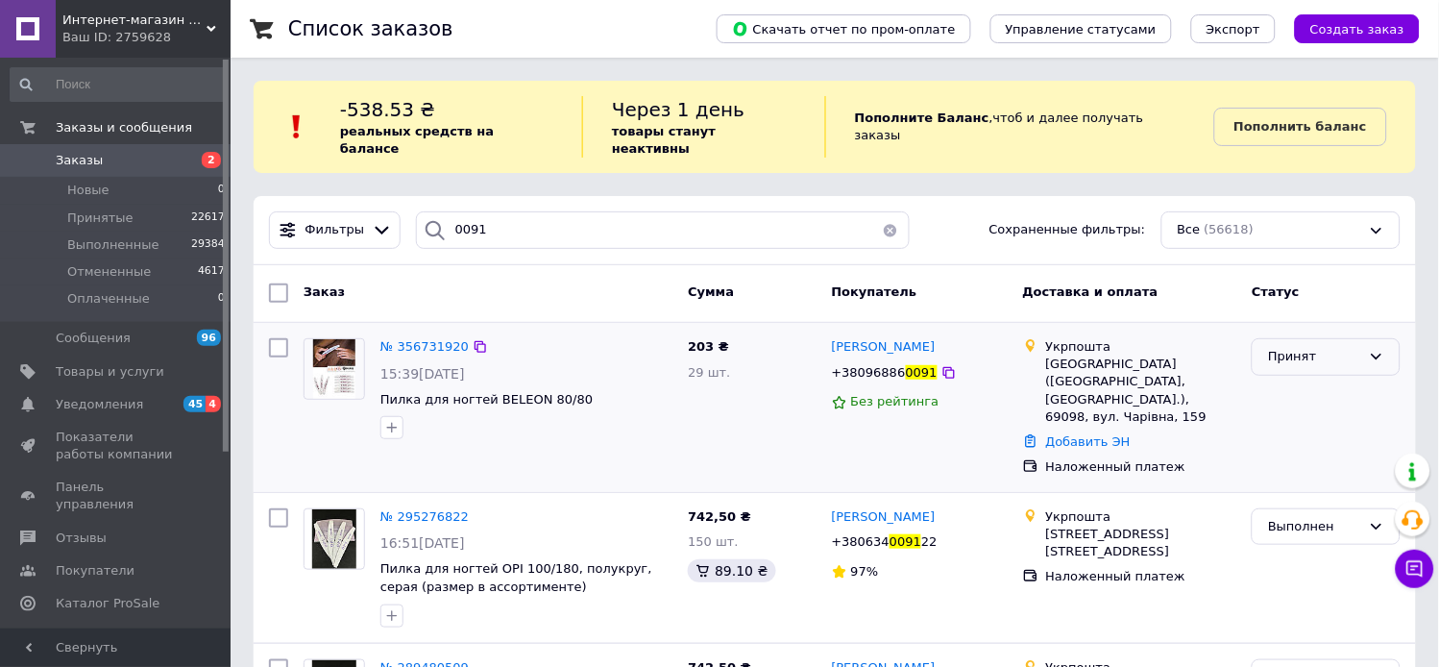
click at [1305, 347] on div "Принят" at bounding box center [1314, 357] width 93 height 20
click at [1309, 380] on li "Выполнен" at bounding box center [1326, 397] width 147 height 36
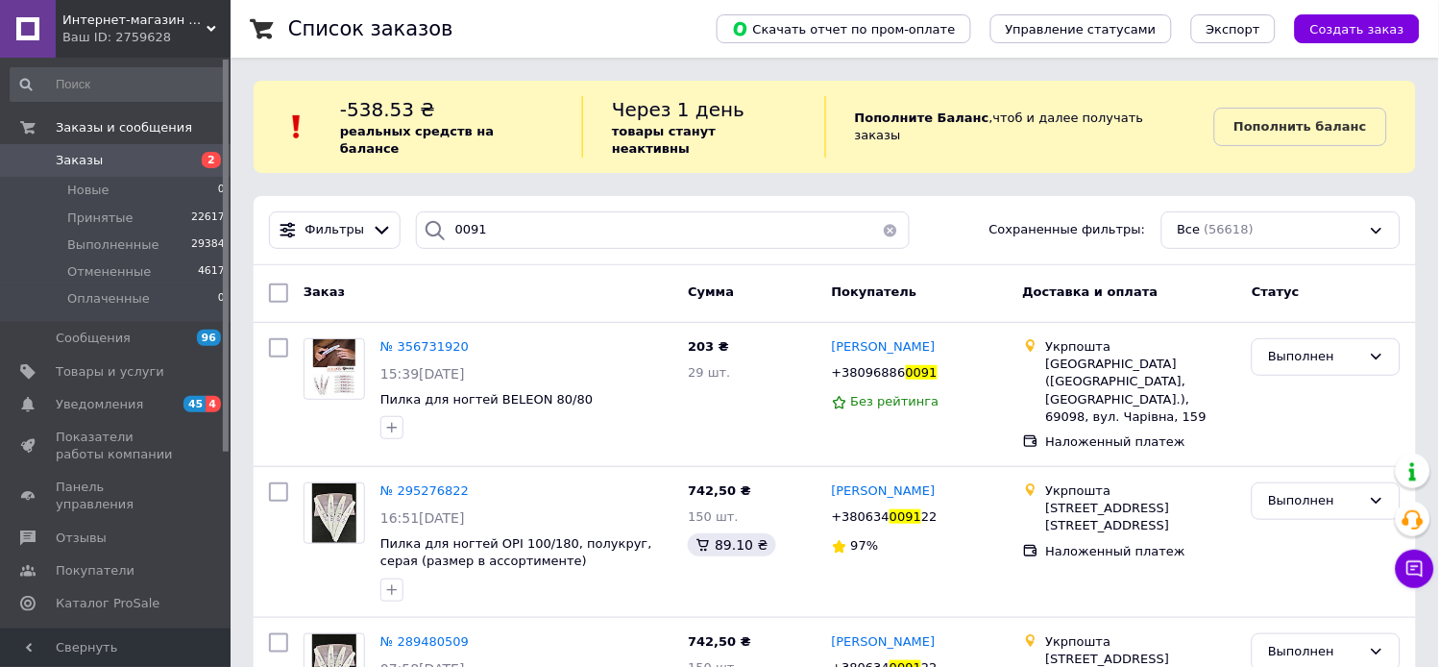
click at [420, 301] on div "Заказ Сумма Покупатель Доставка и оплата Статус" at bounding box center [835, 294] width 1162 height 58
click at [430, 339] on span "№ 356731920" at bounding box center [424, 346] width 88 height 14
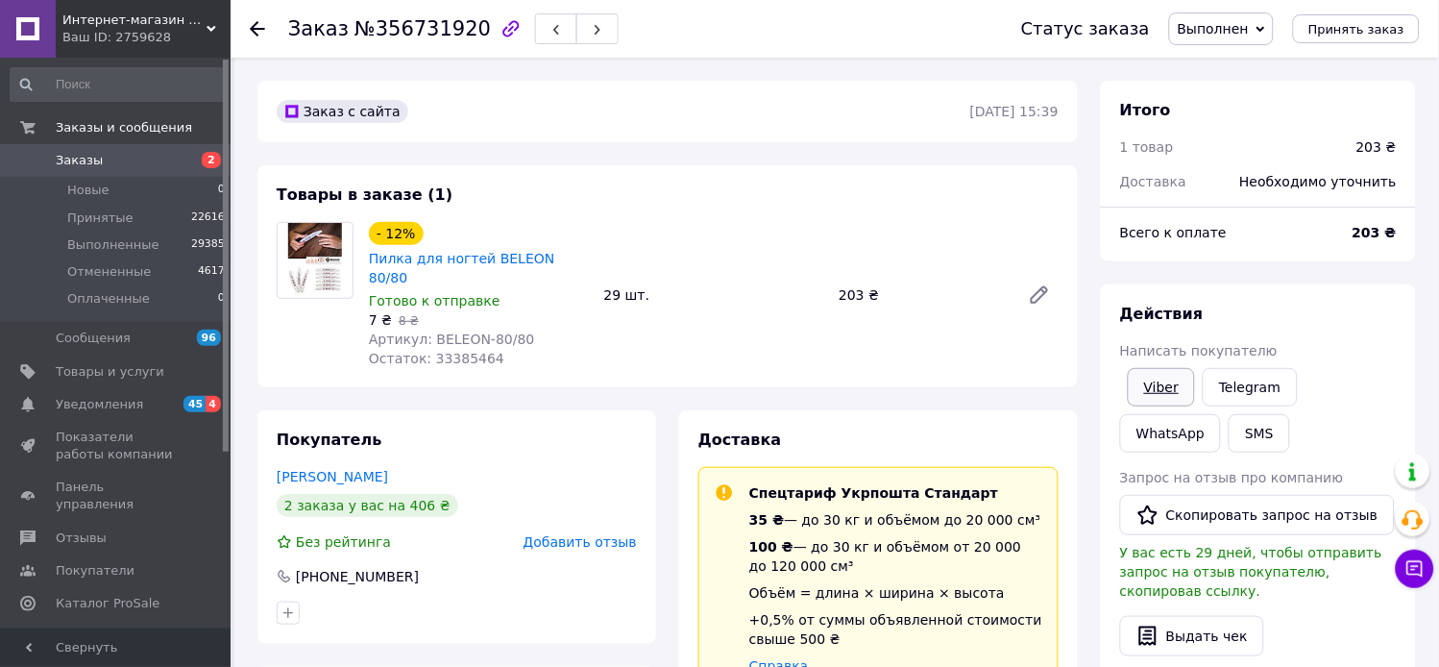
click at [1150, 406] on link "Viber" at bounding box center [1161, 387] width 67 height 38
click at [71, 157] on span "Заказы" at bounding box center [79, 160] width 47 height 17
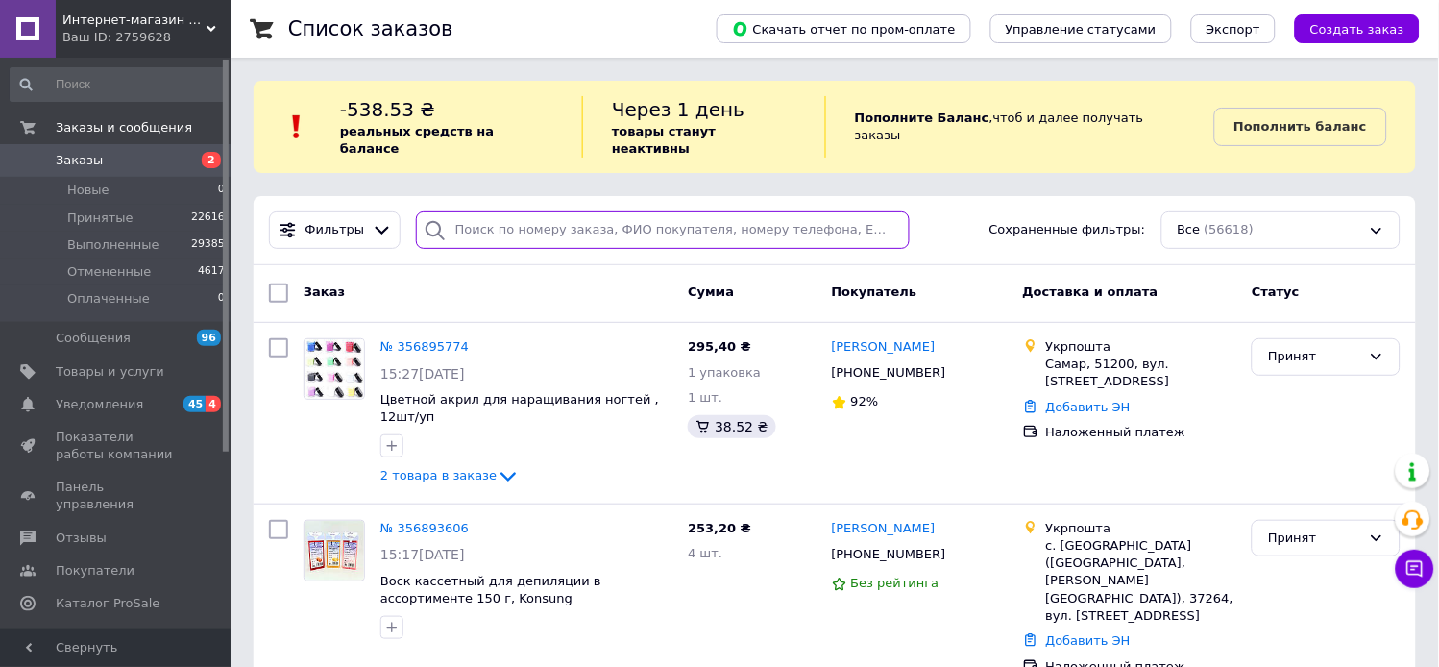
click at [446, 211] on input "search" at bounding box center [663, 229] width 495 height 37
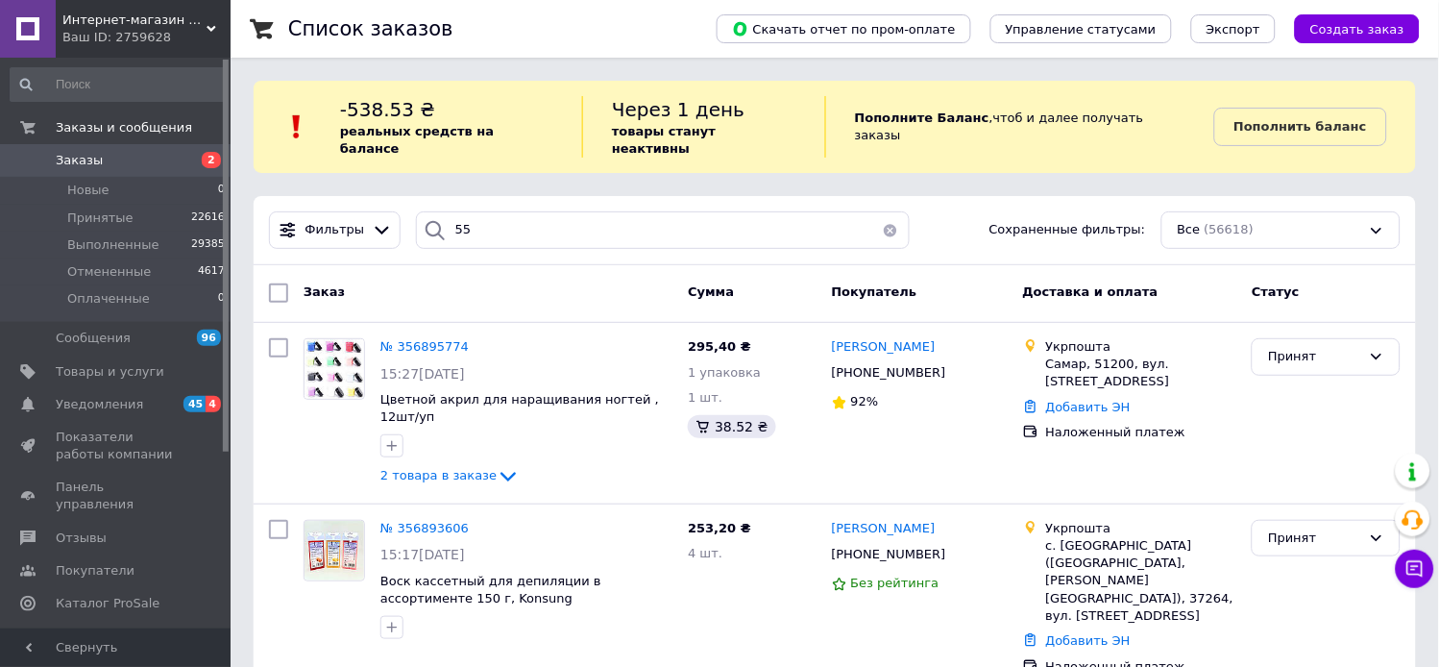
click at [429, 221] on icon at bounding box center [435, 230] width 19 height 19
click at [513, 224] on input "55" at bounding box center [663, 229] width 495 height 37
type input "5598"
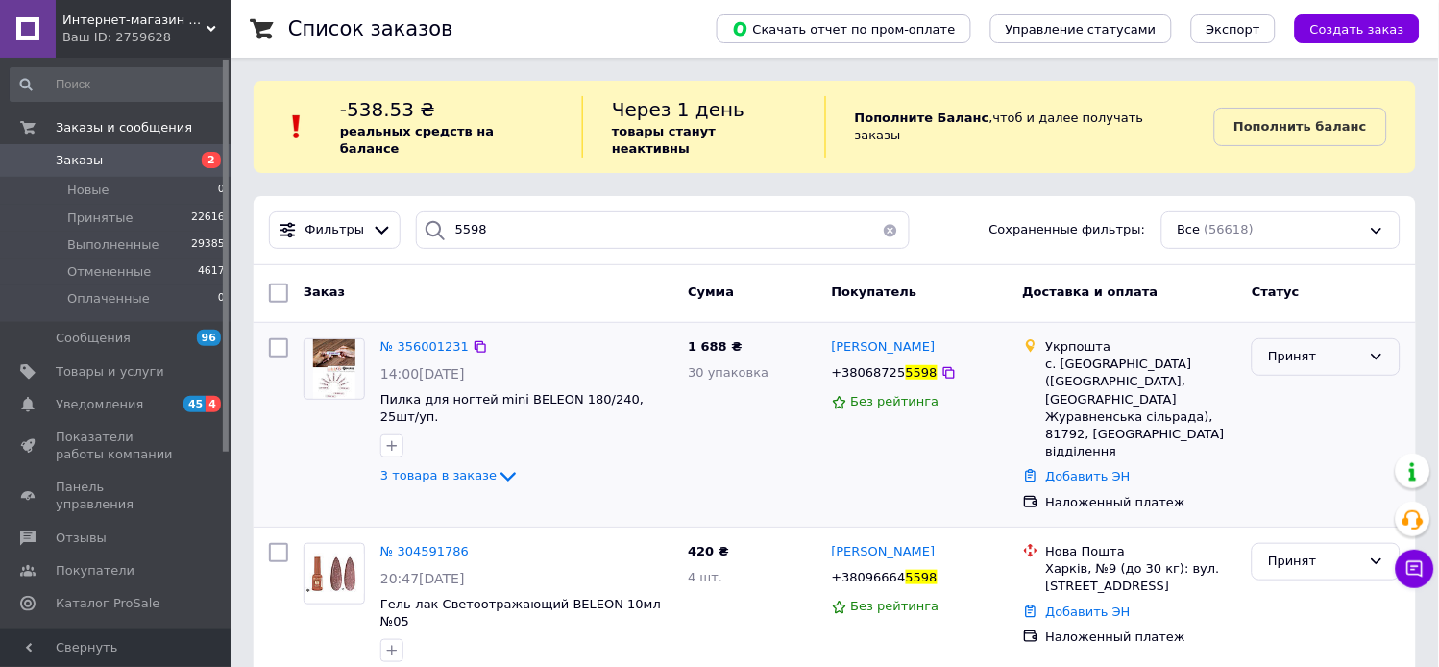
click at [1298, 353] on div "Принят" at bounding box center [1326, 356] width 149 height 37
drag, startPoint x: 1282, startPoint y: 382, endPoint x: 580, endPoint y: 21, distance: 788.9
click at [1282, 384] on li "Выполнен" at bounding box center [1326, 397] width 147 height 36
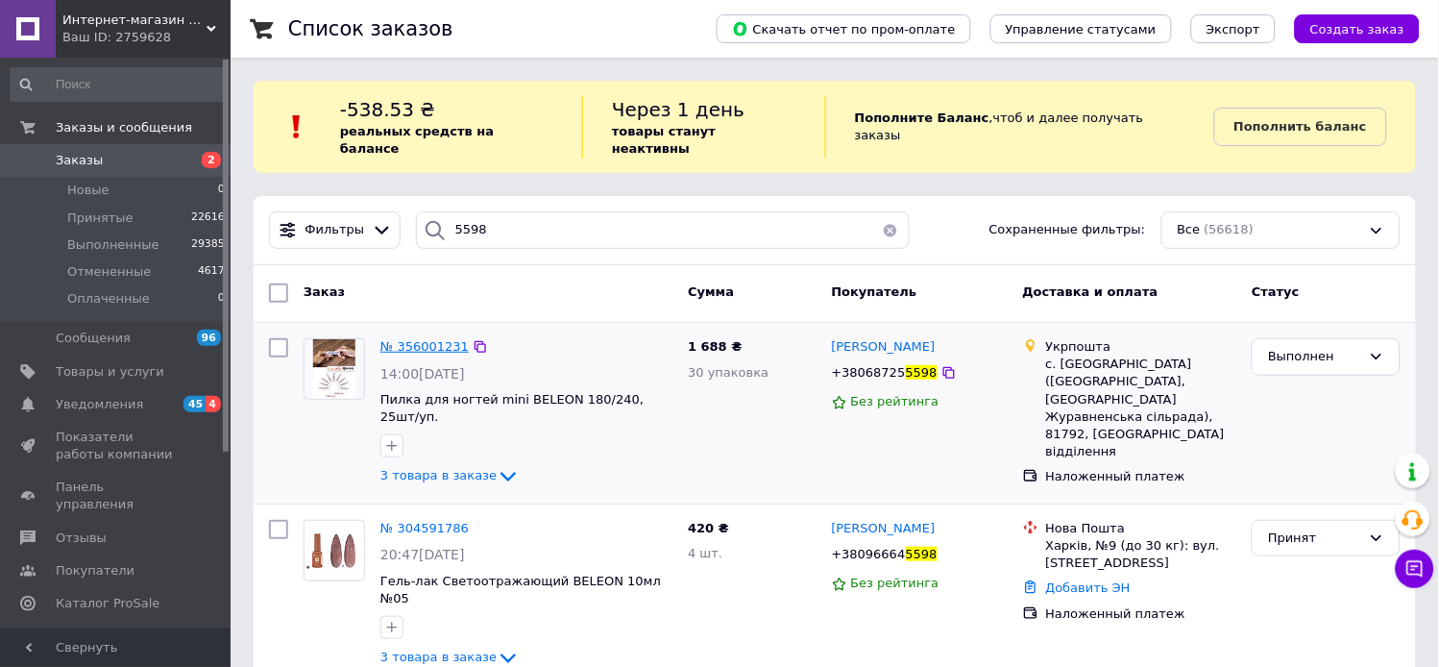
click at [423, 339] on span "№ 356001231" at bounding box center [424, 346] width 88 height 14
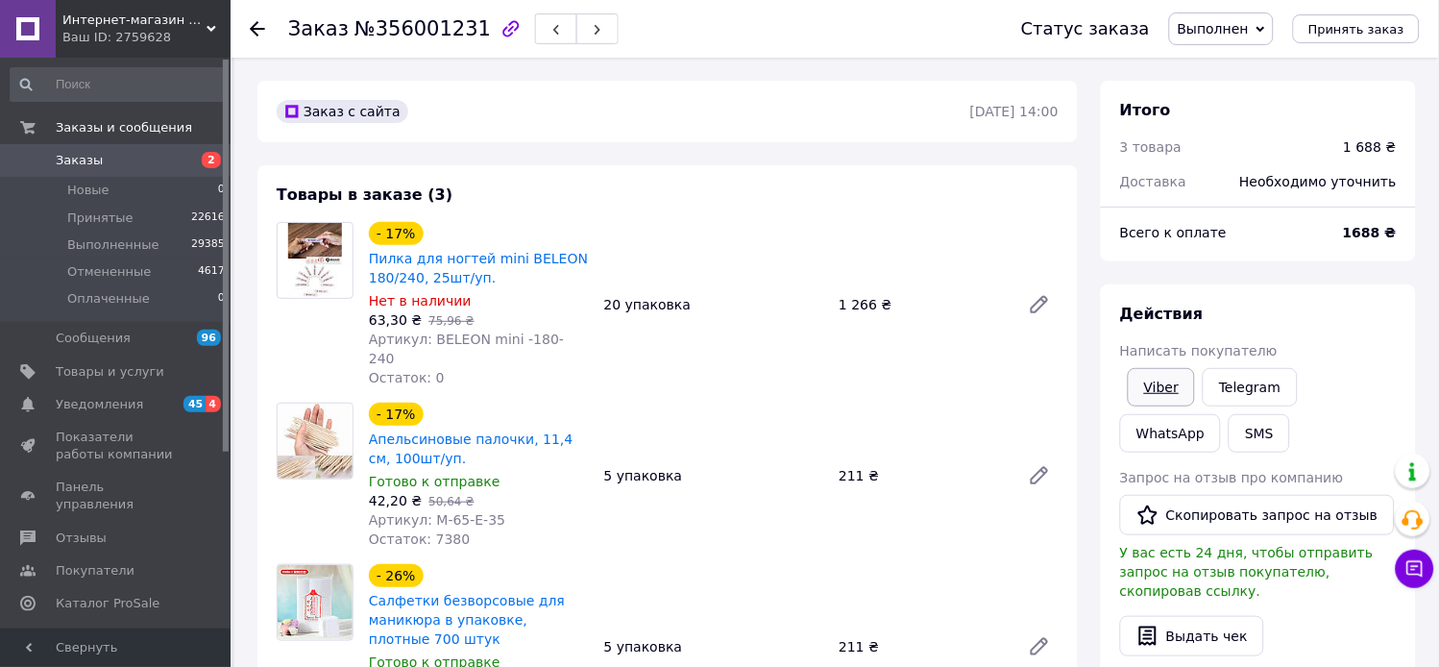
click at [1167, 406] on link "Viber" at bounding box center [1161, 387] width 67 height 38
click at [67, 161] on span "Заказы" at bounding box center [79, 160] width 47 height 17
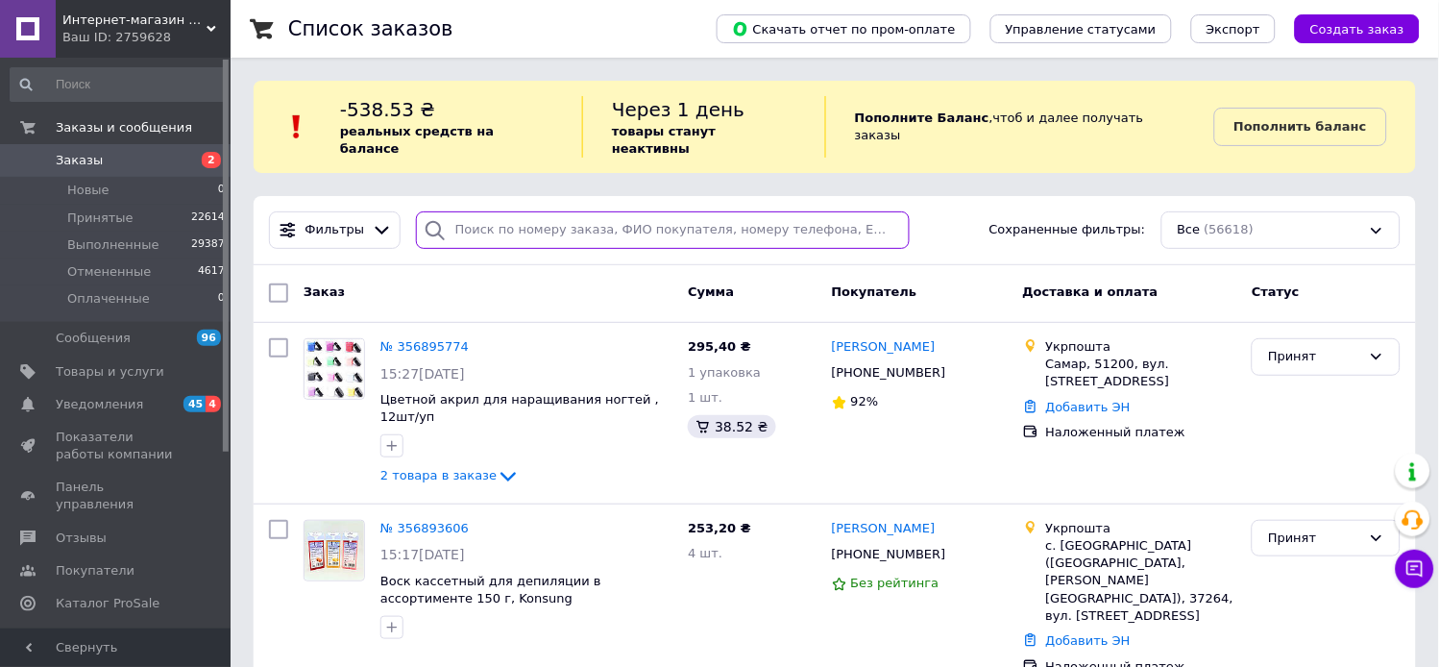
drag, startPoint x: 535, startPoint y: 215, endPoint x: 539, endPoint y: 204, distance: 12.2
click at [535, 216] on input "search" at bounding box center [663, 229] width 495 height 37
click at [549, 211] on input "4" at bounding box center [663, 229] width 495 height 37
type input "4685"
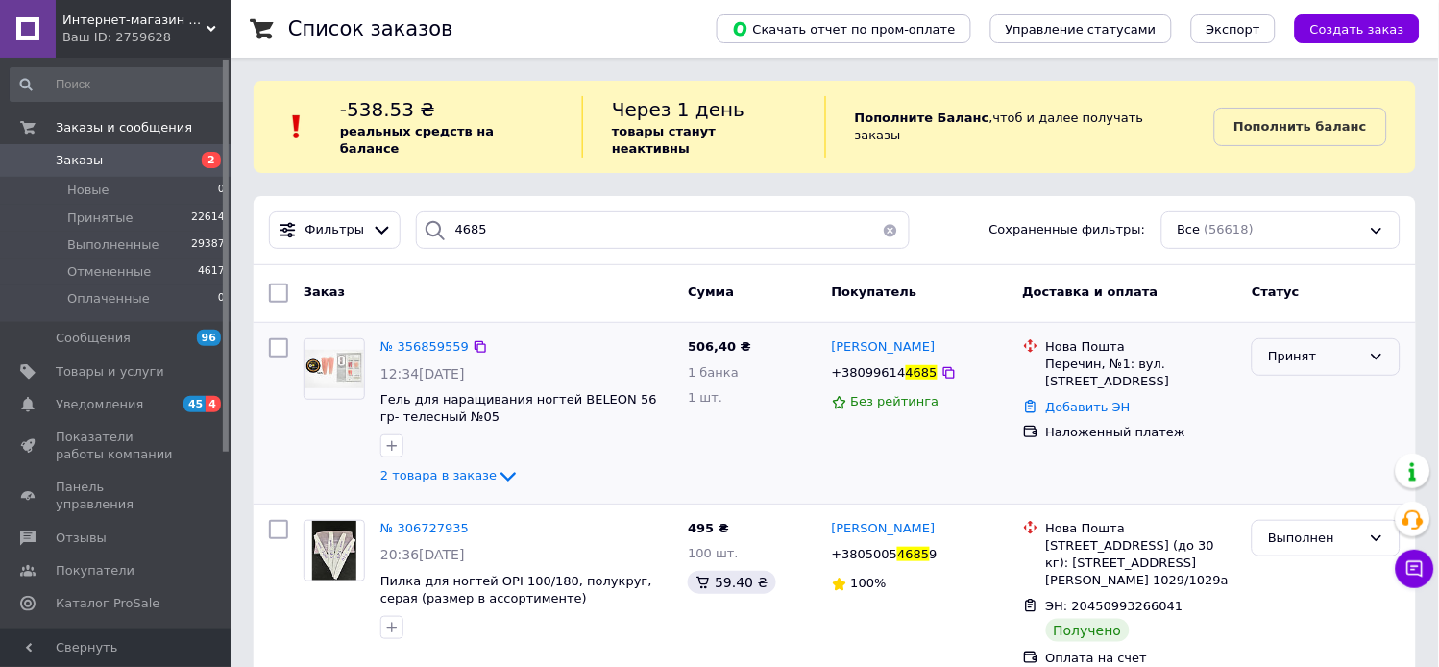
click at [1290, 347] on div "Принят" at bounding box center [1314, 357] width 93 height 20
click at [1299, 379] on li "Выполнен" at bounding box center [1326, 397] width 147 height 36
click at [401, 339] on span "№ 356859559" at bounding box center [424, 346] width 88 height 14
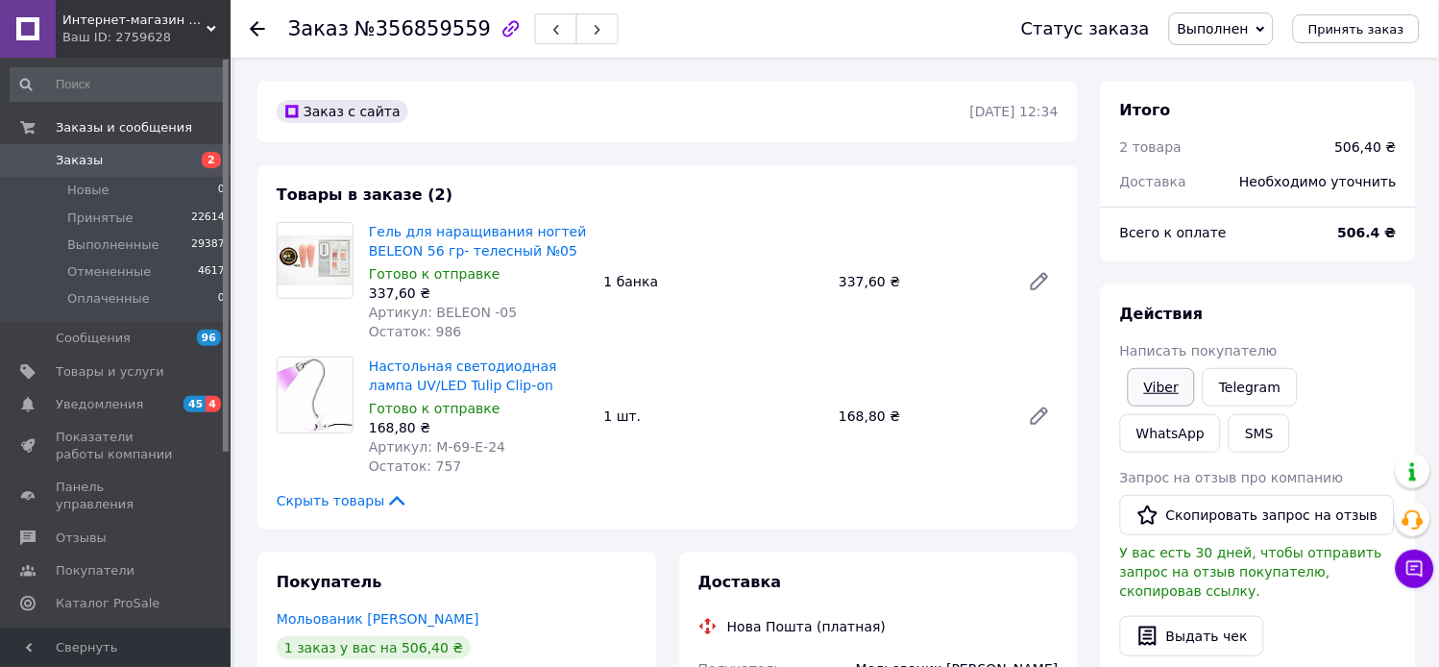
click at [1165, 406] on link "Viber" at bounding box center [1161, 387] width 67 height 38
click at [1265, 453] on button "SMS" at bounding box center [1259, 433] width 61 height 38
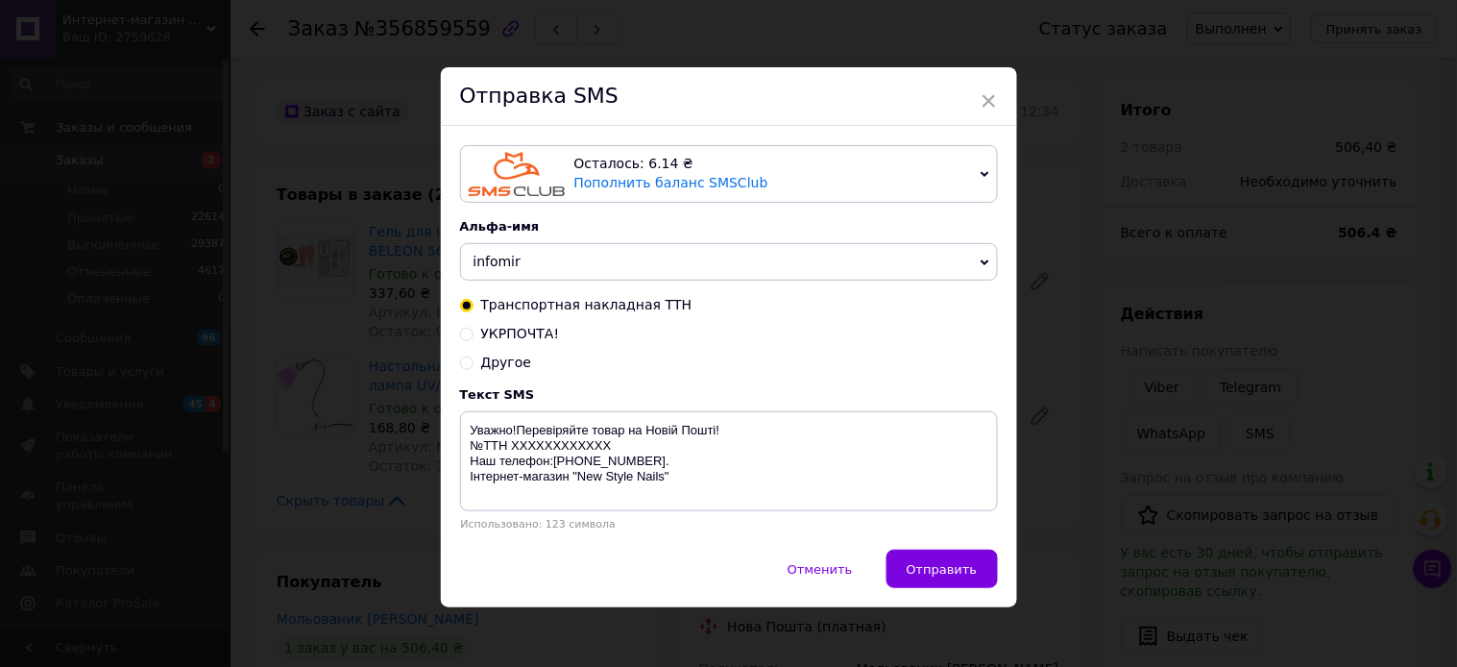
click at [992, 101] on span "×" at bounding box center [989, 101] width 17 height 33
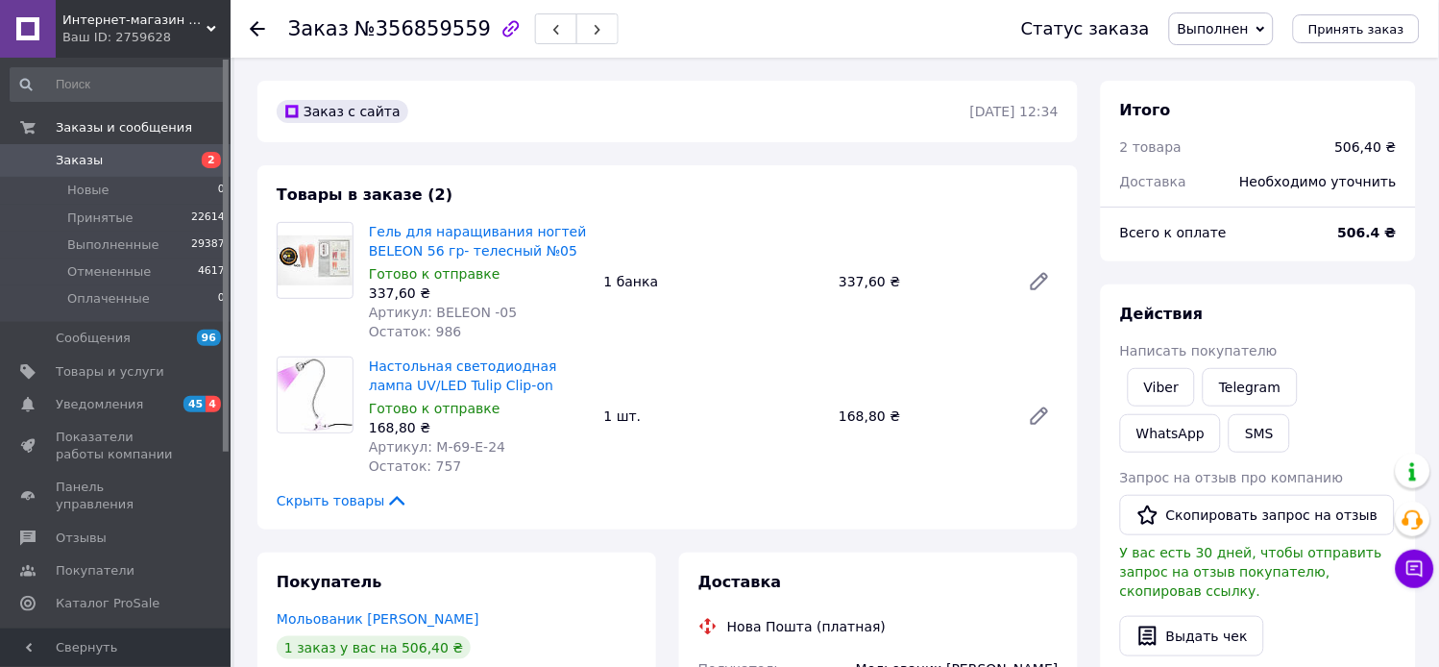
click at [78, 152] on span "Заказы" at bounding box center [79, 160] width 47 height 17
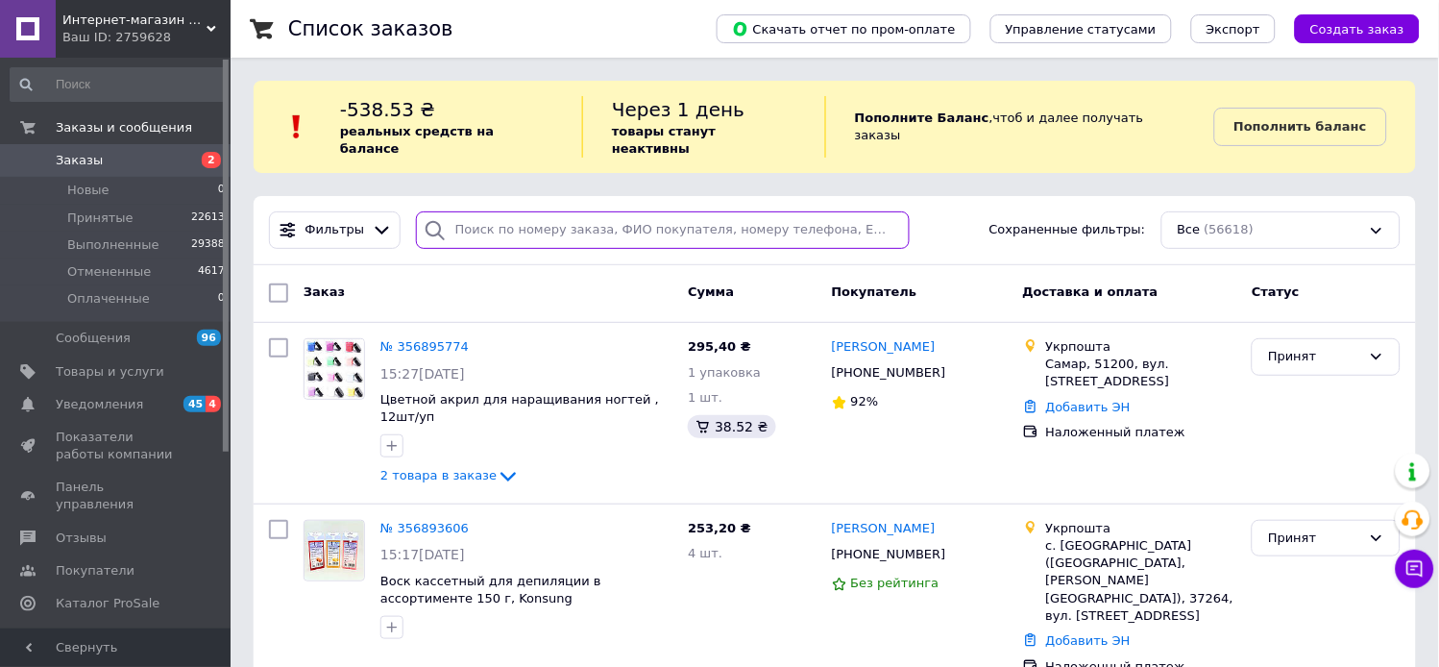
click at [485, 228] on input "search" at bounding box center [663, 229] width 495 height 37
click at [481, 225] on input "search" at bounding box center [663, 229] width 495 height 37
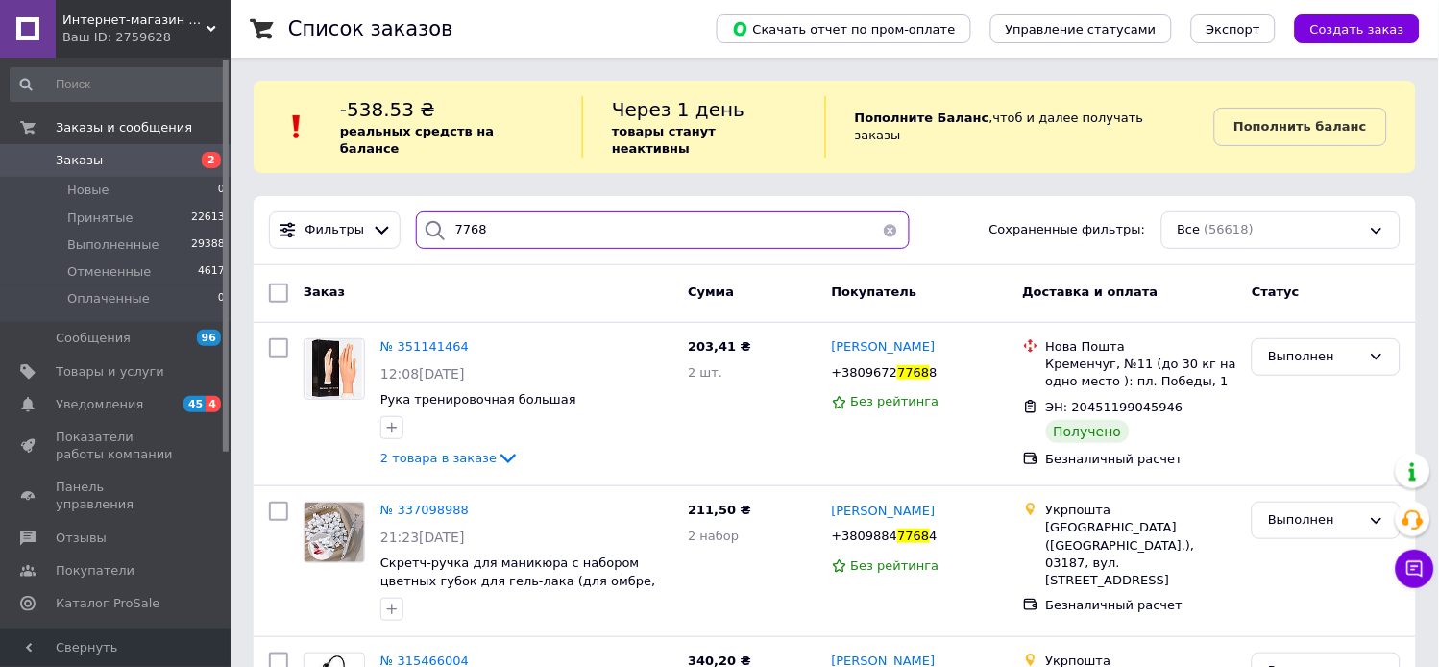
drag, startPoint x: 478, startPoint y: 212, endPoint x: 427, endPoint y: 223, distance: 52.9
click at [427, 223] on div "7768" at bounding box center [663, 229] width 495 height 37
type input "5641"
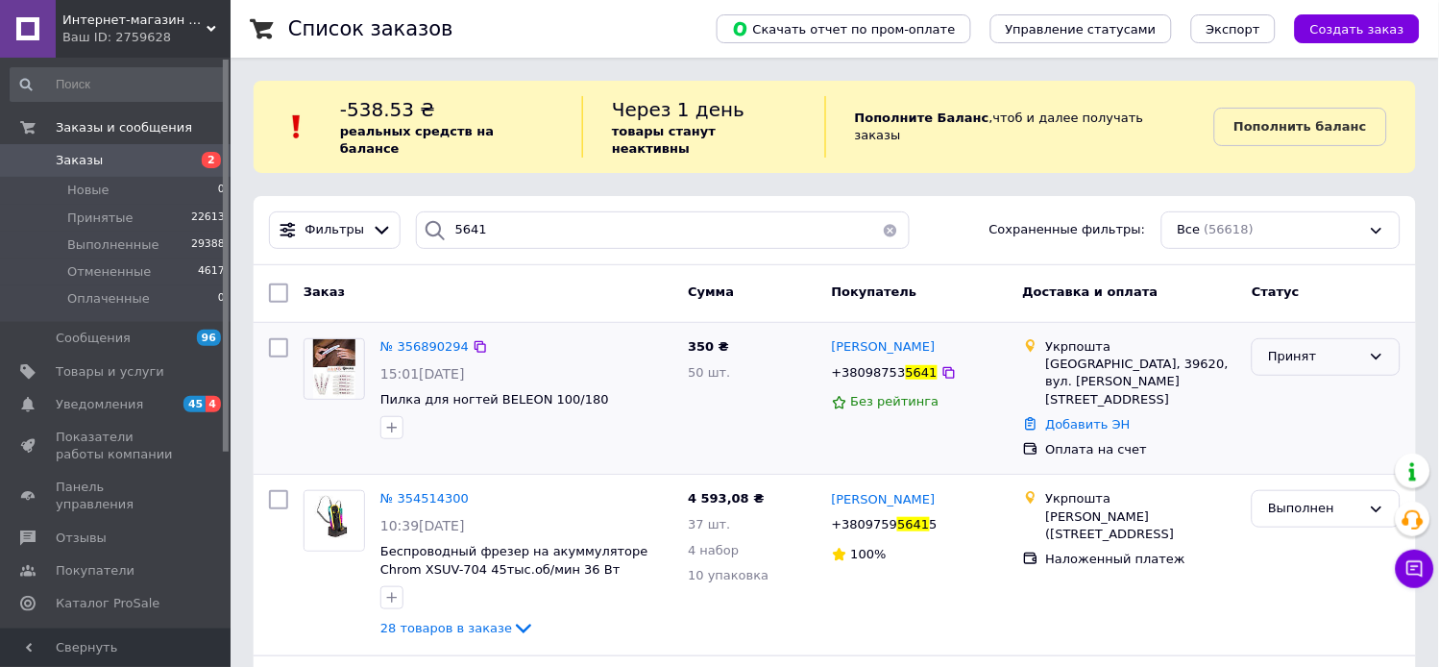
click at [1351, 348] on div "Принят" at bounding box center [1314, 357] width 93 height 20
click at [1328, 389] on li "Выполнен" at bounding box center [1326, 397] width 147 height 36
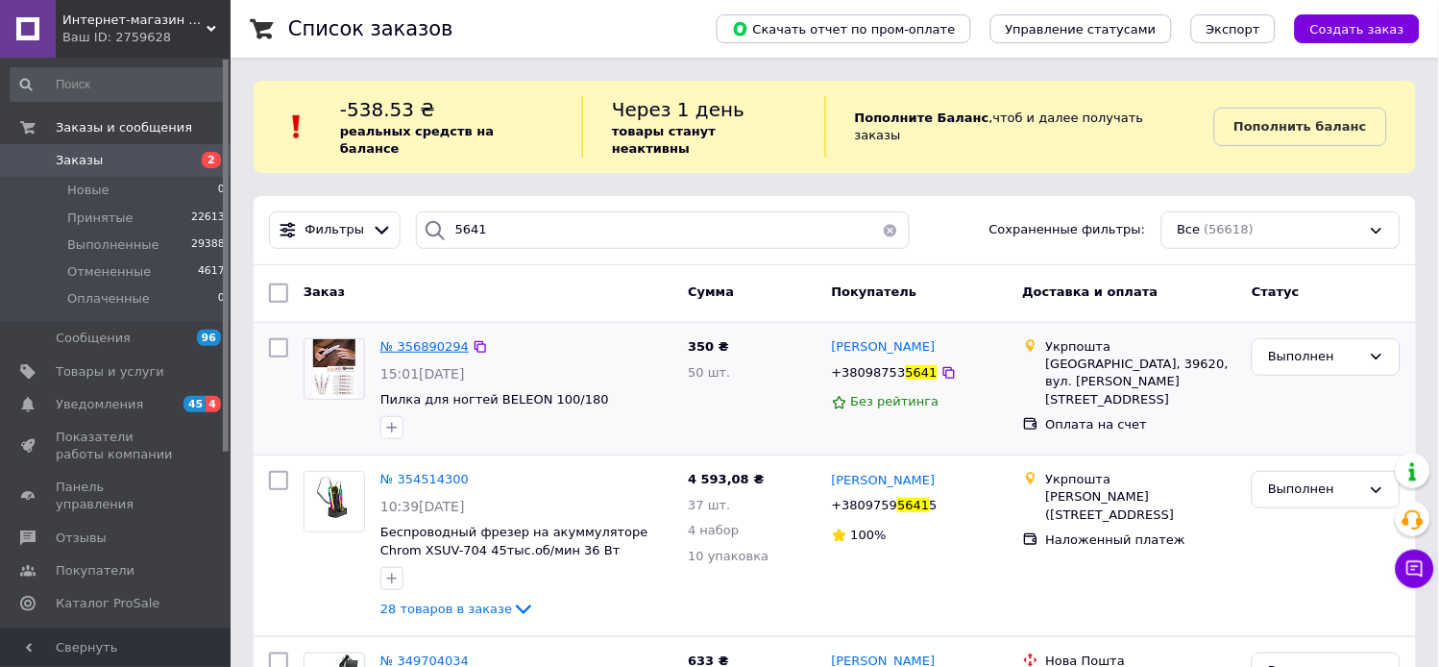
click at [413, 339] on span "№ 356890294" at bounding box center [424, 346] width 88 height 14
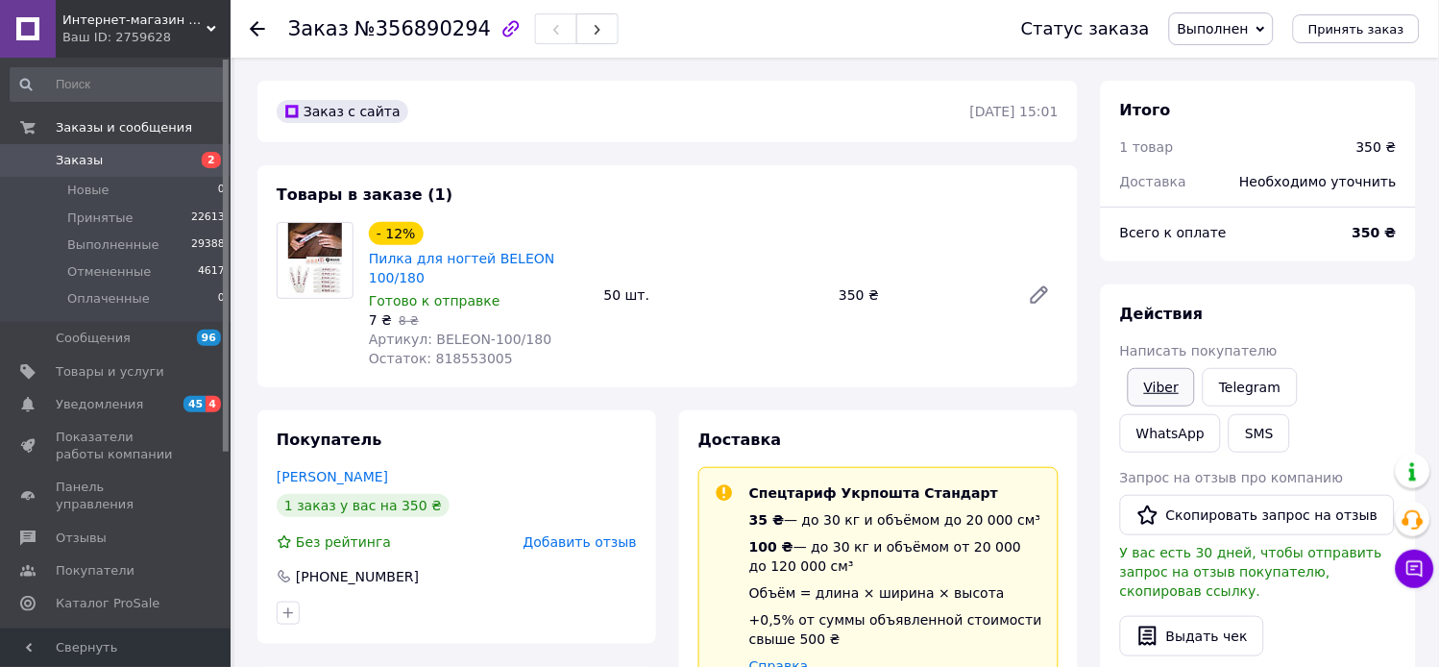
click at [1170, 399] on link "Viber" at bounding box center [1161, 387] width 67 height 38
click at [74, 160] on span "Заказы" at bounding box center [79, 160] width 47 height 17
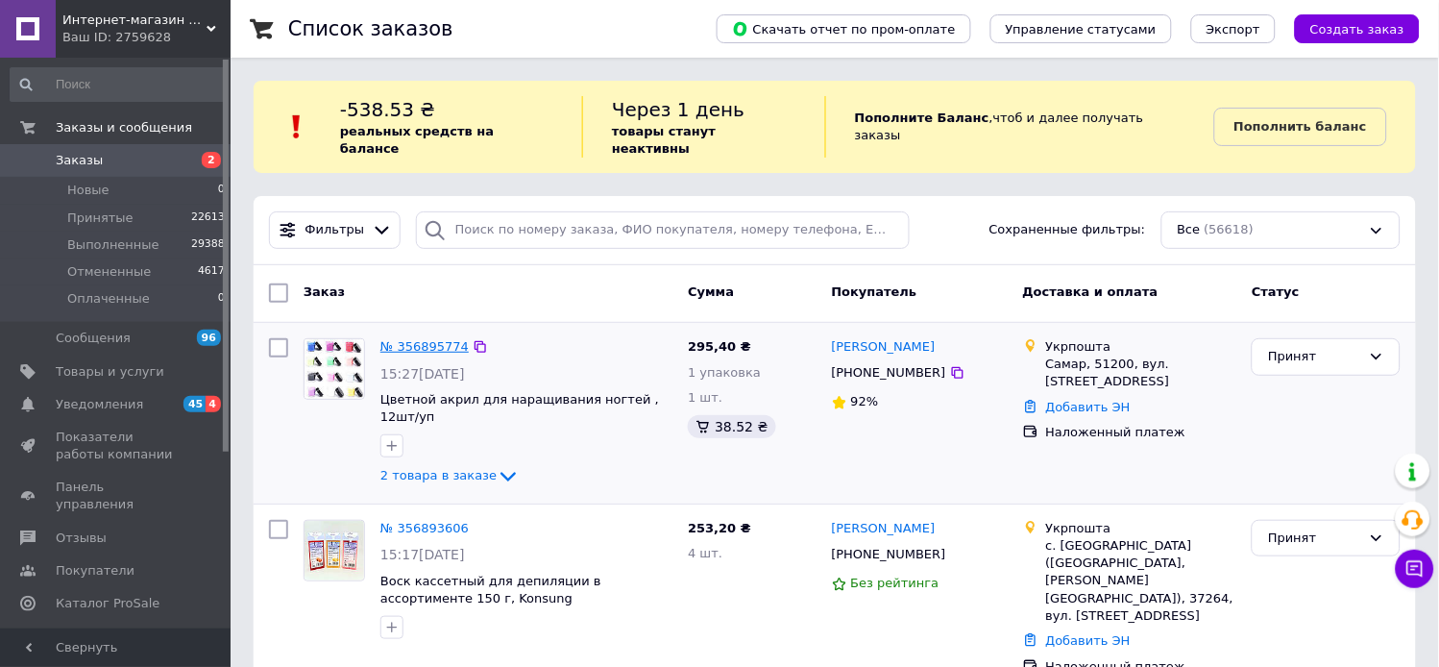
click at [436, 339] on link "№ 356895774" at bounding box center [424, 346] width 88 height 14
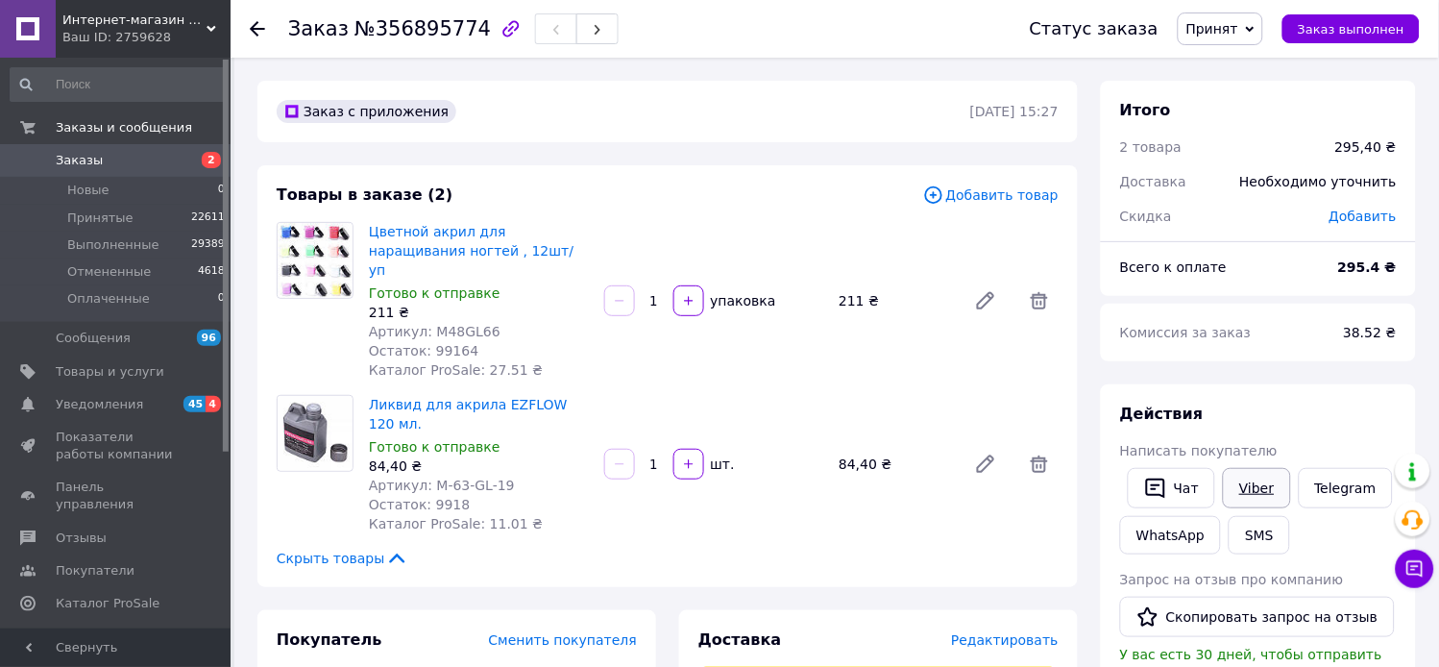
click at [1259, 508] on link "Viber" at bounding box center [1256, 488] width 67 height 40
click at [86, 148] on link "Заказы 2" at bounding box center [118, 160] width 236 height 33
